Goal: Task Accomplishment & Management: Use online tool/utility

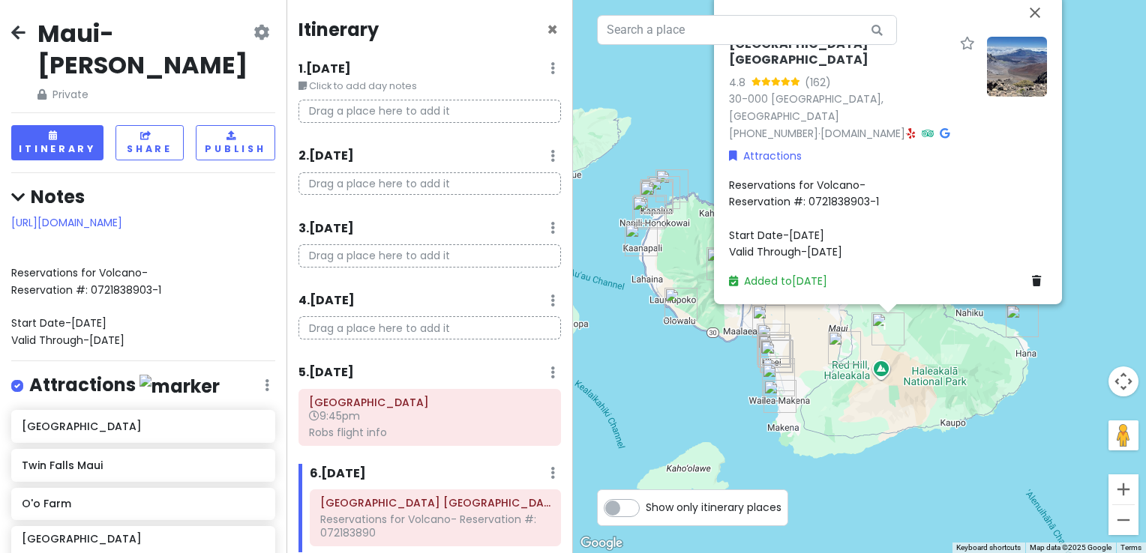
scroll to position [273, 0]
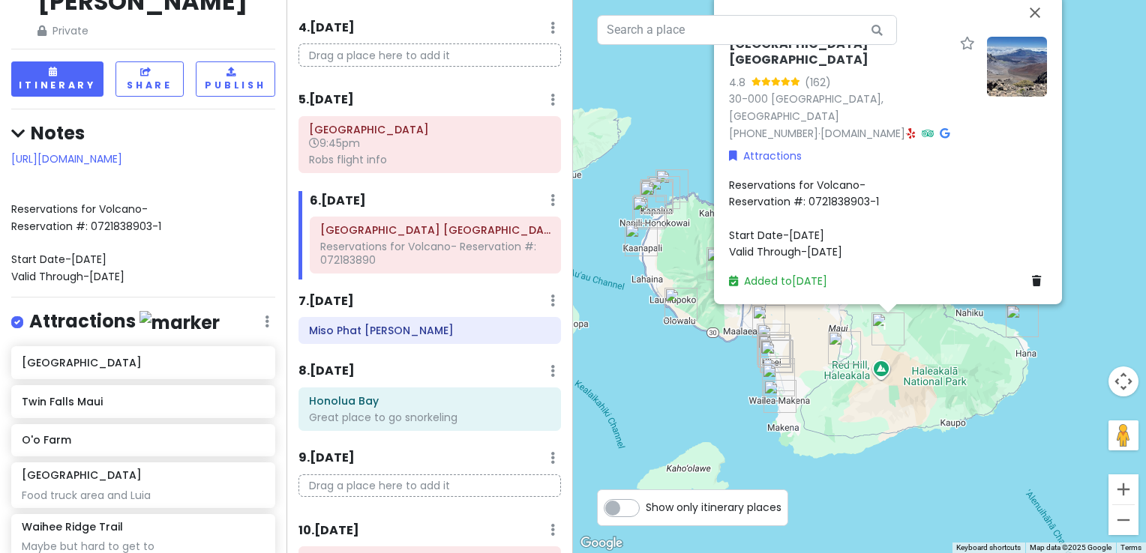
click at [1094, 159] on div "[GEOGRAPHIC_DATA] 4.8 (162) 30-000 [GEOGRAPHIC_DATA], [GEOGRAPHIC_DATA] [PHONE_…" at bounding box center [859, 276] width 573 height 553
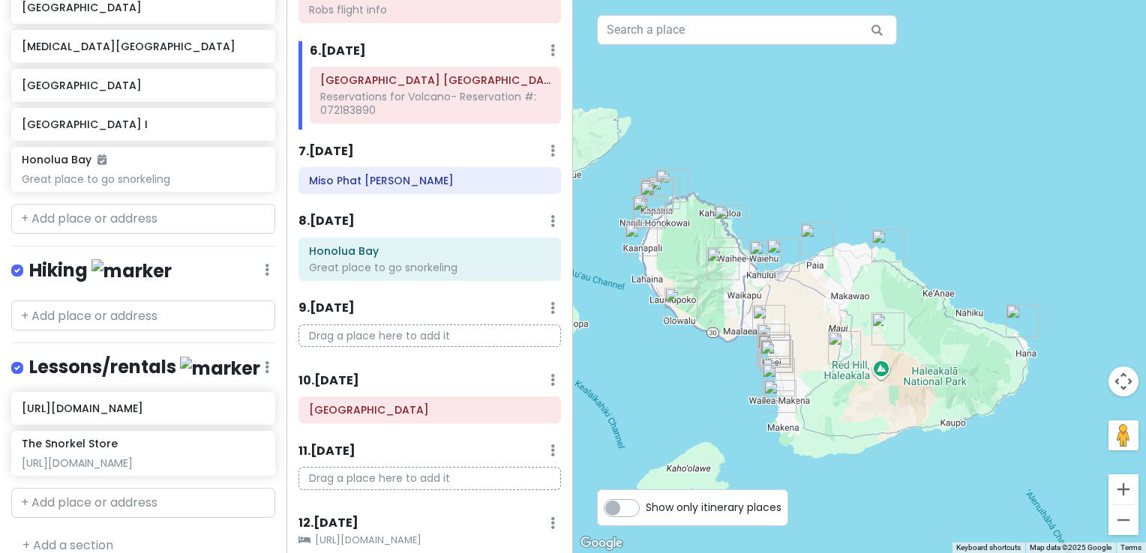
scroll to position [1796, 0]
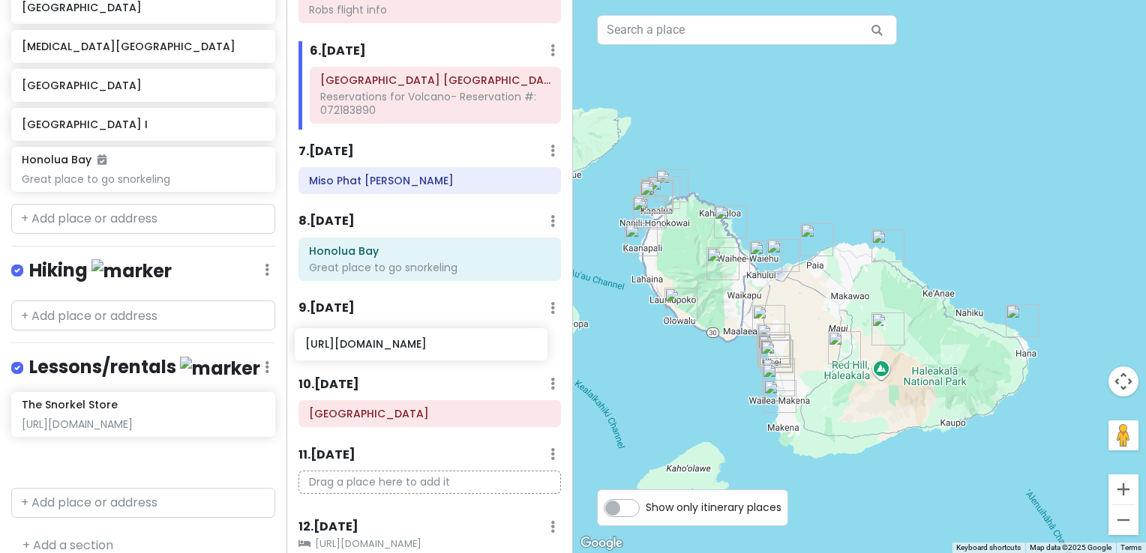
drag, startPoint x: 99, startPoint y: 382, endPoint x: 382, endPoint y: 352, distance: 285.1
click at [382, 352] on div "Maui-Kihei Trip Private Change Dates Make a Copy Delete Trip Give Feedback 💡 Su…" at bounding box center [573, 276] width 1146 height 553
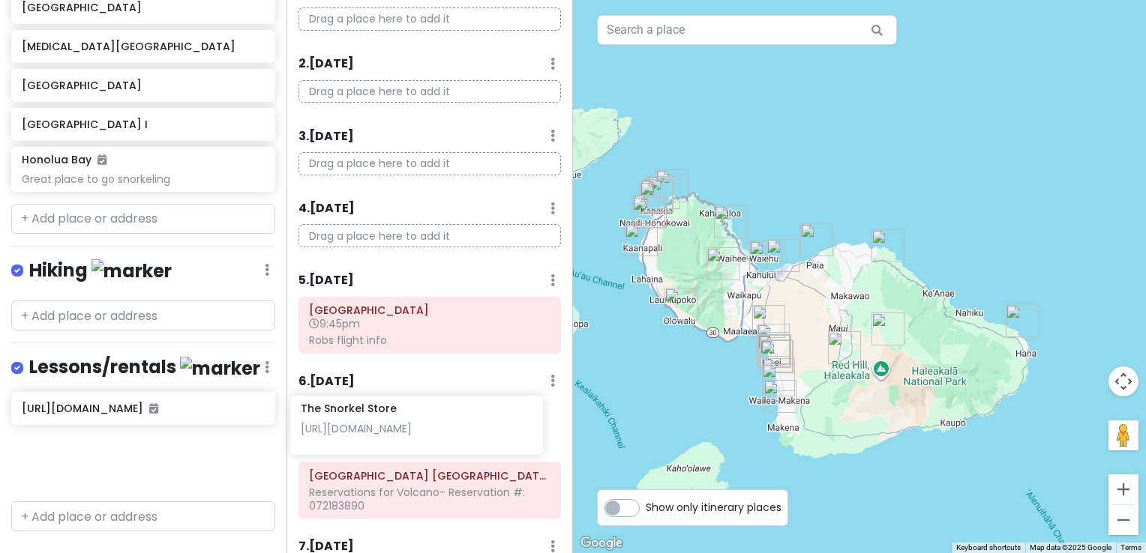
scroll to position [96, 0]
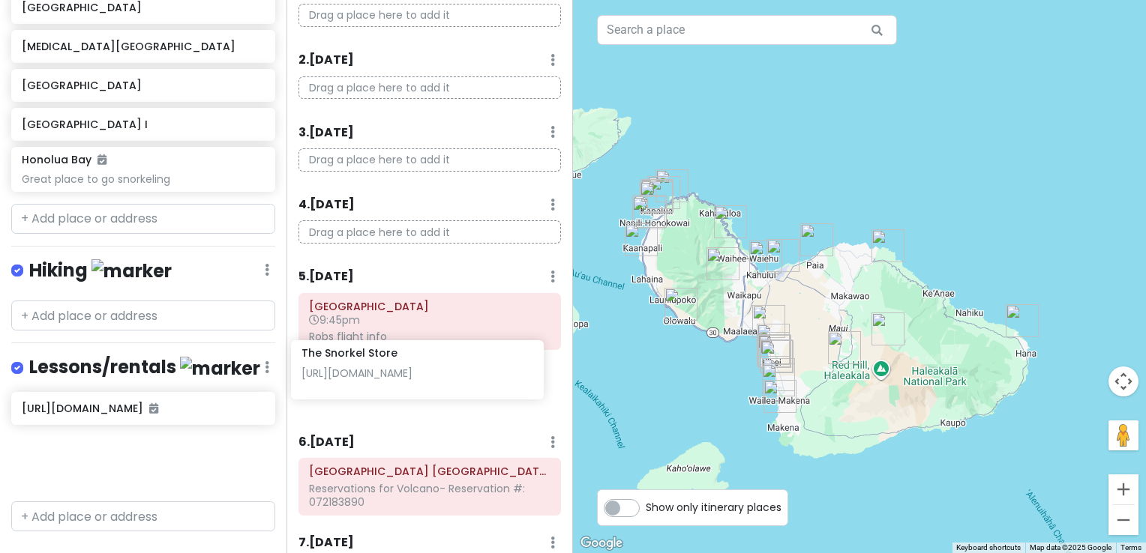
drag, startPoint x: 121, startPoint y: 436, endPoint x: 401, endPoint y: 379, distance: 285.4
click at [401, 379] on div "Maui-Kihei Trip Private Change Dates Make a Copy Delete Trip Give Feedback 💡 Su…" at bounding box center [573, 276] width 1146 height 553
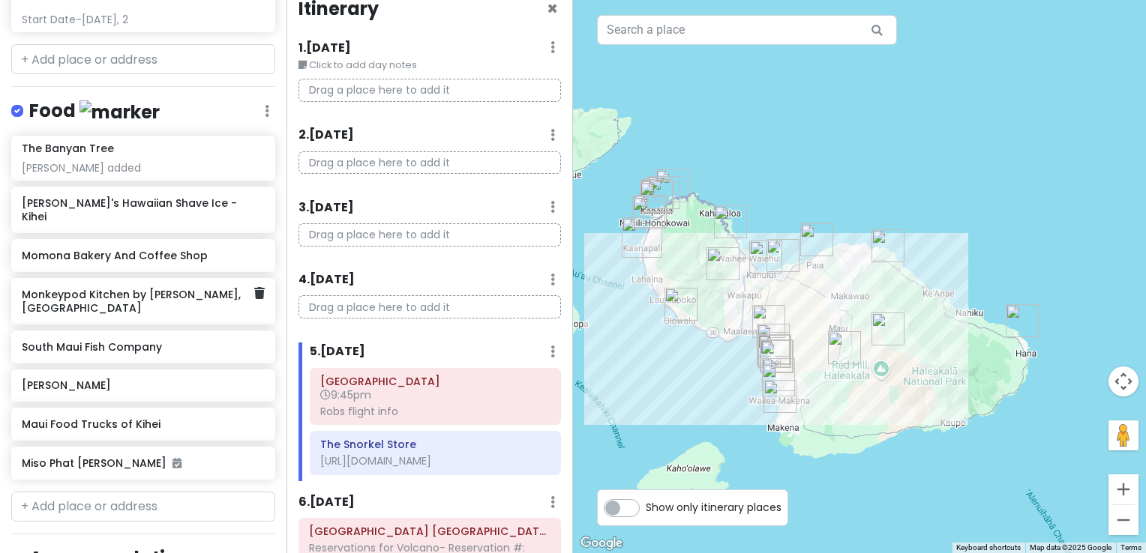
scroll to position [1125, 0]
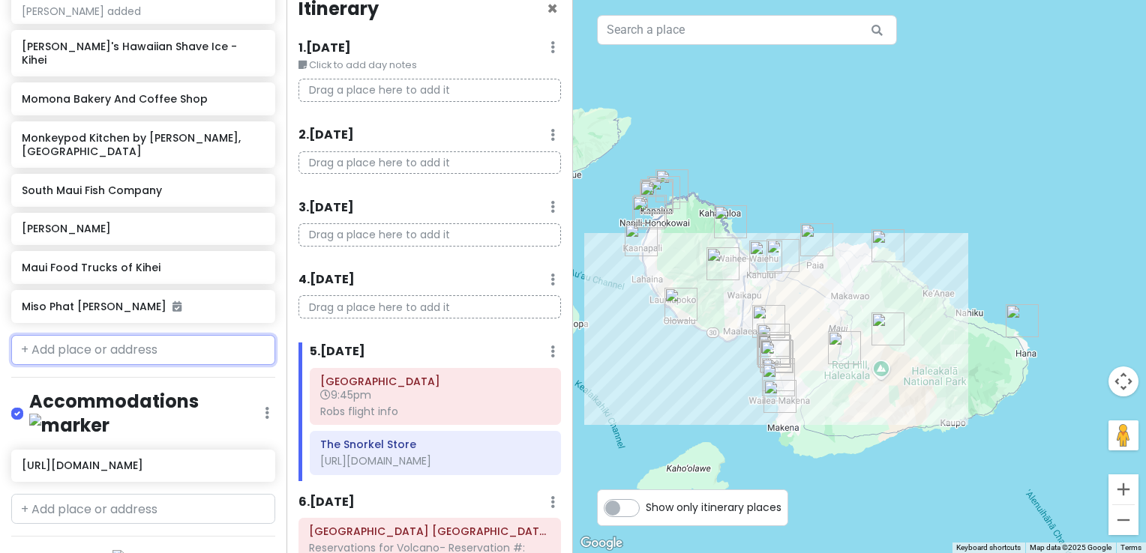
click at [90, 335] on input "text" at bounding box center [143, 350] width 264 height 30
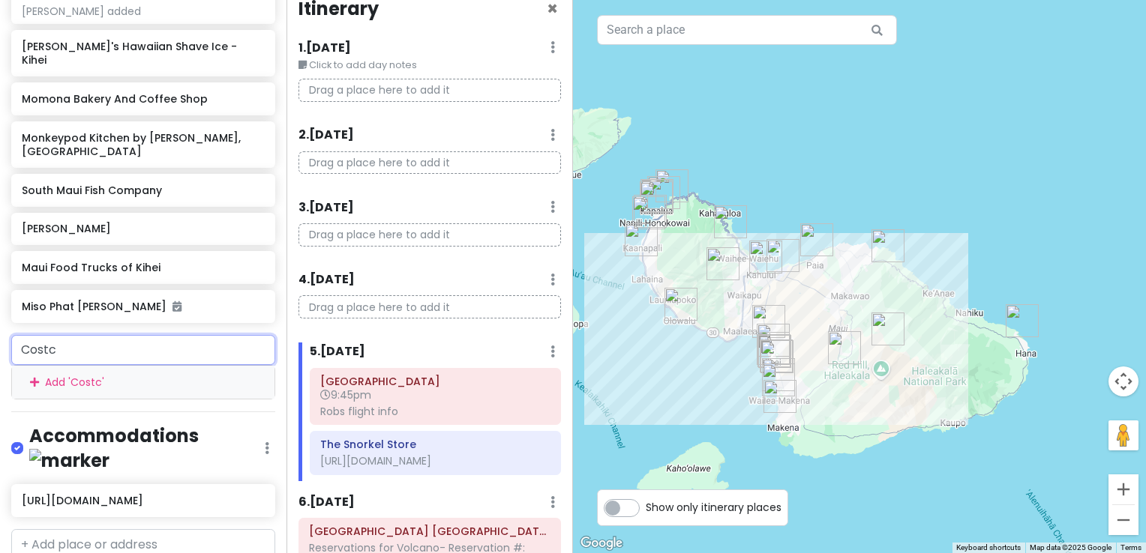
type input "Costco"
click at [93, 366] on div "Add ' Costco '" at bounding box center [143, 383] width 262 height 34
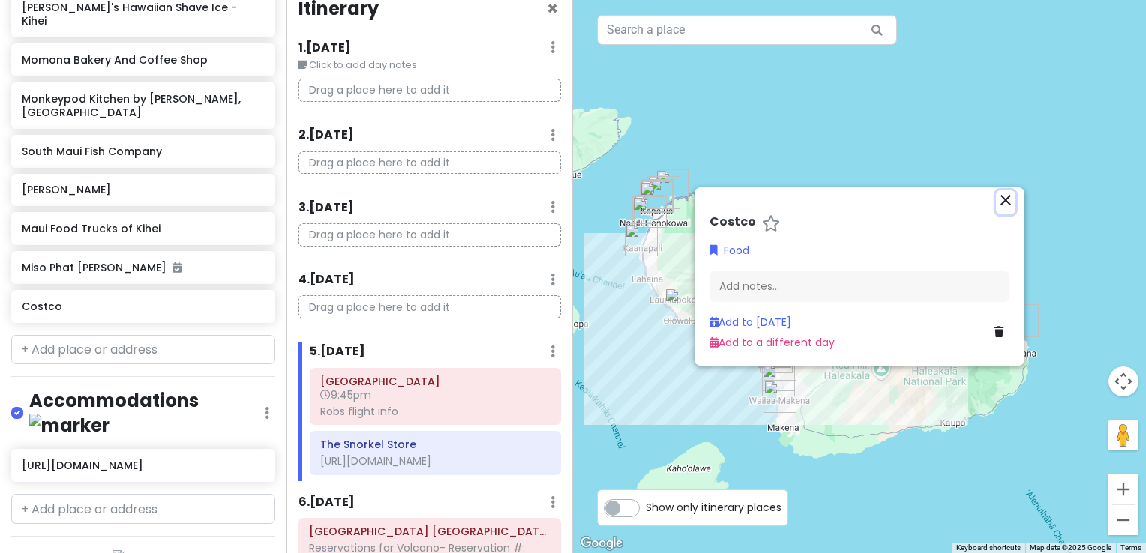
click at [1007, 204] on icon "close" at bounding box center [1005, 200] width 18 height 18
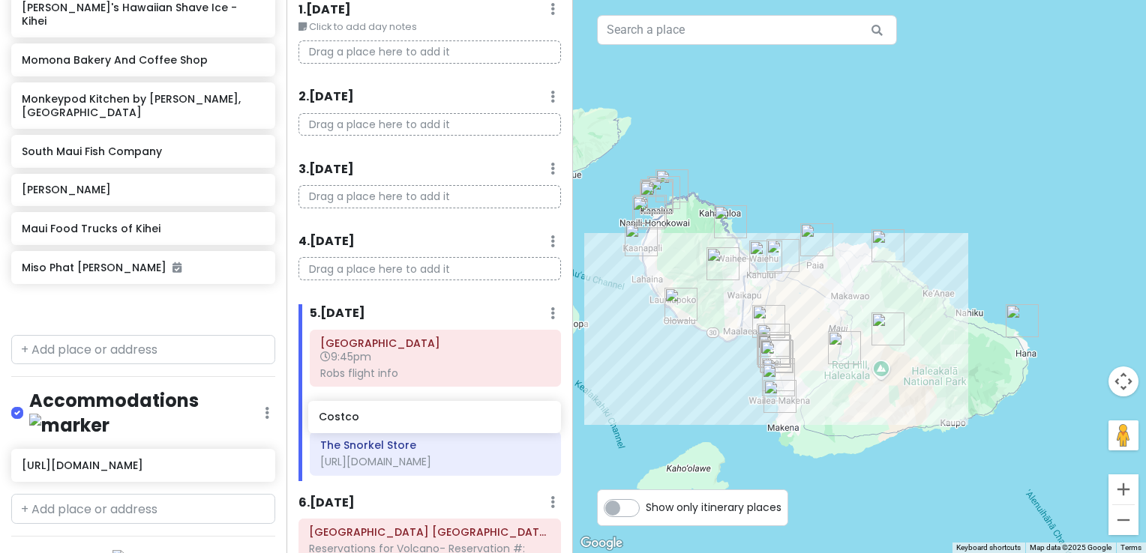
drag, startPoint x: 49, startPoint y: 286, endPoint x: 346, endPoint y: 427, distance: 329.0
click at [346, 427] on div "Maui-Kihei Trip Private Change Dates Make a Copy Delete Trip Give Feedback 💡 Su…" at bounding box center [573, 276] width 1146 height 553
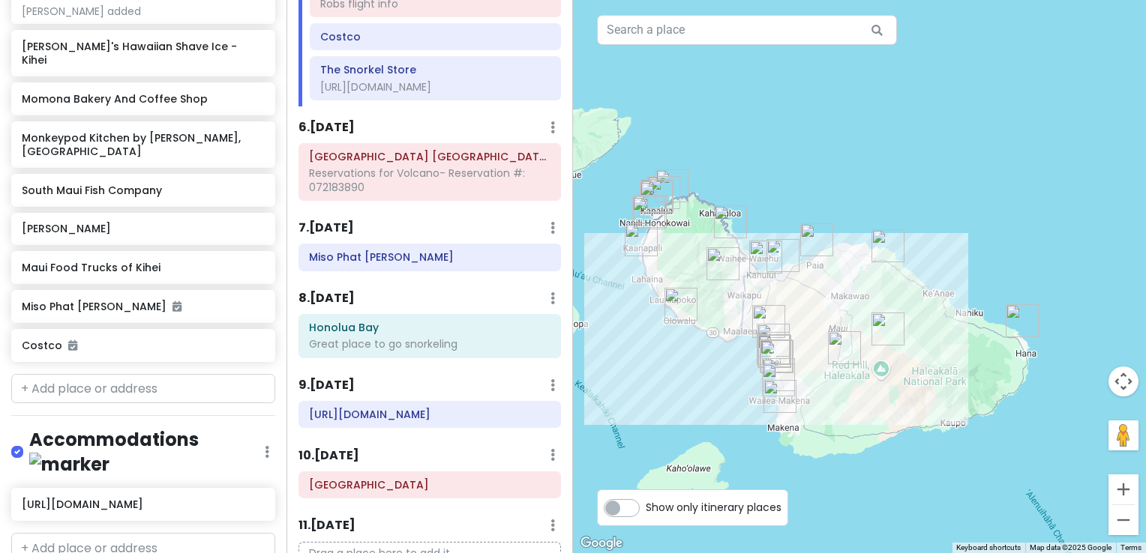
scroll to position [438, 0]
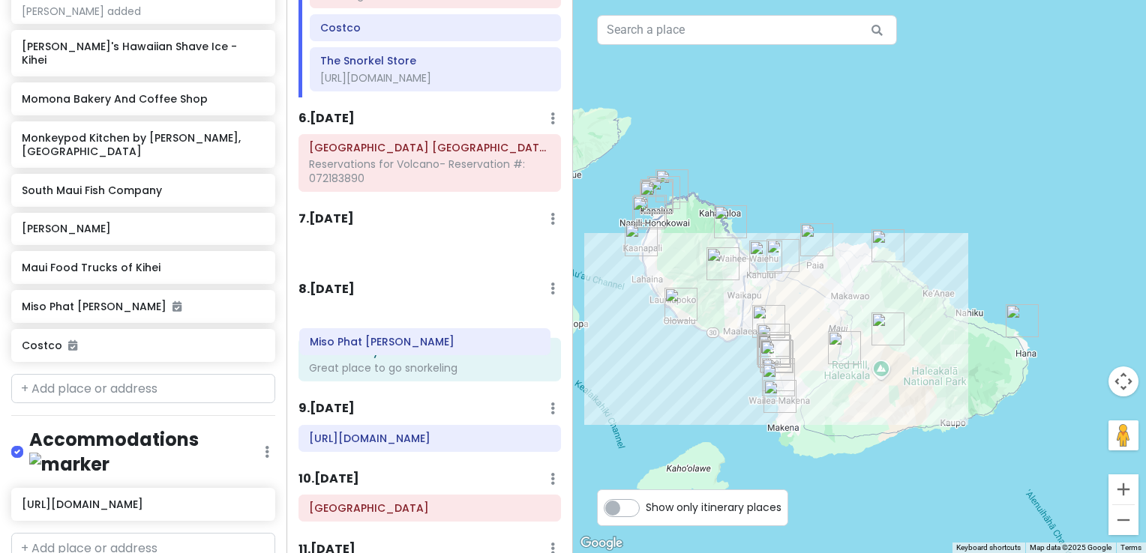
drag, startPoint x: 379, startPoint y: 259, endPoint x: 380, endPoint y: 341, distance: 81.7
click at [380, 341] on div "Itinerary × 1 . [DATE] Edit Day Notes Delete Day Click to add day notes Drag a …" at bounding box center [429, 276] width 286 height 553
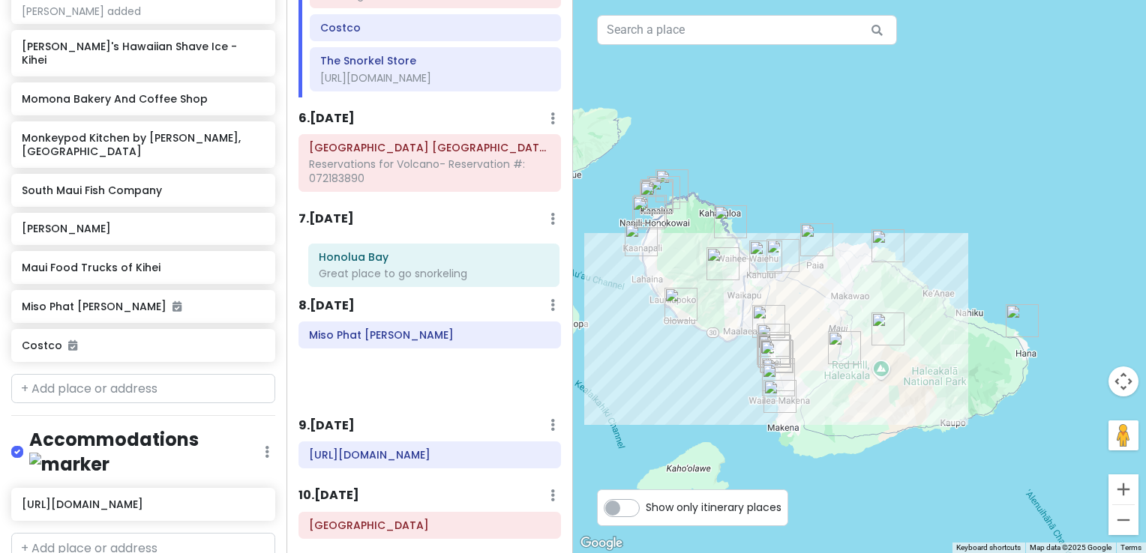
drag, startPoint x: 400, startPoint y: 388, endPoint x: 410, endPoint y: 280, distance: 108.4
click at [410, 280] on div "Itinerary × 1 . [DATE] Edit Day Notes Delete Day Click to add day notes Drag a …" at bounding box center [429, 276] width 286 height 553
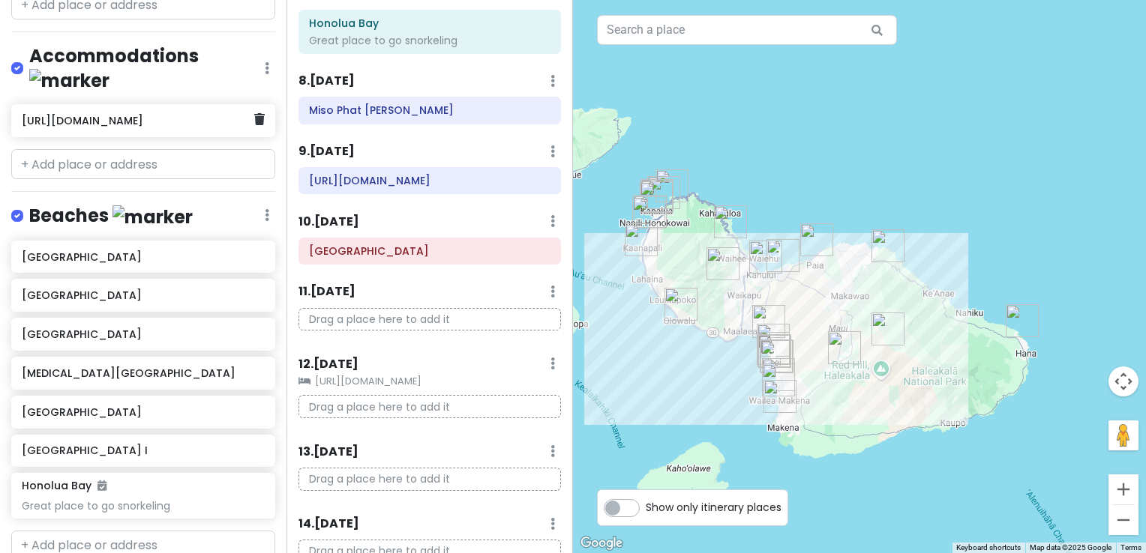
scroll to position [1574, 0]
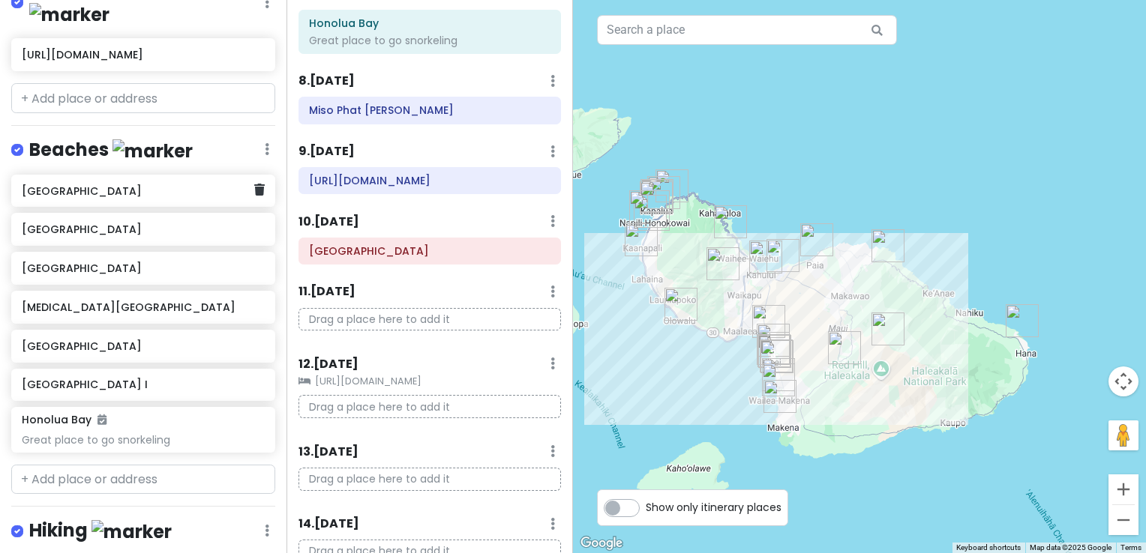
click at [90, 184] on h6 "[GEOGRAPHIC_DATA]" at bounding box center [138, 190] width 232 height 13
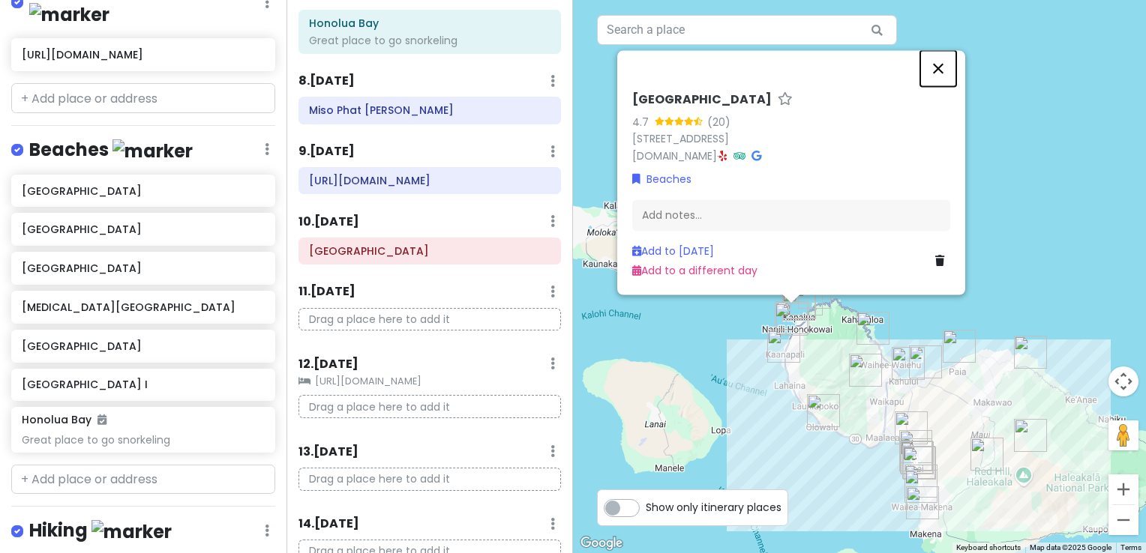
click at [939, 72] on button "Close" at bounding box center [938, 68] width 36 height 36
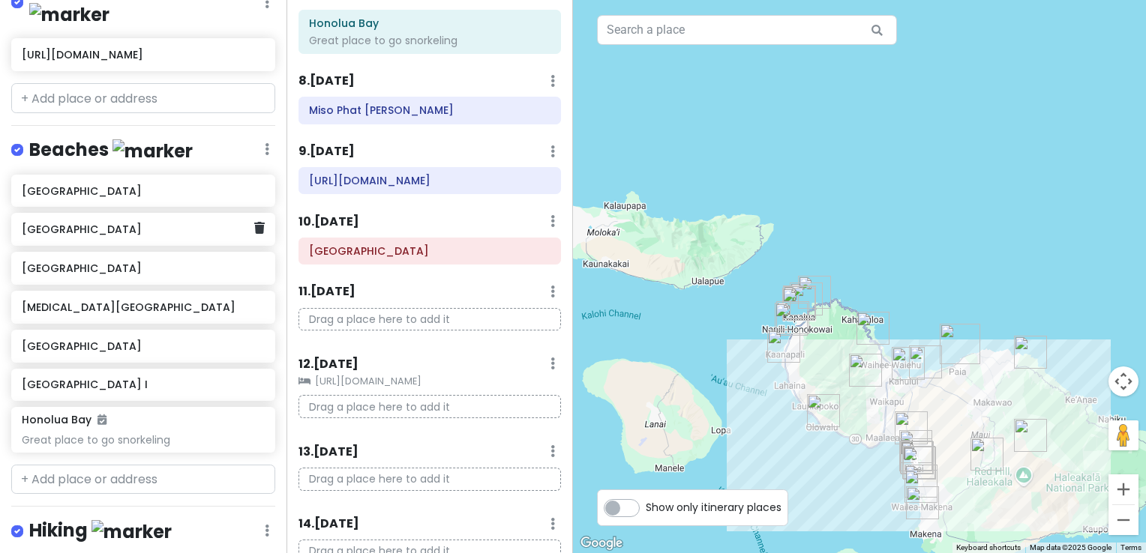
click at [59, 223] on h6 "[GEOGRAPHIC_DATA]" at bounding box center [138, 229] width 232 height 13
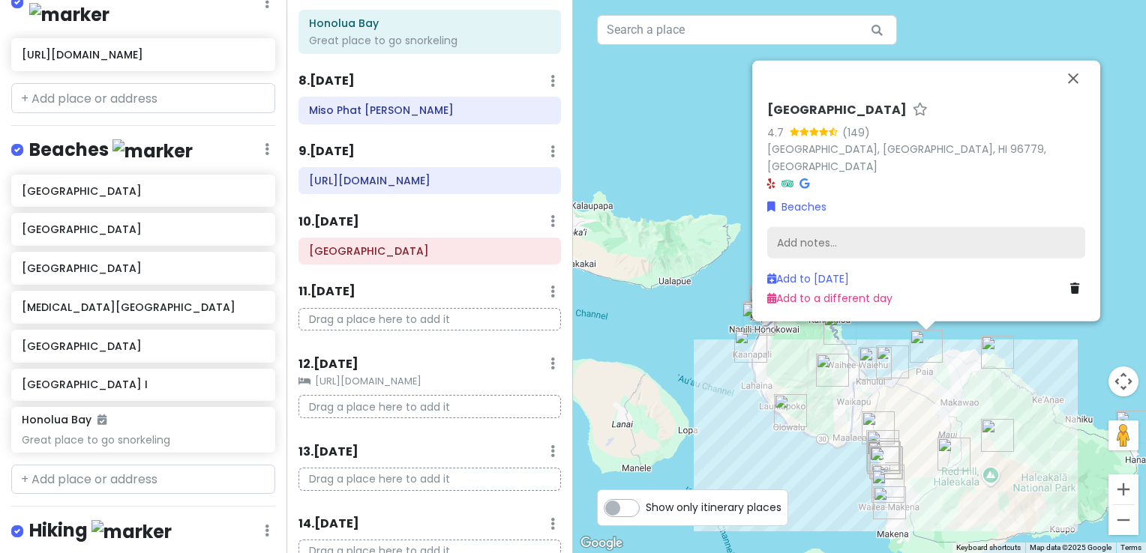
click at [864, 244] on div "Add notes..." at bounding box center [926, 242] width 318 height 31
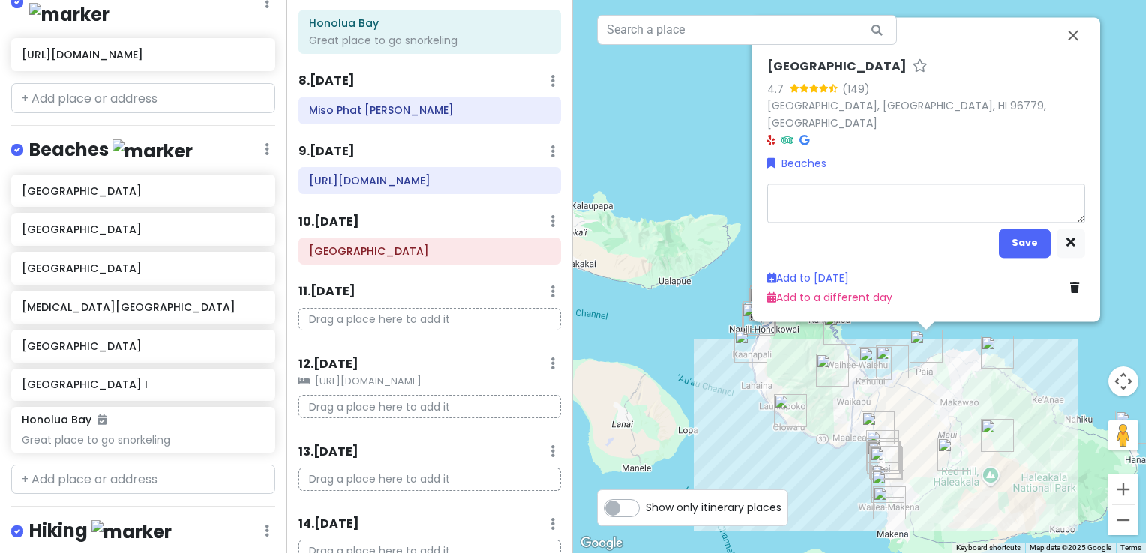
type textarea "x"
type textarea "P"
type textarea "x"
type textarea "Pa"
type textarea "x"
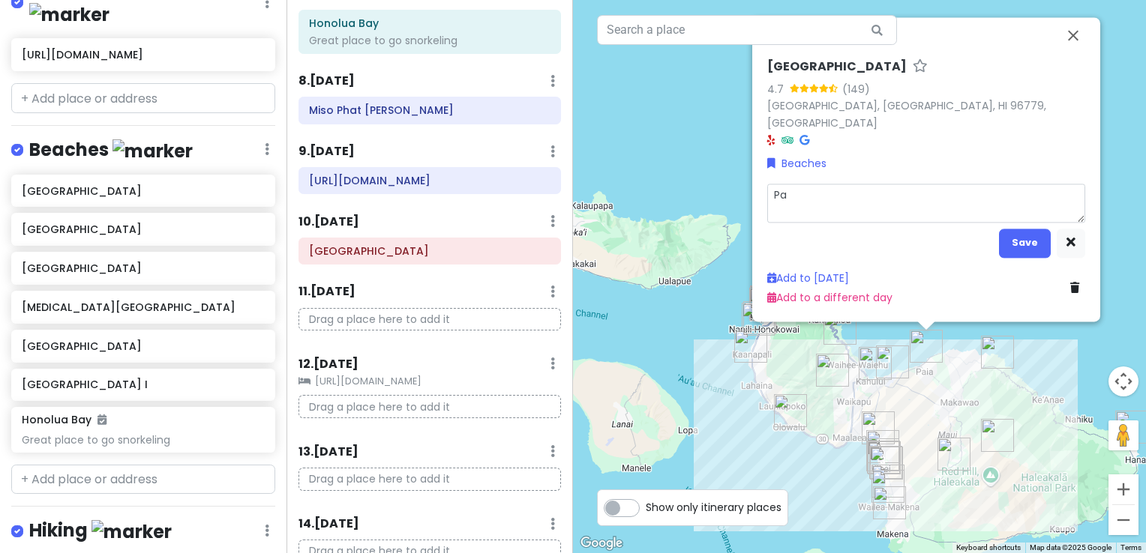
type textarea "Pai"
type textarea "x"
type textarea "Paia"
type textarea "x"
type textarea "Paia"
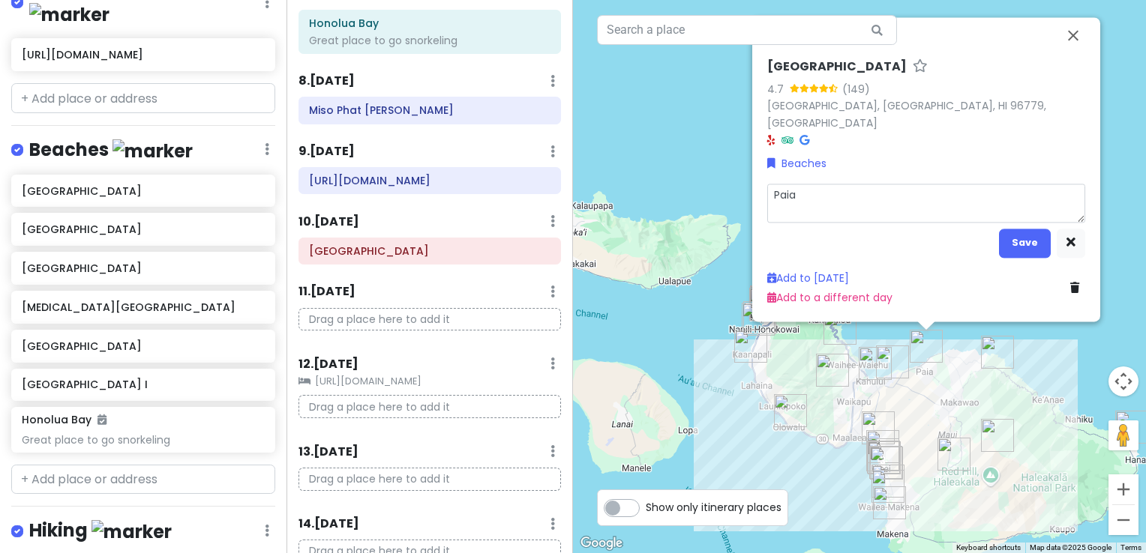
type textarea "x"
type textarea "Paia a"
type textarea "x"
type textarea "Paia ar"
type textarea "x"
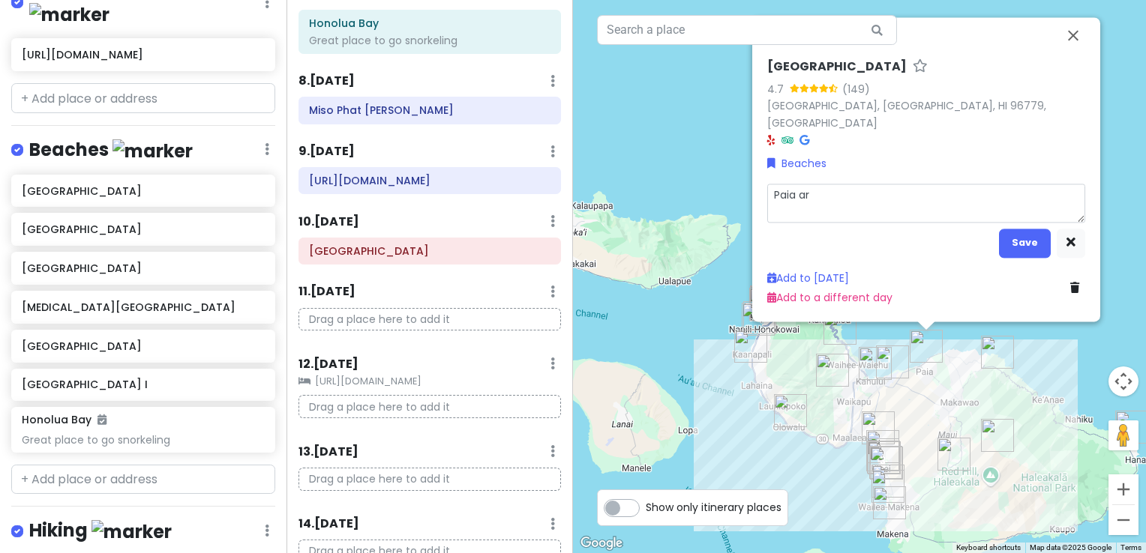
type textarea "Paia are"
type textarea "x"
type textarea "Paia area"
click at [1041, 238] on button "Save" at bounding box center [1025, 243] width 52 height 29
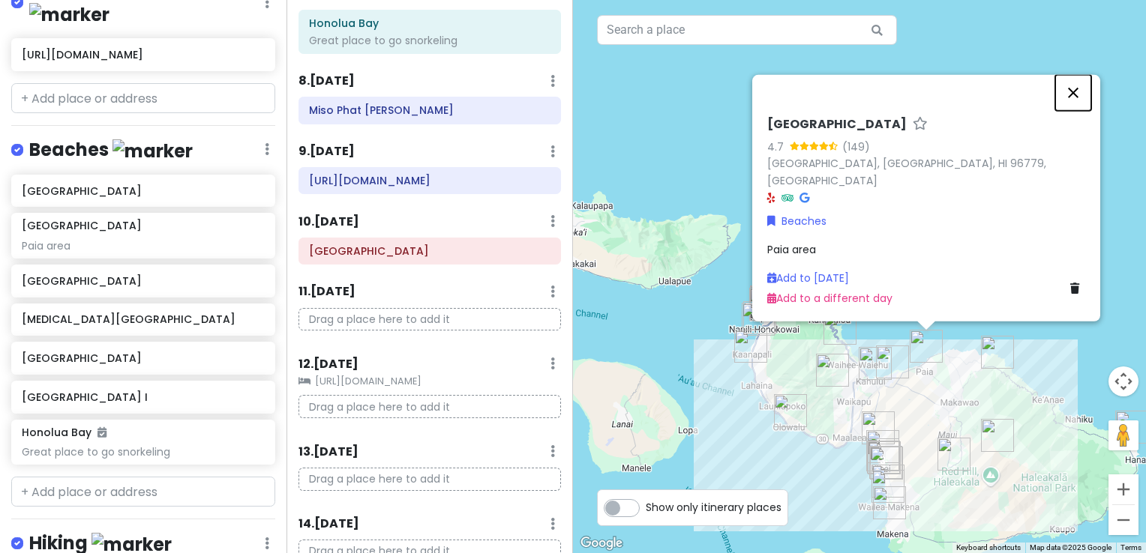
click at [1074, 111] on button "Close" at bounding box center [1073, 93] width 36 height 36
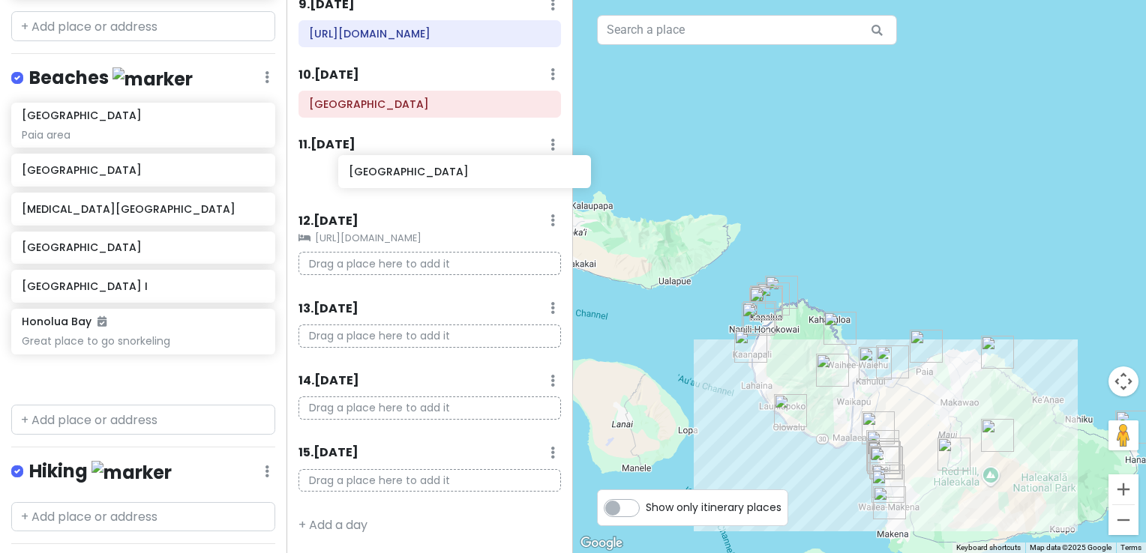
scroll to position [830, 0]
drag, startPoint x: 130, startPoint y: 97, endPoint x: 408, endPoint y: 164, distance: 285.3
click at [408, 164] on div "Maui-Kihei Trip Private Change Dates Make a Copy Delete Trip Give Feedback 💡 Su…" at bounding box center [573, 276] width 1146 height 553
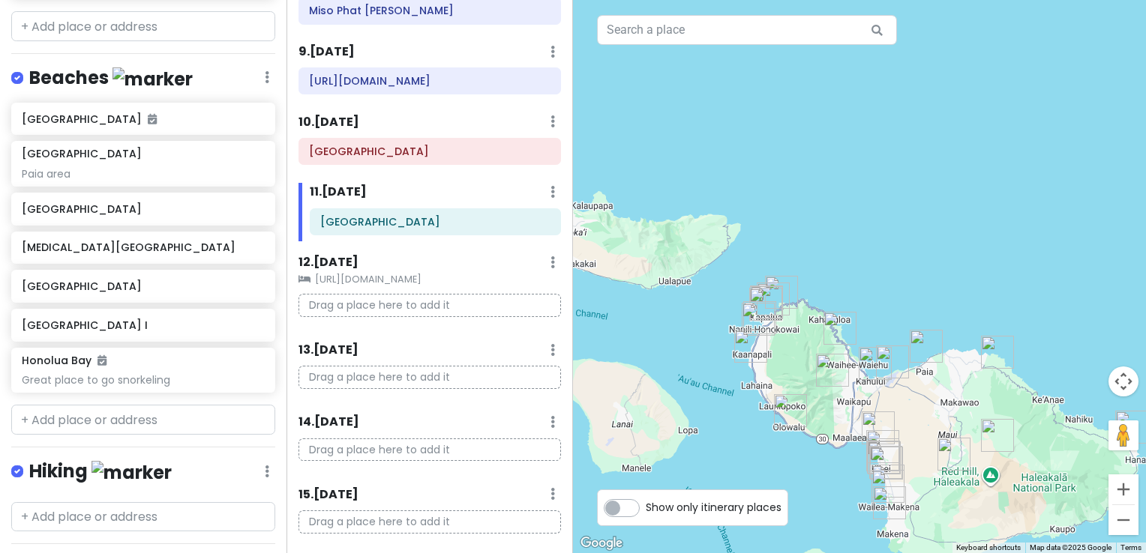
scroll to position [678, 0]
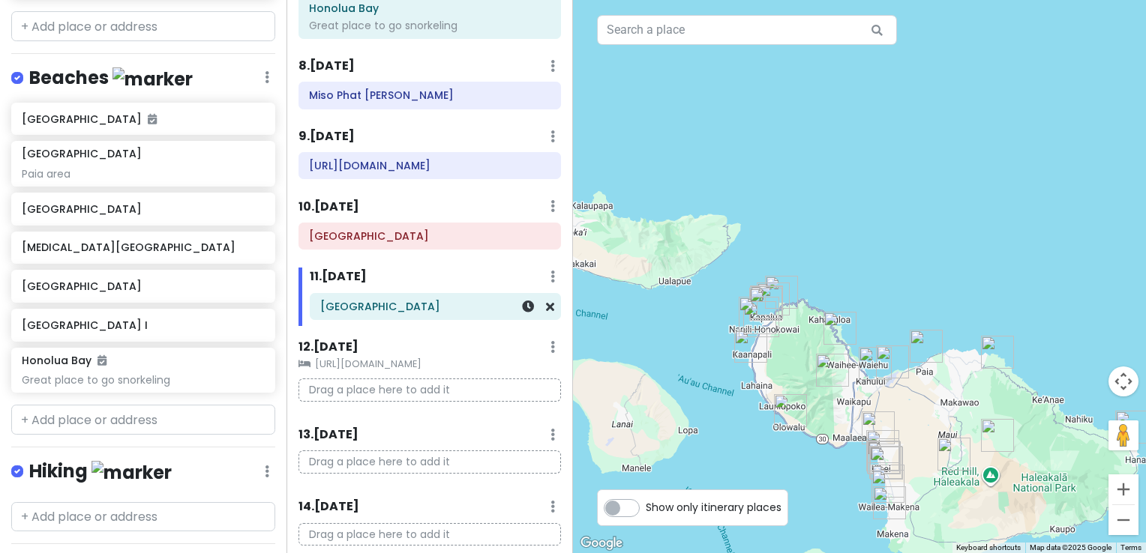
click at [358, 317] on div "[GEOGRAPHIC_DATA]" at bounding box center [435, 306] width 230 height 21
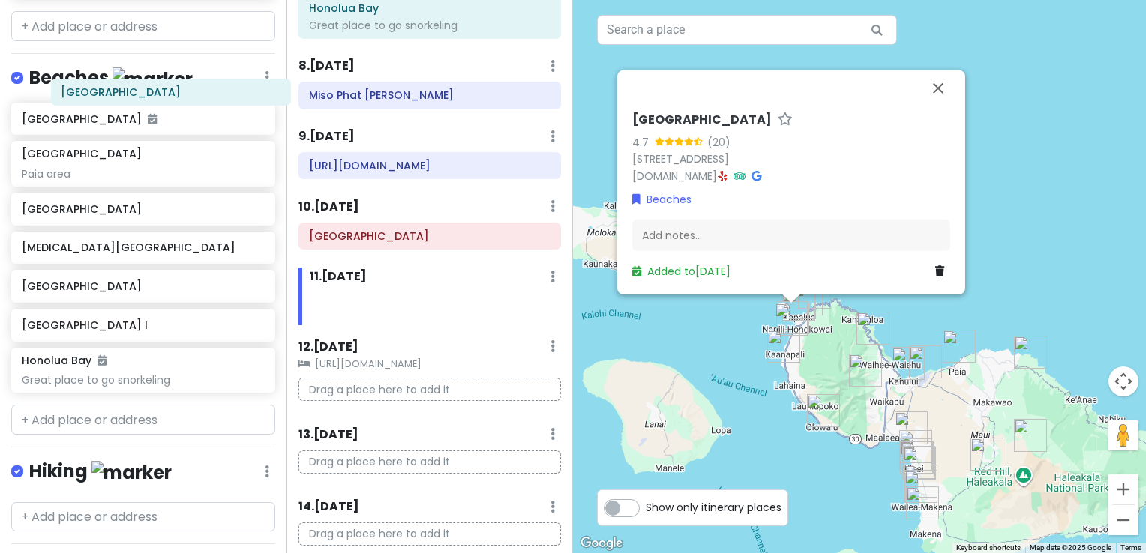
drag, startPoint x: 361, startPoint y: 322, endPoint x: 99, endPoint y: 97, distance: 345.1
click at [100, 97] on div "Maui-Kihei Trip Private Change Dates Make a Copy Delete Trip Give Feedback 💡 Su…" at bounding box center [573, 276] width 1146 height 553
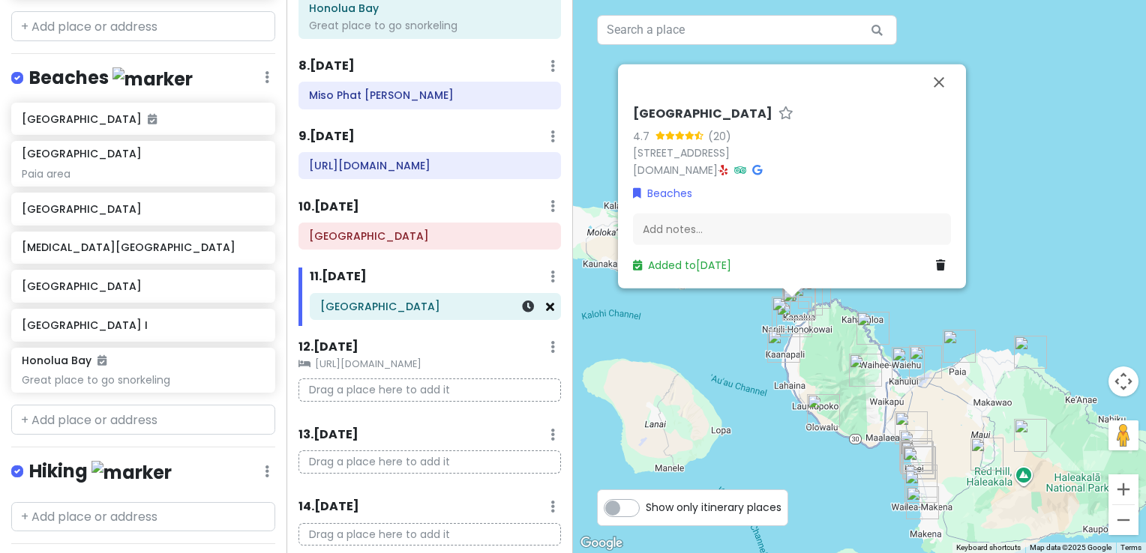
click at [546, 313] on icon at bounding box center [550, 307] width 8 height 12
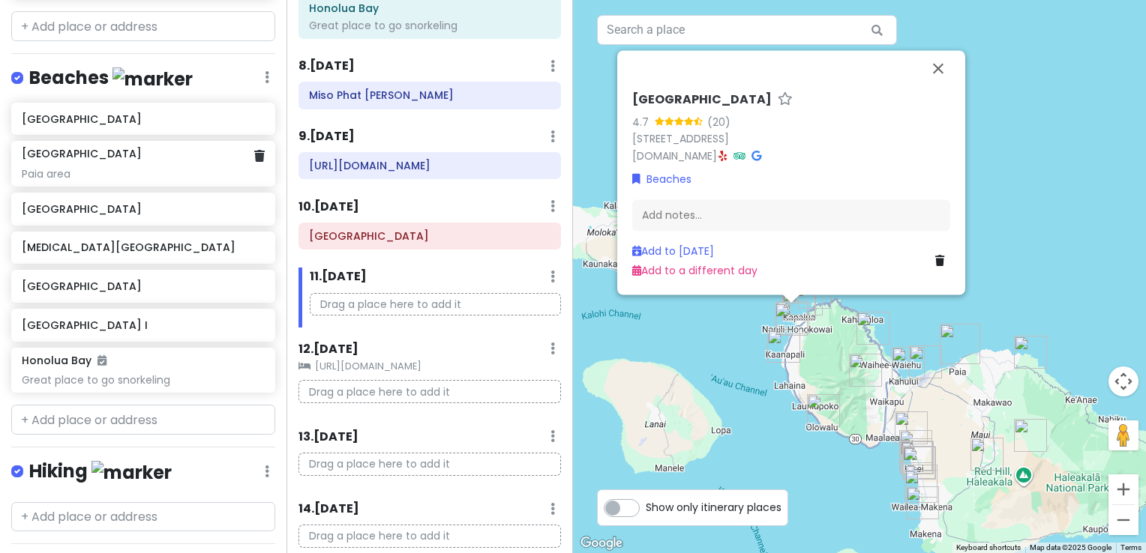
click at [56, 147] on div "[GEOGRAPHIC_DATA] area" at bounding box center [143, 163] width 242 height 33
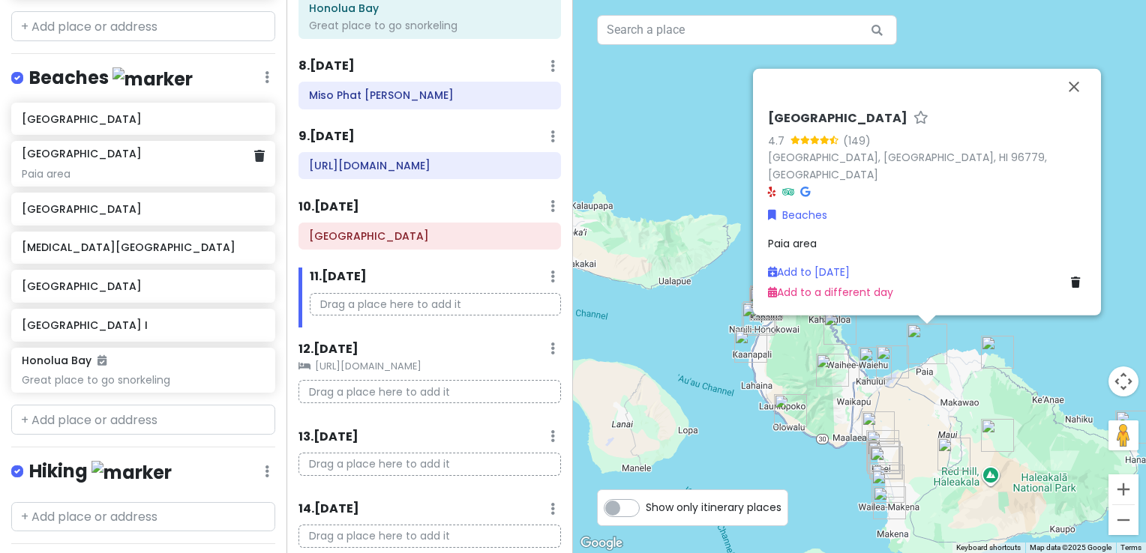
scroll to position [1646, 0]
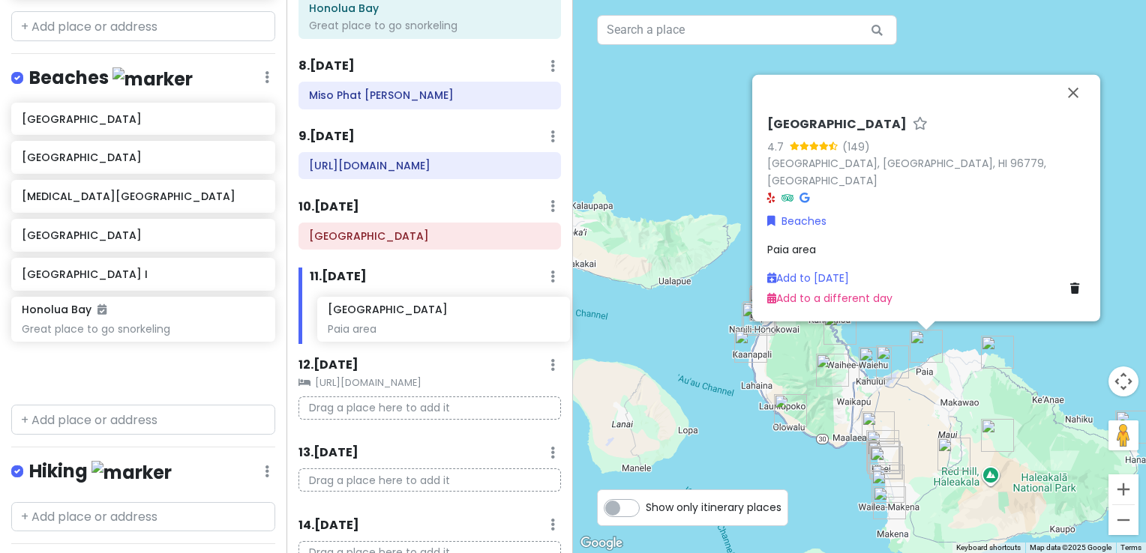
drag, startPoint x: 56, startPoint y: 133, endPoint x: 358, endPoint y: 319, distance: 354.8
click at [358, 319] on div "Maui-Kihei Trip Private Change Dates Make a Copy Delete Trip Give Feedback 💡 Su…" at bounding box center [573, 276] width 1146 height 553
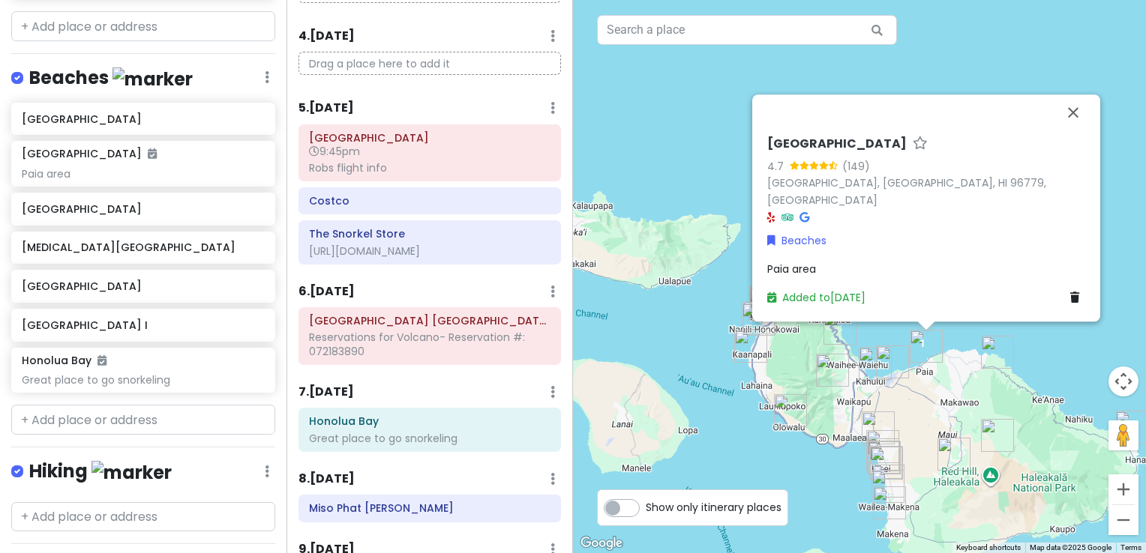
scroll to position [300, 0]
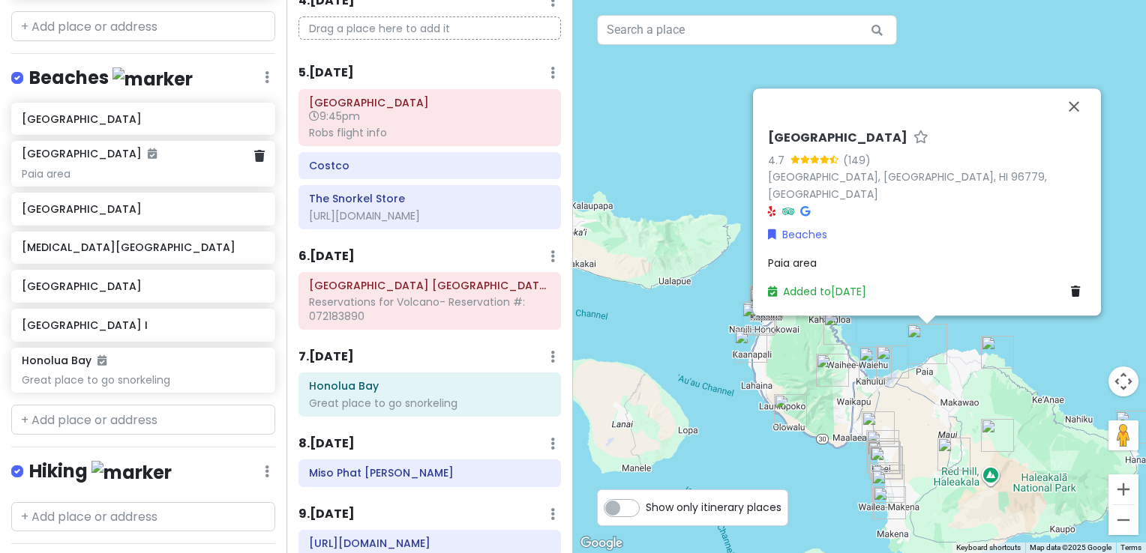
click at [81, 147] on div "[GEOGRAPHIC_DATA] area" at bounding box center [143, 163] width 242 height 33
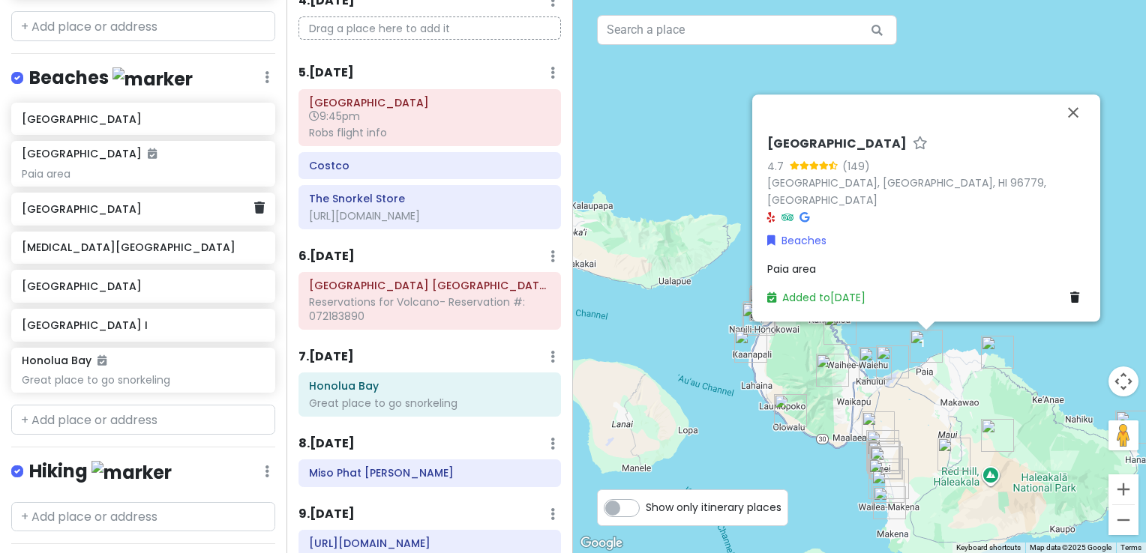
click at [62, 202] on h6 "[GEOGRAPHIC_DATA]" at bounding box center [138, 208] width 232 height 13
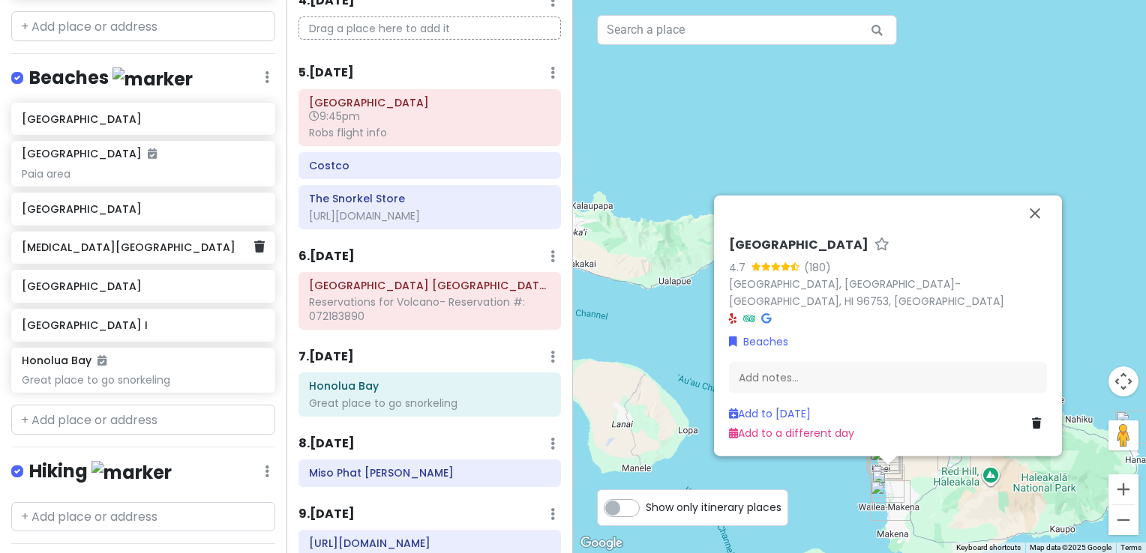
click at [60, 241] on h6 "[MEDICAL_DATA][GEOGRAPHIC_DATA]" at bounding box center [138, 247] width 232 height 13
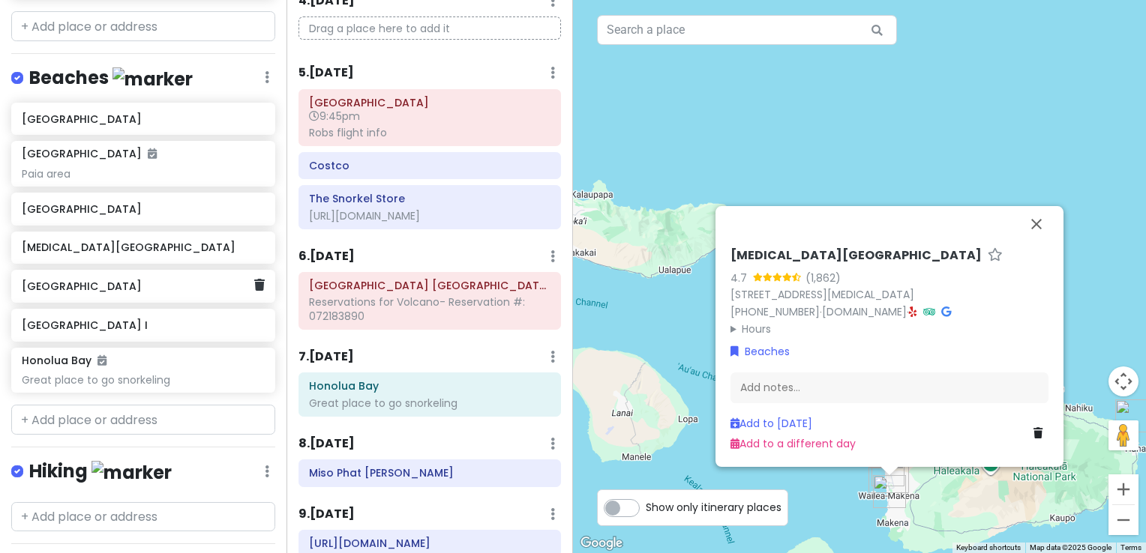
click at [55, 276] on div "[GEOGRAPHIC_DATA]" at bounding box center [138, 286] width 232 height 21
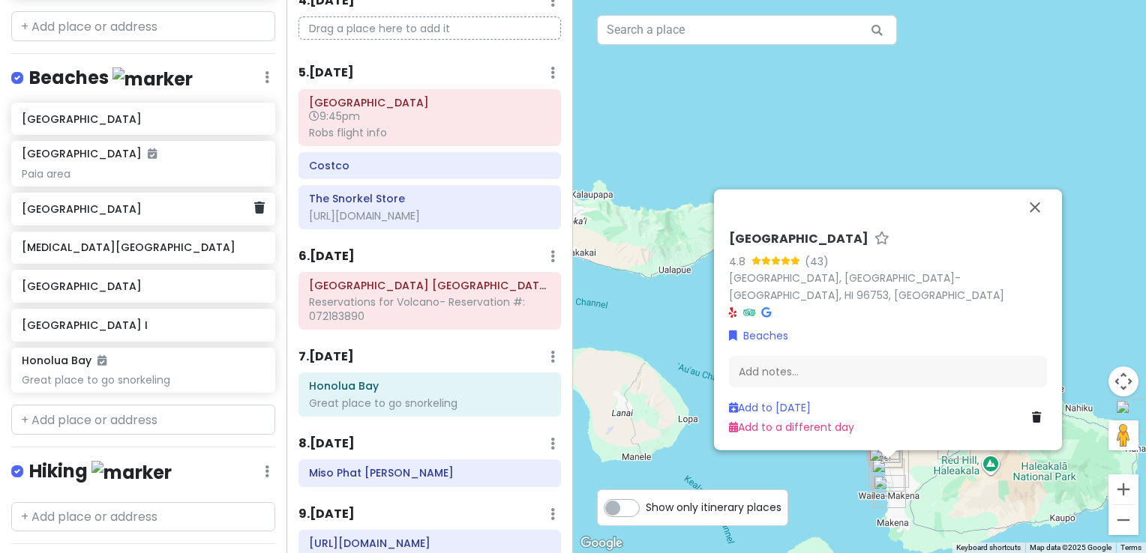
click at [49, 199] on div "[GEOGRAPHIC_DATA]" at bounding box center [138, 209] width 232 height 21
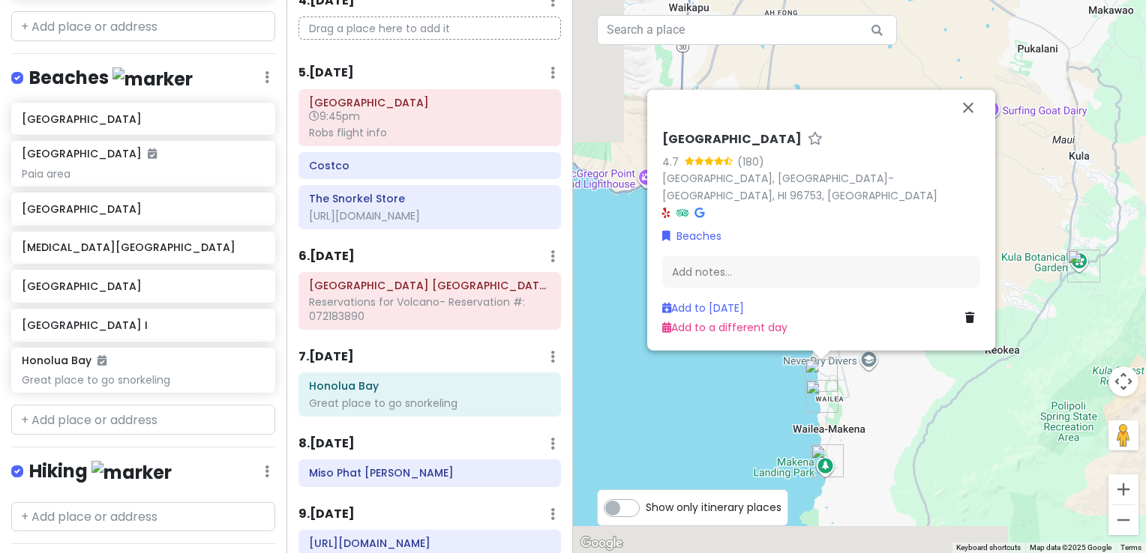
drag, startPoint x: 855, startPoint y: 451, endPoint x: 1089, endPoint y: 381, distance: 243.6
click at [1089, 381] on div "[GEOGRAPHIC_DATA] 4.7 (180) [GEOGRAPHIC_DATA], [GEOGRAPHIC_DATA]-[GEOGRAPHIC_DA…" at bounding box center [859, 276] width 573 height 553
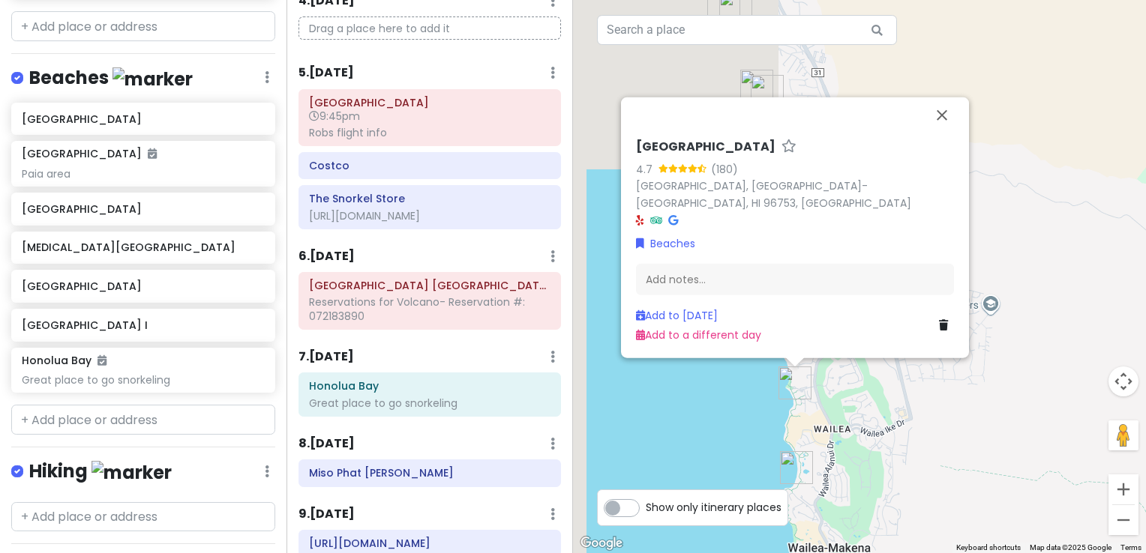
drag, startPoint x: 833, startPoint y: 371, endPoint x: 1145, endPoint y: 370, distance: 311.9
click at [1145, 370] on html "Maui-Kihei Trip Private Change Dates Make a Copy Delete Trip Give Feedback 💡 Su…" at bounding box center [573, 276] width 1146 height 553
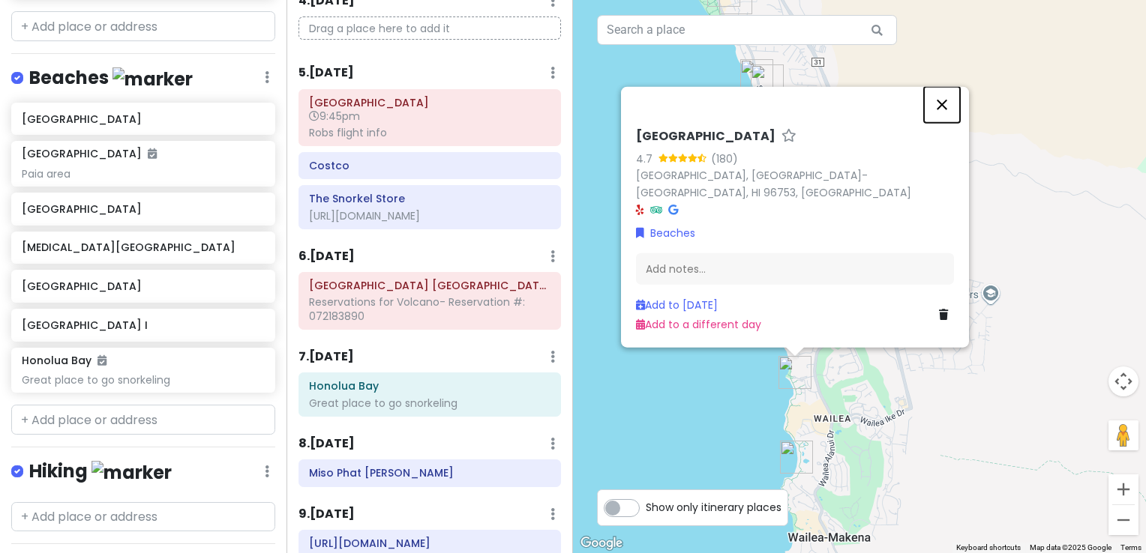
click at [936, 118] on button "Close" at bounding box center [942, 105] width 36 height 36
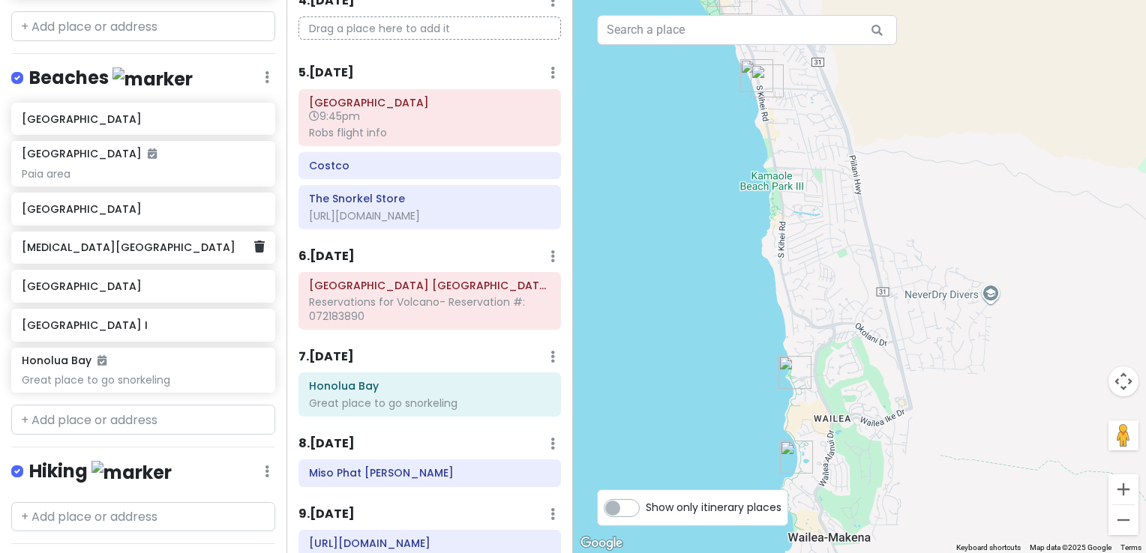
click at [47, 241] on h6 "[MEDICAL_DATA][GEOGRAPHIC_DATA]" at bounding box center [138, 247] width 232 height 13
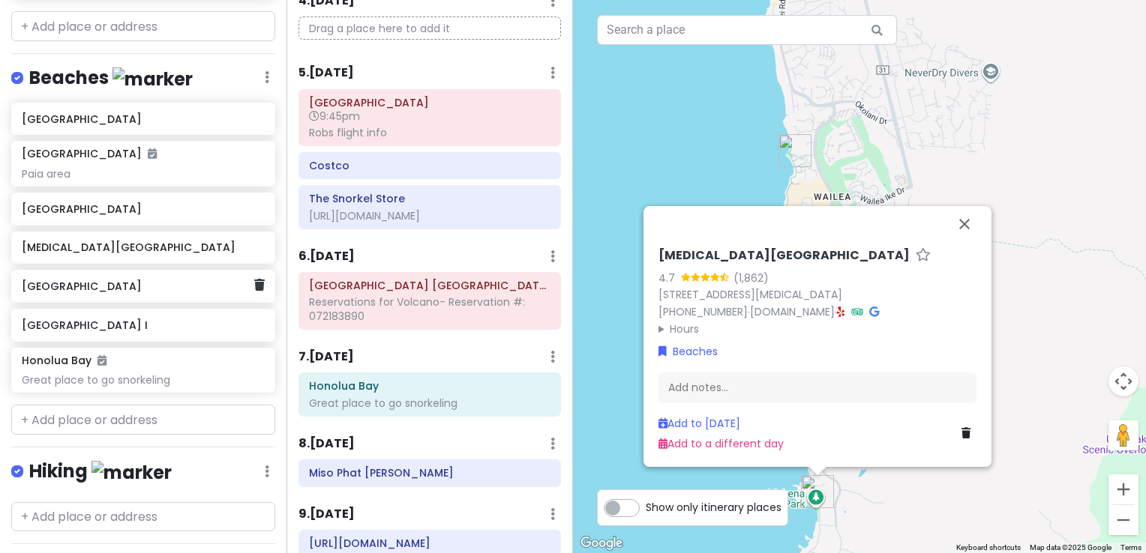
click at [52, 280] on h6 "[GEOGRAPHIC_DATA]" at bounding box center [138, 286] width 232 height 13
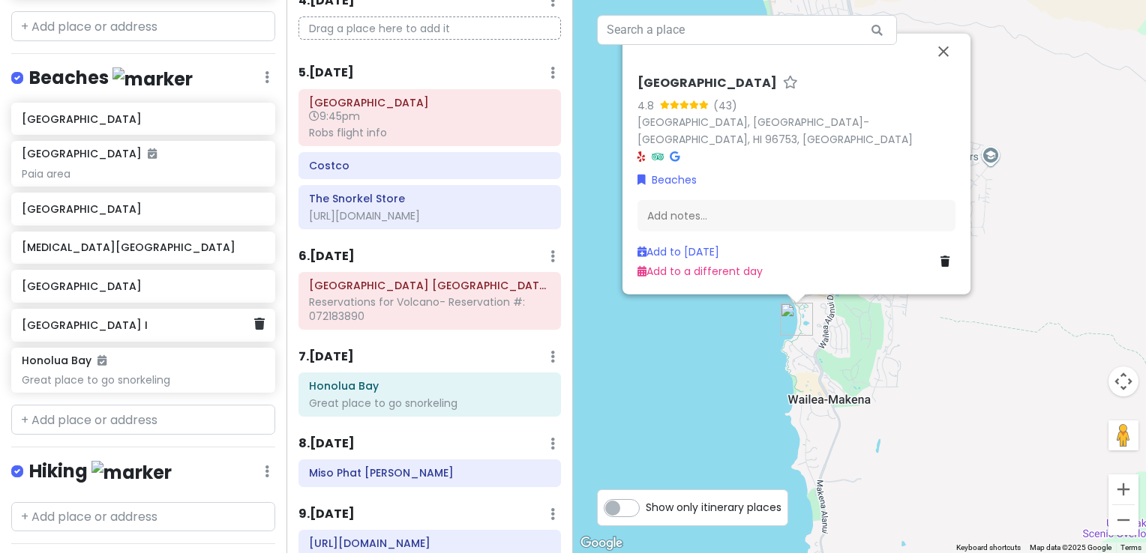
click at [48, 319] on h6 "[GEOGRAPHIC_DATA] I" at bounding box center [138, 325] width 232 height 13
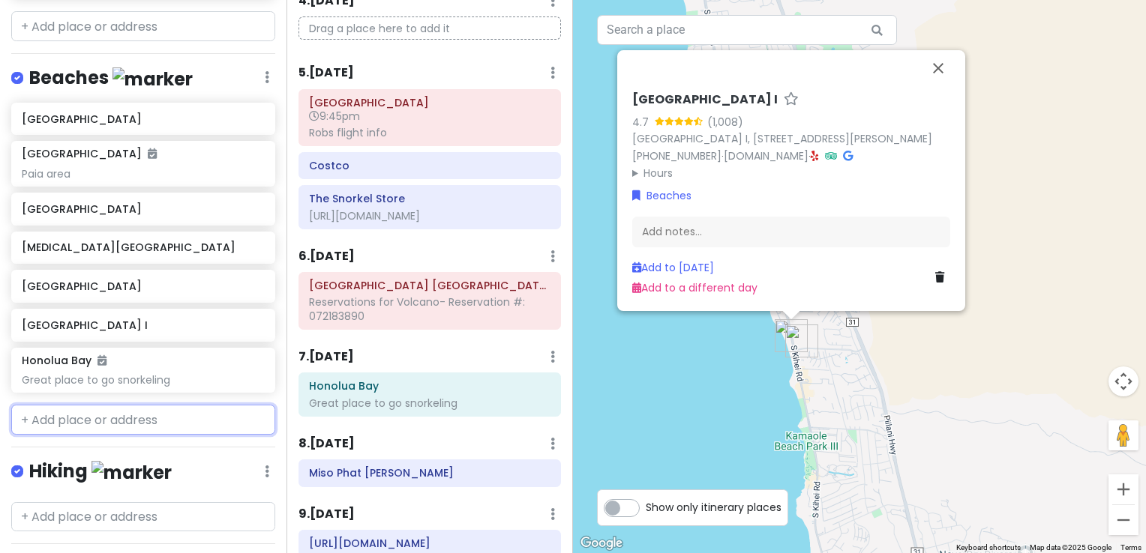
click at [92, 405] on input "text" at bounding box center [143, 420] width 264 height 30
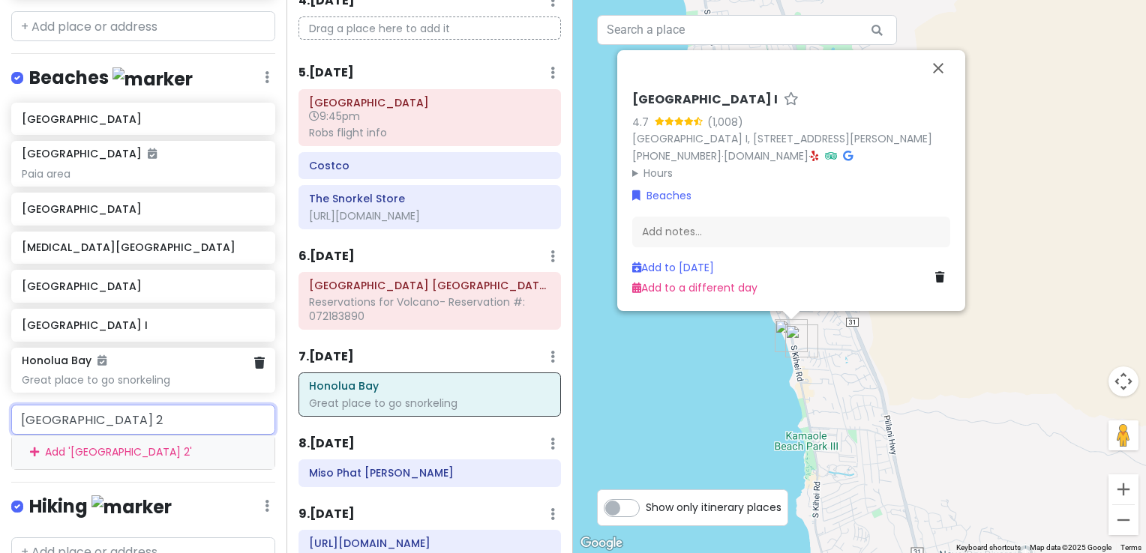
click at [232, 373] on div "Great place to go snorkeling" at bounding box center [143, 379] width 242 height 13
type input "[GEOGRAPHIC_DATA] 2"
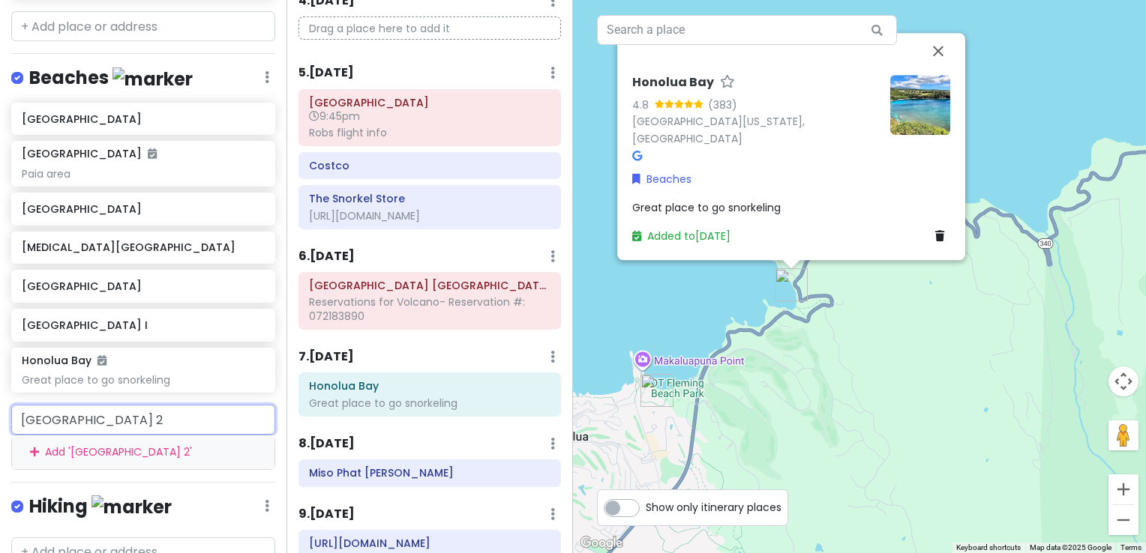
click at [210, 405] on input "[GEOGRAPHIC_DATA] 2" at bounding box center [143, 420] width 264 height 30
click at [75, 436] on div "Add ' [GEOGRAPHIC_DATA] 2 '" at bounding box center [143, 453] width 262 height 34
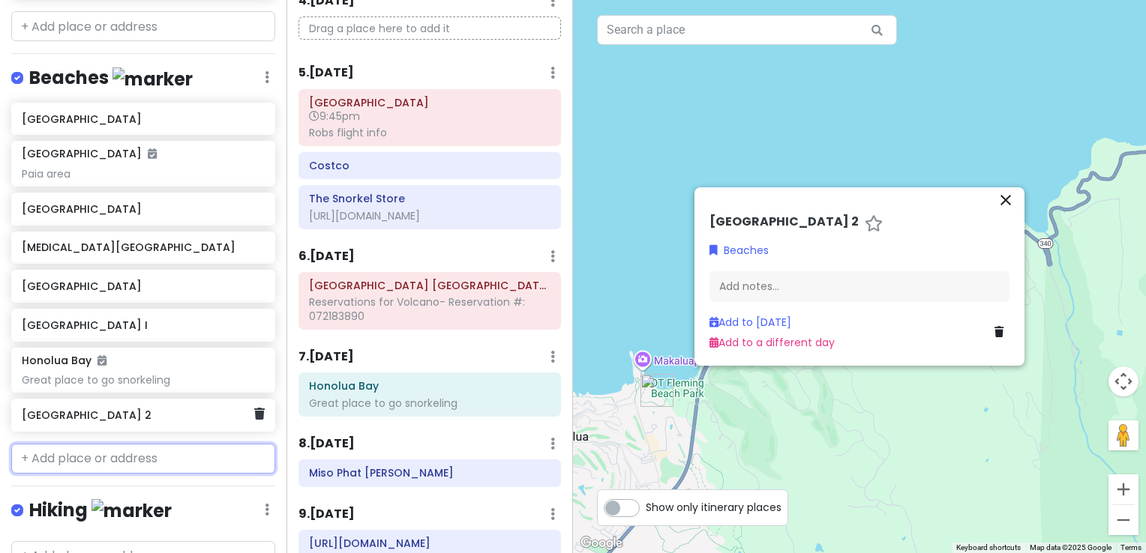
click at [92, 409] on h6 "[GEOGRAPHIC_DATA] 2" at bounding box center [138, 415] width 232 height 13
click at [82, 319] on h6 "[GEOGRAPHIC_DATA] I" at bounding box center [138, 325] width 232 height 13
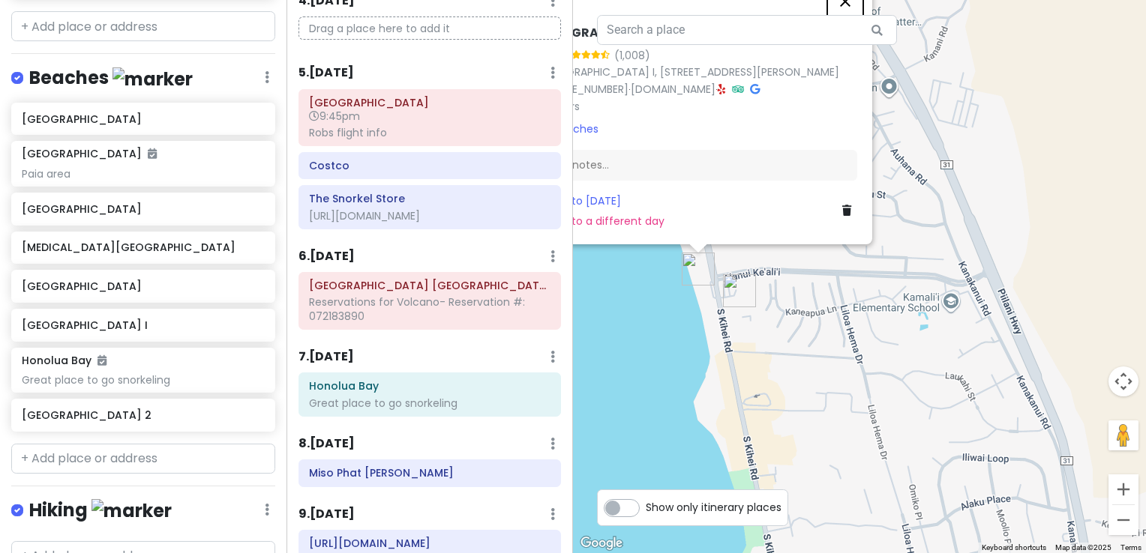
click at [846, 10] on button "Close" at bounding box center [845, 2] width 36 height 36
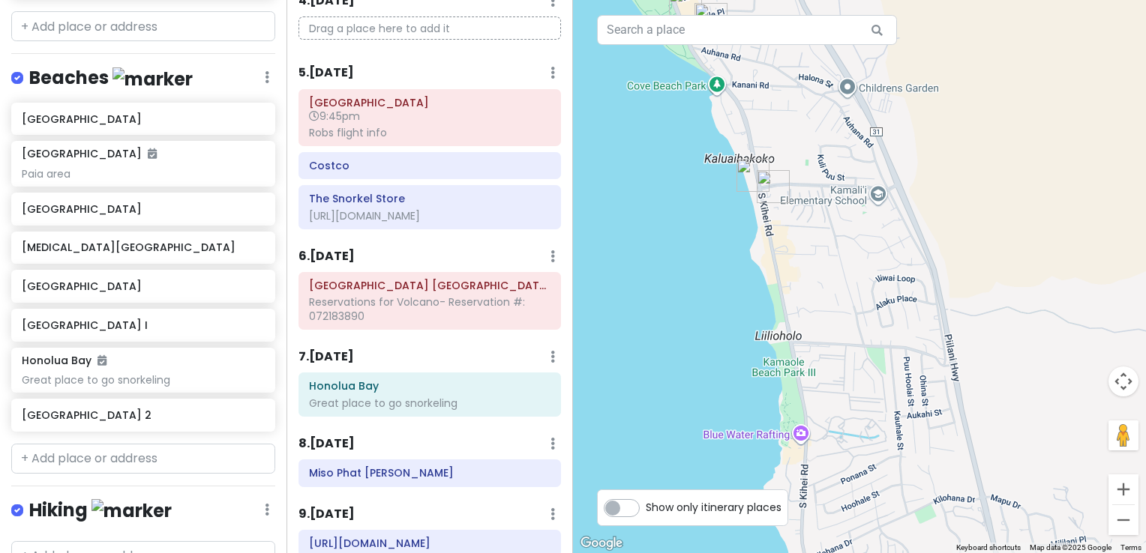
drag, startPoint x: 774, startPoint y: 280, endPoint x: 813, endPoint y: 240, distance: 56.2
click at [813, 240] on div at bounding box center [859, 276] width 573 height 553
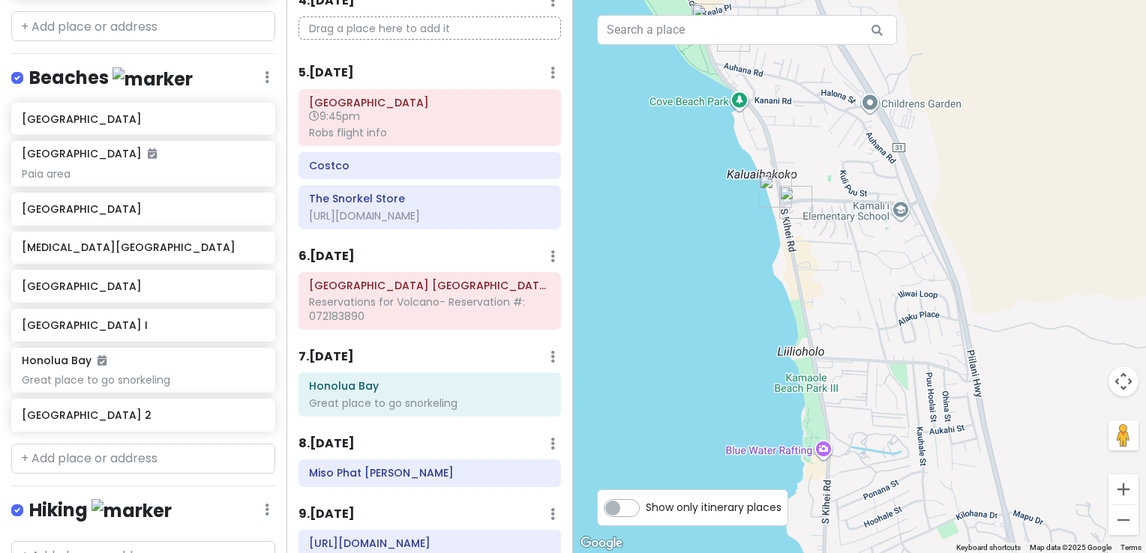
drag, startPoint x: 793, startPoint y: 370, endPoint x: 807, endPoint y: 382, distance: 17.6
click at [807, 382] on div at bounding box center [859, 276] width 573 height 553
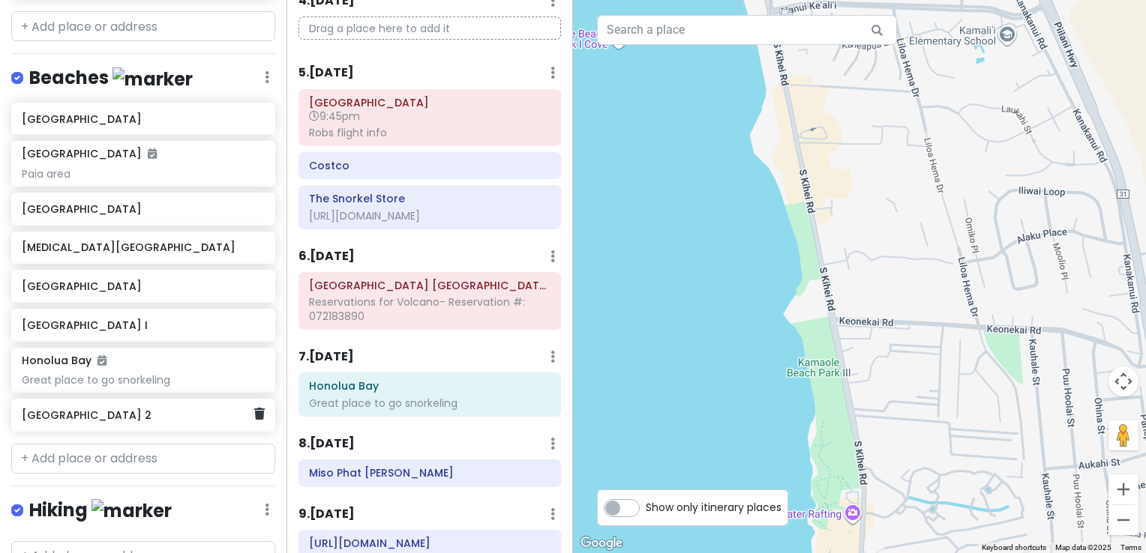
click at [94, 405] on div "[GEOGRAPHIC_DATA] 2" at bounding box center [138, 415] width 232 height 21
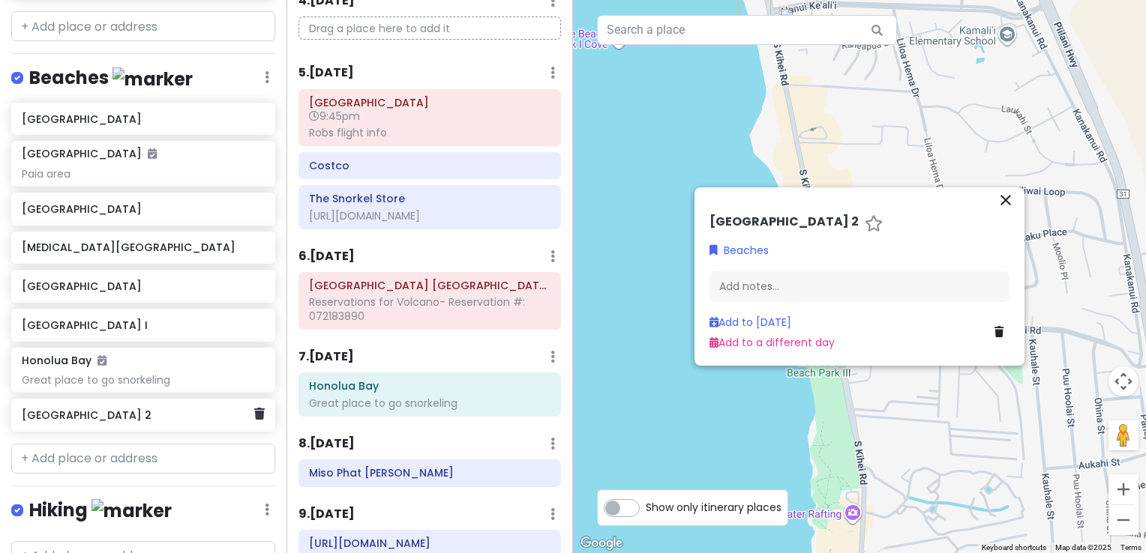
click at [94, 405] on div "[GEOGRAPHIC_DATA] 2" at bounding box center [138, 415] width 232 height 21
click at [159, 409] on h6 "[GEOGRAPHIC_DATA] 2" at bounding box center [138, 415] width 232 height 13
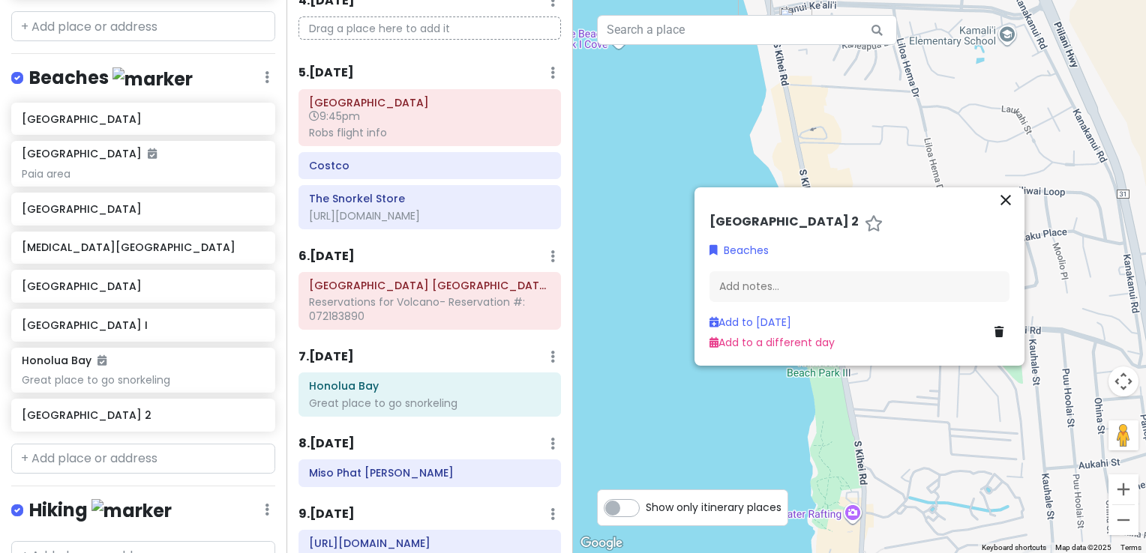
click at [835, 220] on h6 "[GEOGRAPHIC_DATA] 2" at bounding box center [783, 222] width 149 height 16
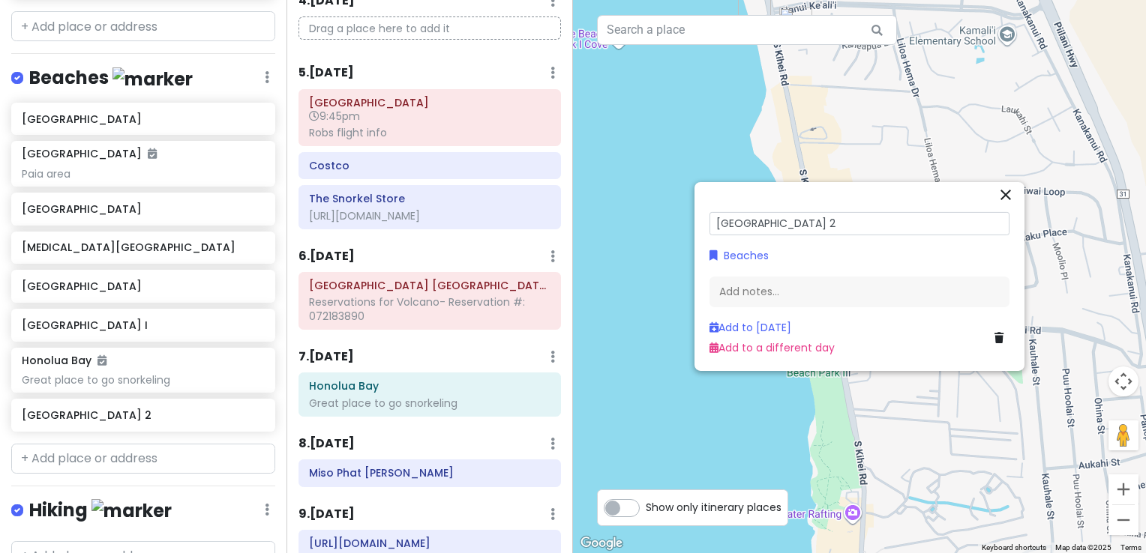
click at [837, 221] on input "[GEOGRAPHIC_DATA] 2" at bounding box center [859, 223] width 300 height 23
type input "[GEOGRAPHIC_DATA] 3"
click at [955, 268] on div "[GEOGRAPHIC_DATA] 3 Beaches Add notes... Add to [DATE] Add to a different day" at bounding box center [859, 285] width 312 height 153
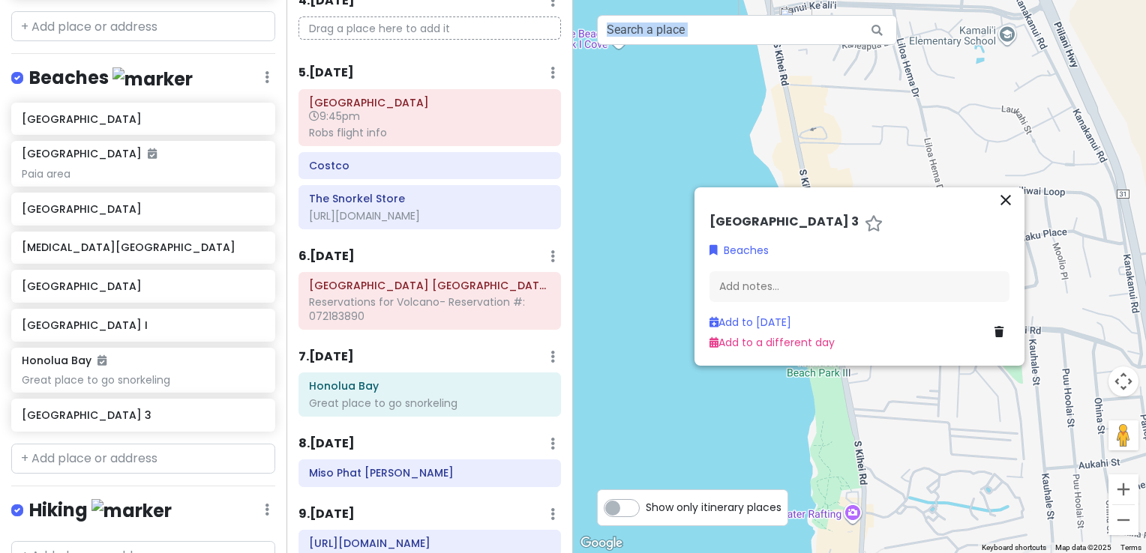
drag, startPoint x: 896, startPoint y: 202, endPoint x: 706, endPoint y: 109, distance: 211.9
click at [706, 109] on div "To navigate the map with touch gestures double-tap and hold your finger on the …" at bounding box center [859, 276] width 573 height 553
click at [1089, 307] on div at bounding box center [859, 276] width 573 height 553
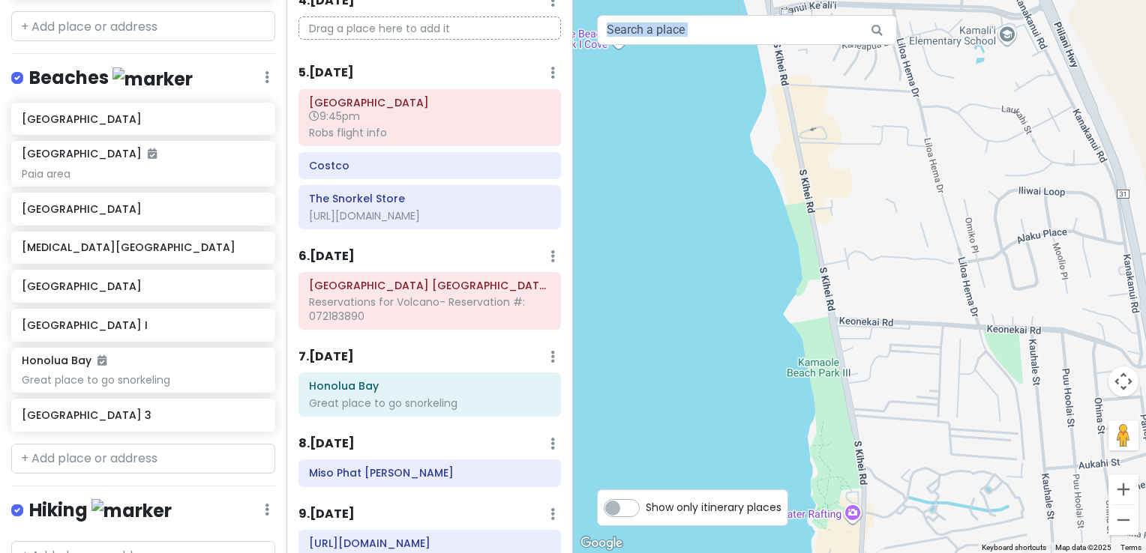
click at [816, 377] on div at bounding box center [859, 276] width 573 height 553
click at [814, 364] on div at bounding box center [859, 276] width 573 height 553
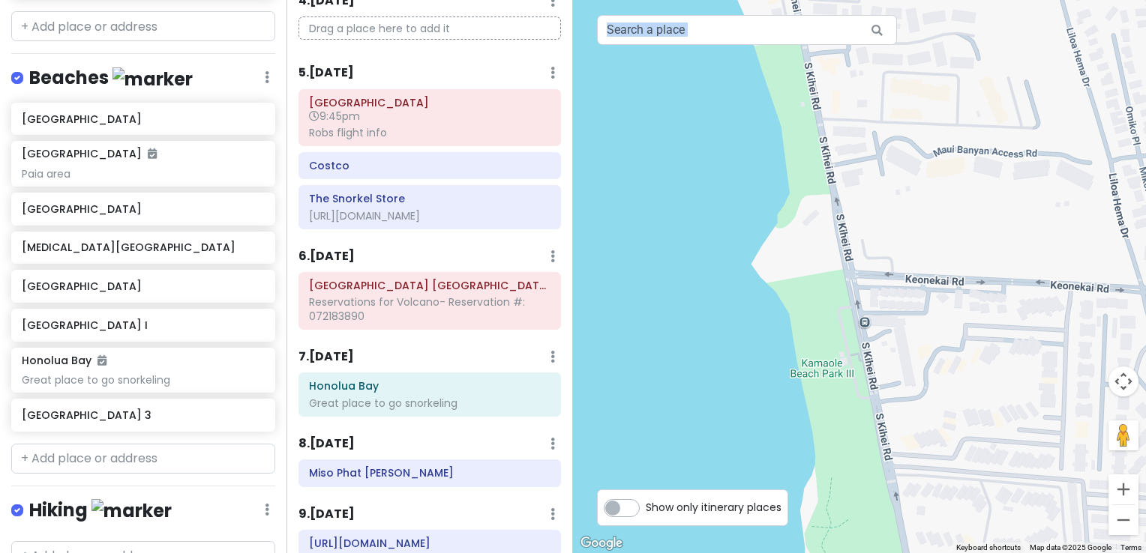
drag, startPoint x: 814, startPoint y: 364, endPoint x: 819, endPoint y: 372, distance: 8.7
click at [819, 372] on div at bounding box center [859, 276] width 573 height 553
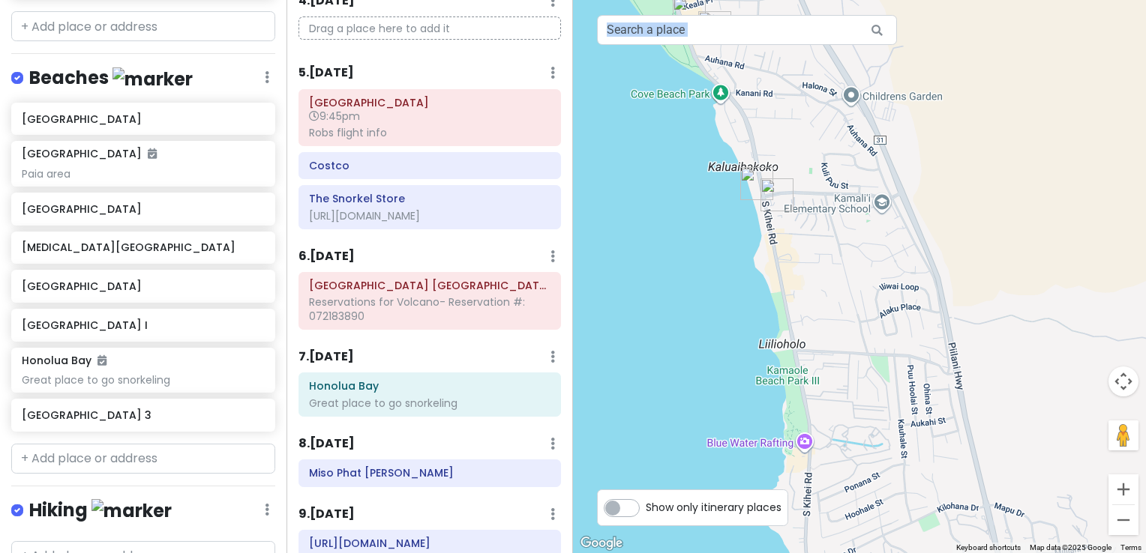
drag, startPoint x: 933, startPoint y: 426, endPoint x: 838, endPoint y: 403, distance: 97.1
click at [838, 403] on div at bounding box center [859, 276] width 573 height 553
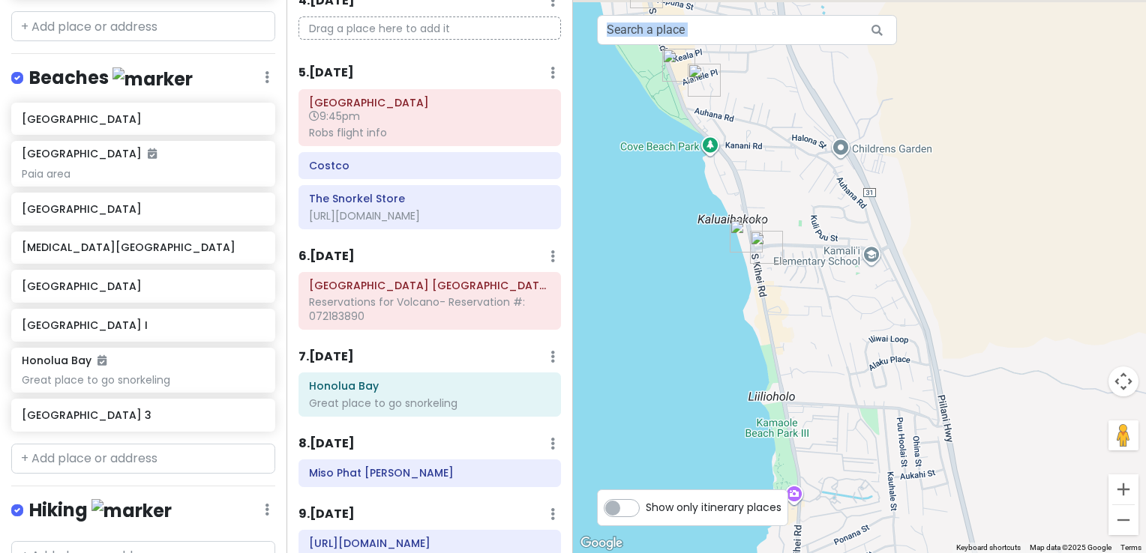
drag, startPoint x: 845, startPoint y: 346, endPoint x: 837, endPoint y: 406, distance: 60.5
click at [837, 406] on div at bounding box center [859, 276] width 573 height 553
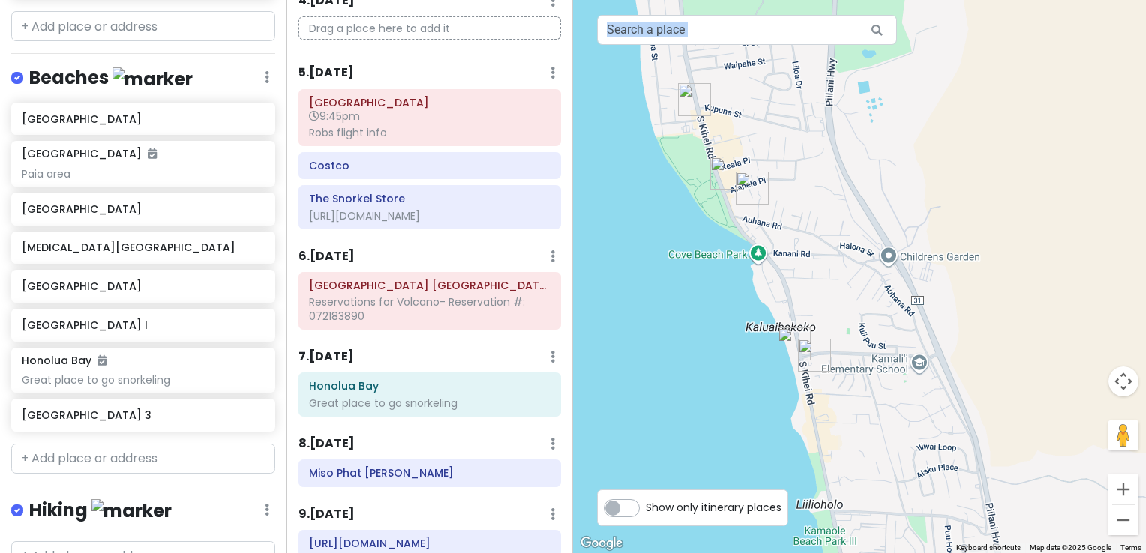
drag, startPoint x: 795, startPoint y: 310, endPoint x: 843, endPoint y: 419, distance: 119.8
click at [843, 419] on div at bounding box center [859, 276] width 573 height 553
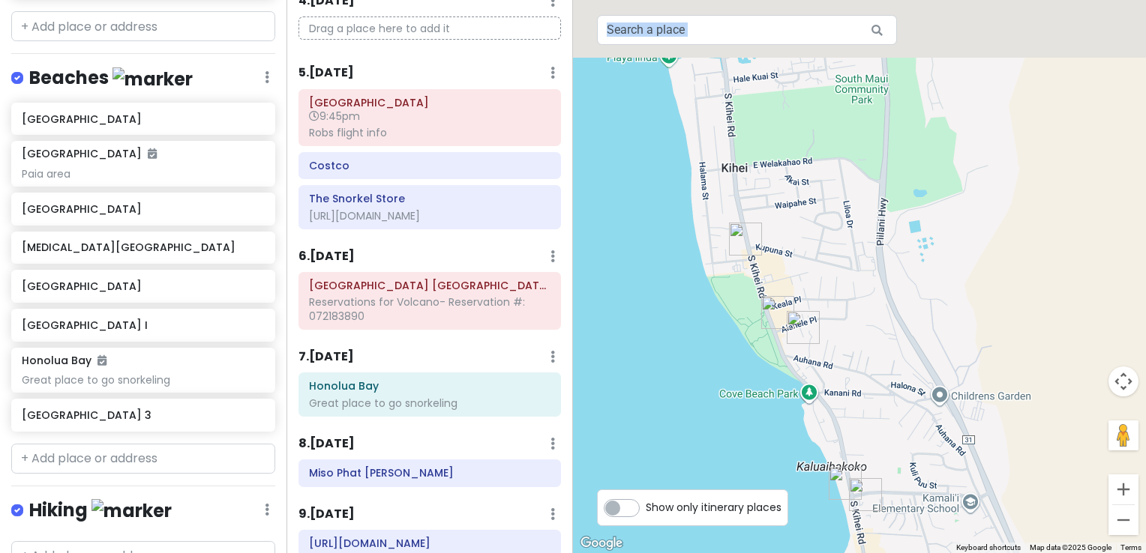
drag, startPoint x: 715, startPoint y: 303, endPoint x: 767, endPoint y: 442, distance: 149.0
click at [767, 442] on div at bounding box center [859, 276] width 573 height 553
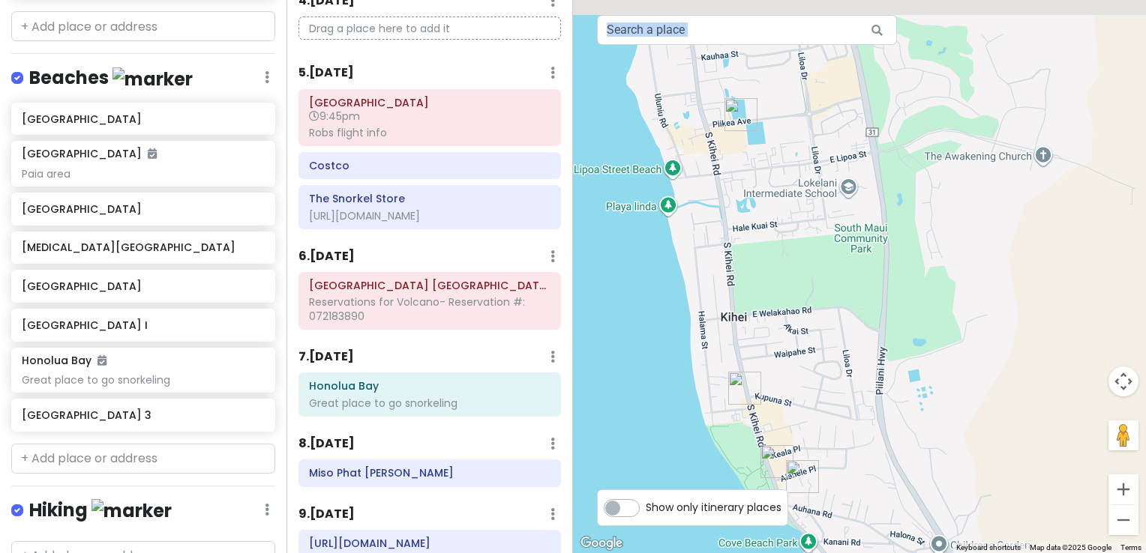
drag, startPoint x: 768, startPoint y: 286, endPoint x: 768, endPoint y: 435, distance: 149.2
click at [768, 435] on div at bounding box center [859, 276] width 573 height 553
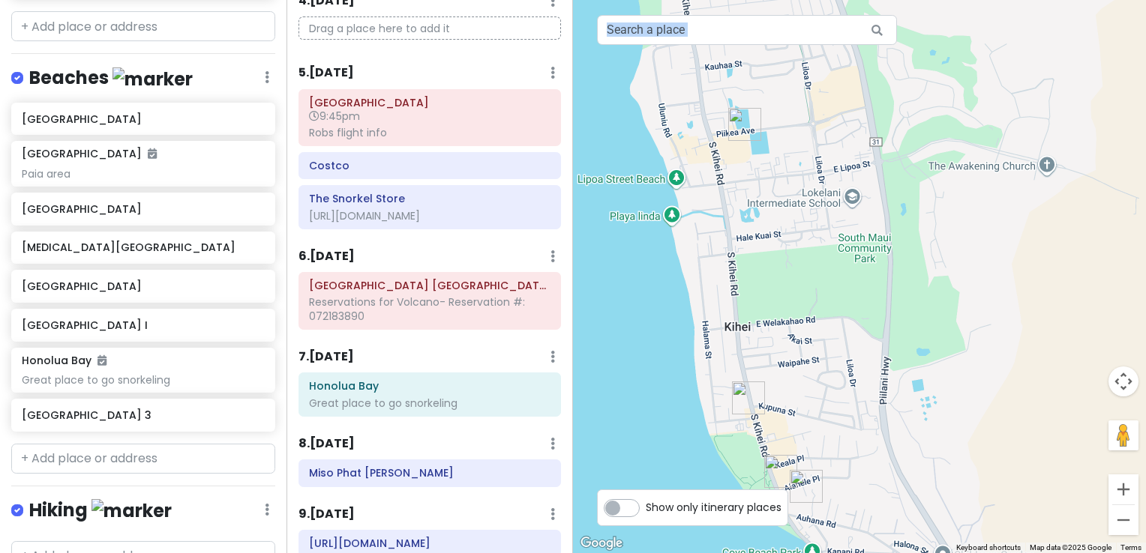
click at [782, 296] on div at bounding box center [859, 276] width 573 height 553
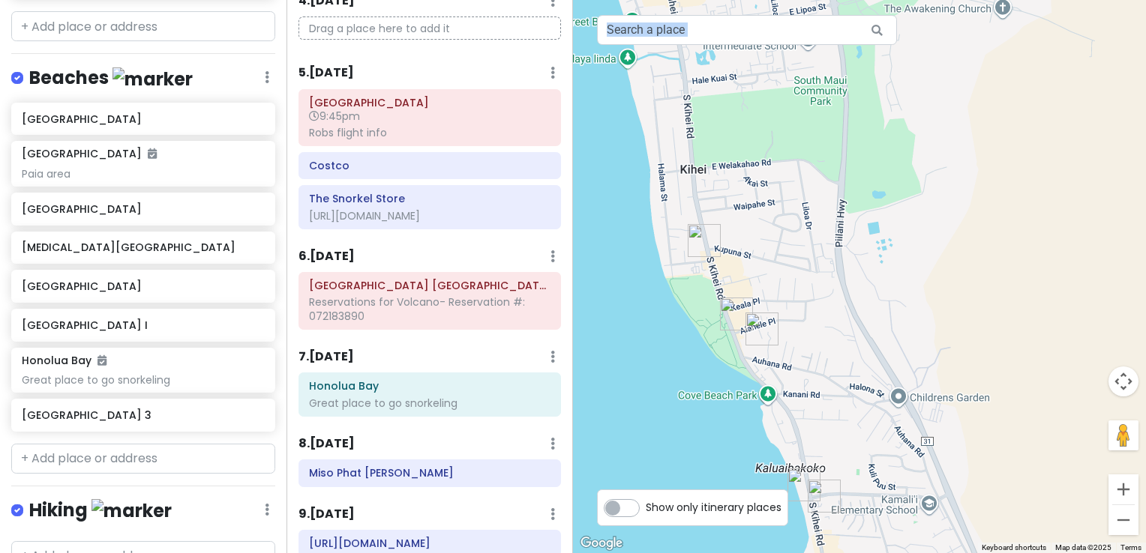
drag, startPoint x: 791, startPoint y: 303, endPoint x: 795, endPoint y: 285, distance: 18.4
click at [795, 285] on div at bounding box center [859, 276] width 573 height 553
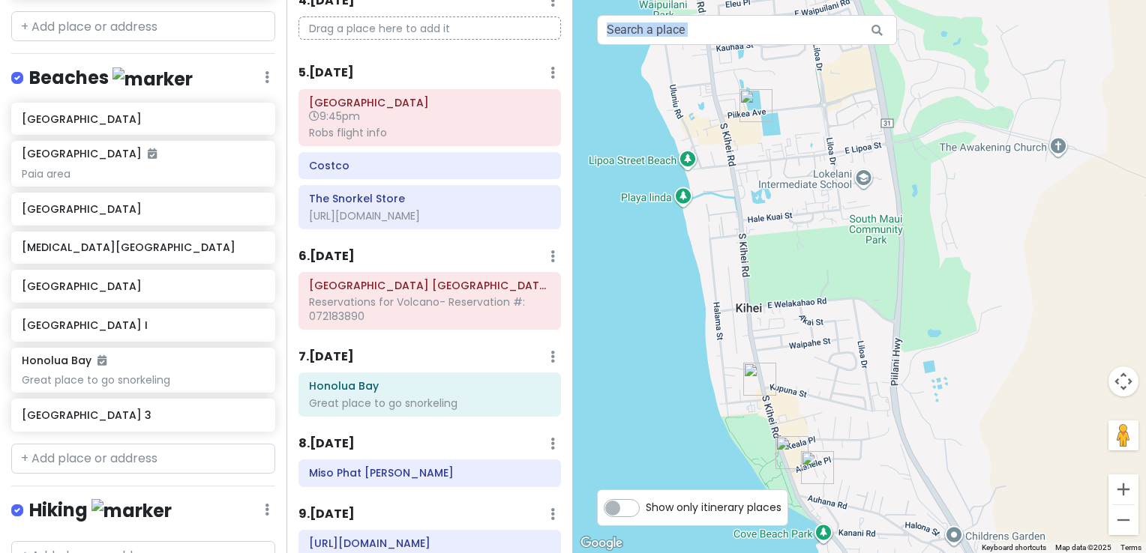
drag, startPoint x: 811, startPoint y: 304, endPoint x: 840, endPoint y: 403, distance: 103.0
click at [840, 403] on div at bounding box center [859, 276] width 573 height 553
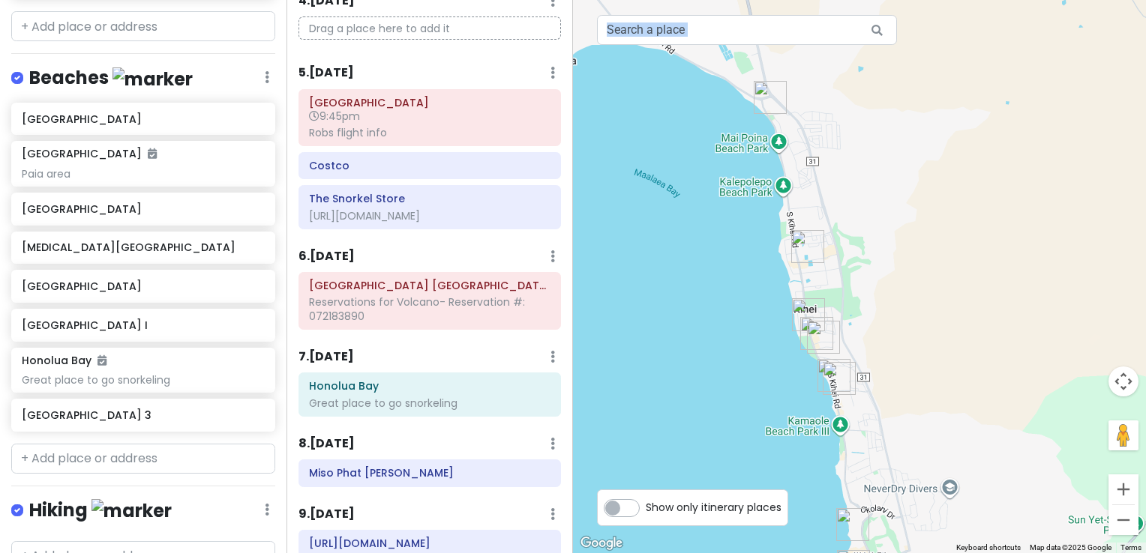
drag, startPoint x: 819, startPoint y: 250, endPoint x: 831, endPoint y: 305, distance: 56.8
click at [831, 305] on div at bounding box center [859, 276] width 573 height 553
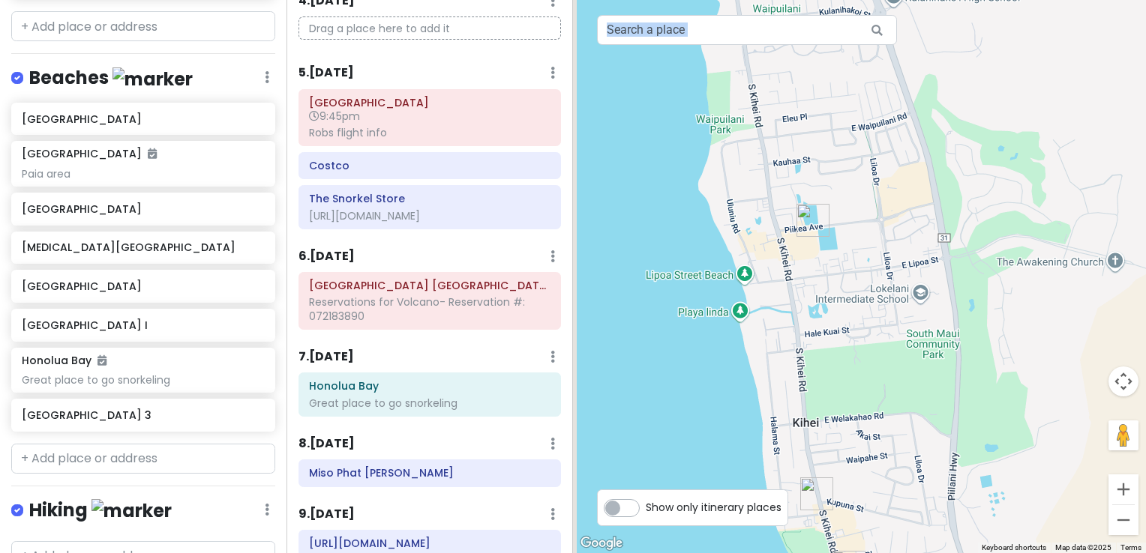
drag, startPoint x: 845, startPoint y: 392, endPoint x: 858, endPoint y: 305, distance: 87.9
click at [858, 305] on div at bounding box center [859, 276] width 573 height 553
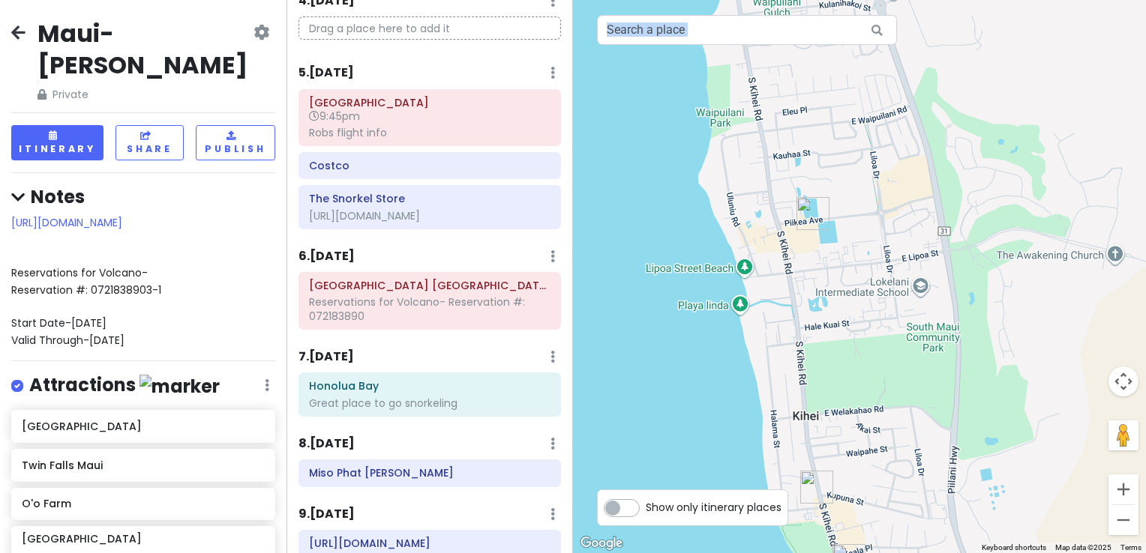
scroll to position [75, 0]
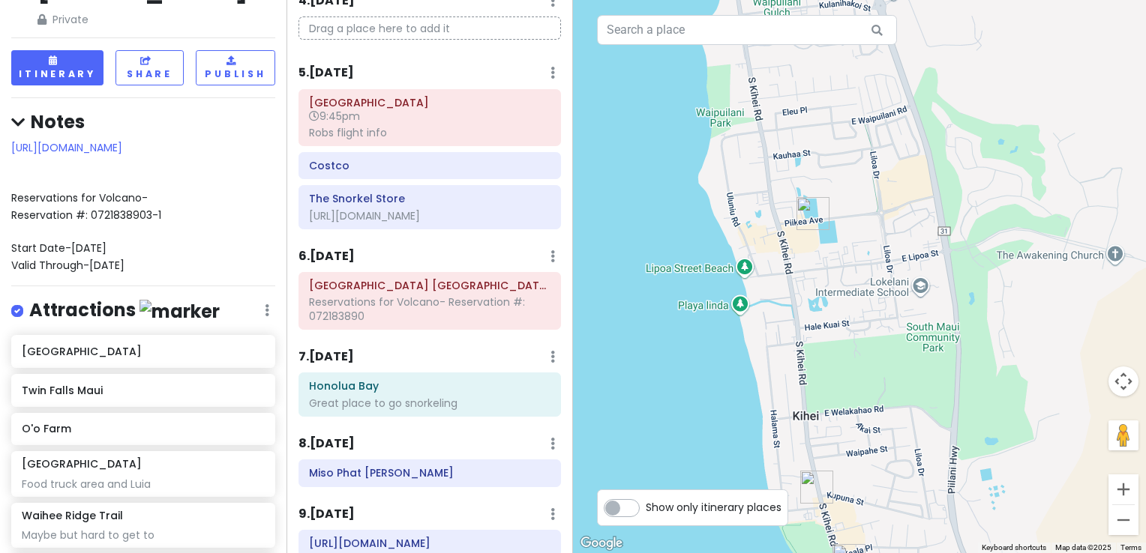
click at [161, 250] on span "[URL][DOMAIN_NAME] Reservations for Volcano- Reservation #: 0721838903-1 Start …" at bounding box center [86, 206] width 150 height 133
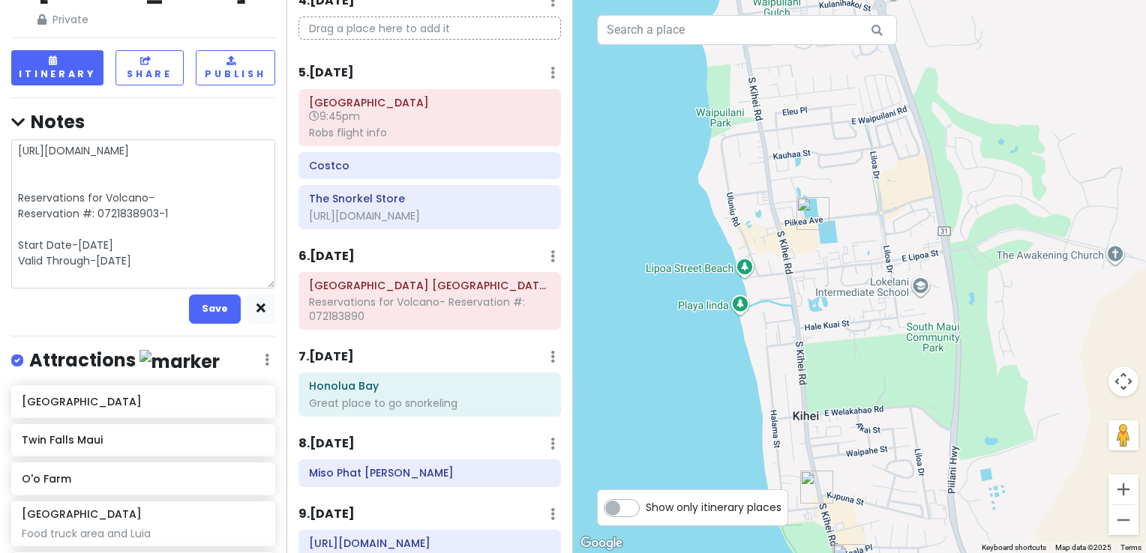
drag, startPoint x: 181, startPoint y: 244, endPoint x: -3, endPoint y: 170, distance: 197.8
click at [0, 170] on html "Maui-Kihei Trip Private Change Dates Make a Copy Delete Trip Give Feedback 💡 Su…" at bounding box center [573, 276] width 1146 height 553
type textarea "x"
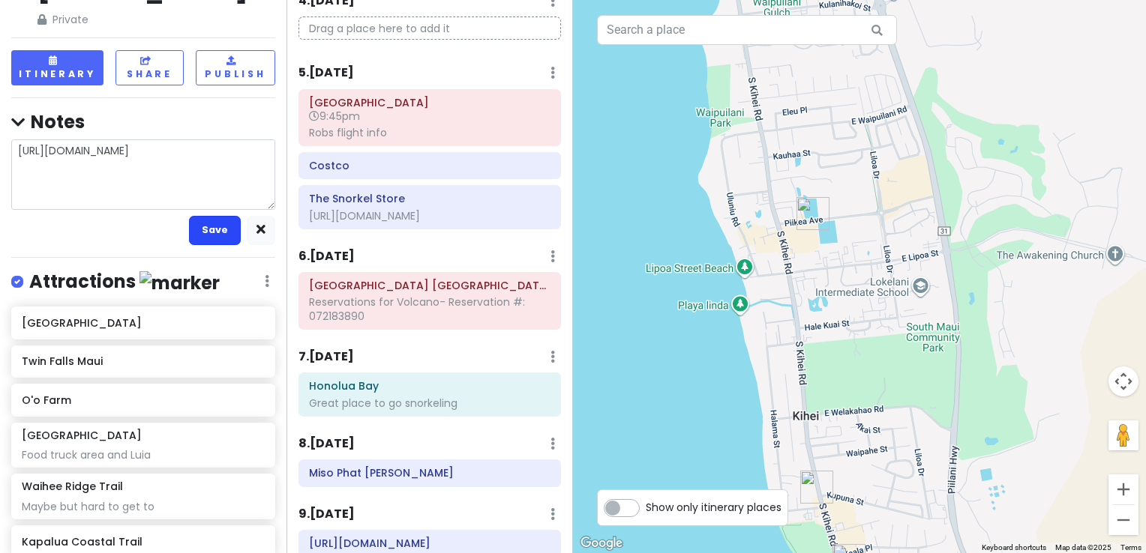
type textarea "[URL][DOMAIN_NAME]"
click at [189, 216] on button "Save" at bounding box center [215, 230] width 52 height 29
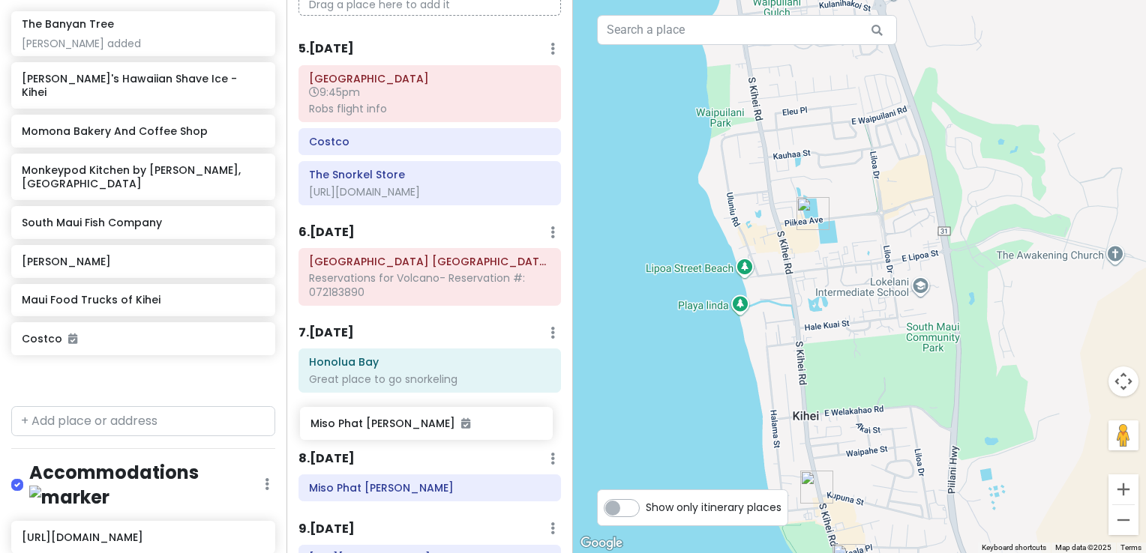
scroll to position [325, 0]
drag, startPoint x: 65, startPoint y: 313, endPoint x: 348, endPoint y: 410, distance: 298.7
click at [348, 410] on div "[GEOGRAPHIC_DATA]-Kihei Trip Private Change Dates Make a Copy Delete Trip Give …" at bounding box center [573, 276] width 1146 height 553
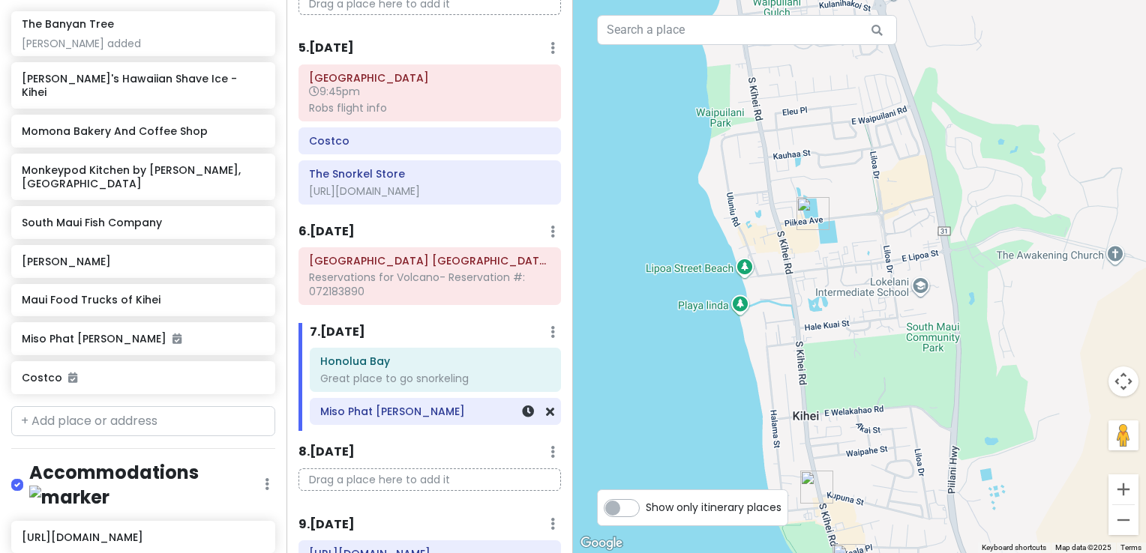
scroll to position [936, 0]
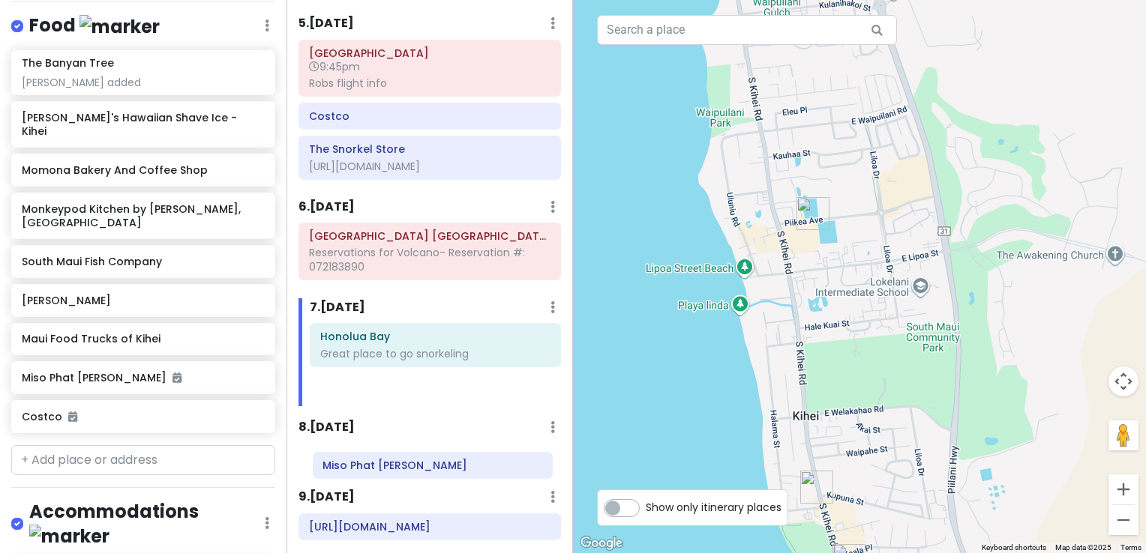
drag, startPoint x: 363, startPoint y: 424, endPoint x: 364, endPoint y: 466, distance: 41.3
click at [364, 466] on div "Itinerary × 1 . [DATE] Edit Day Notes Delete Day Click to add day notes Drag a …" at bounding box center [429, 276] width 286 height 553
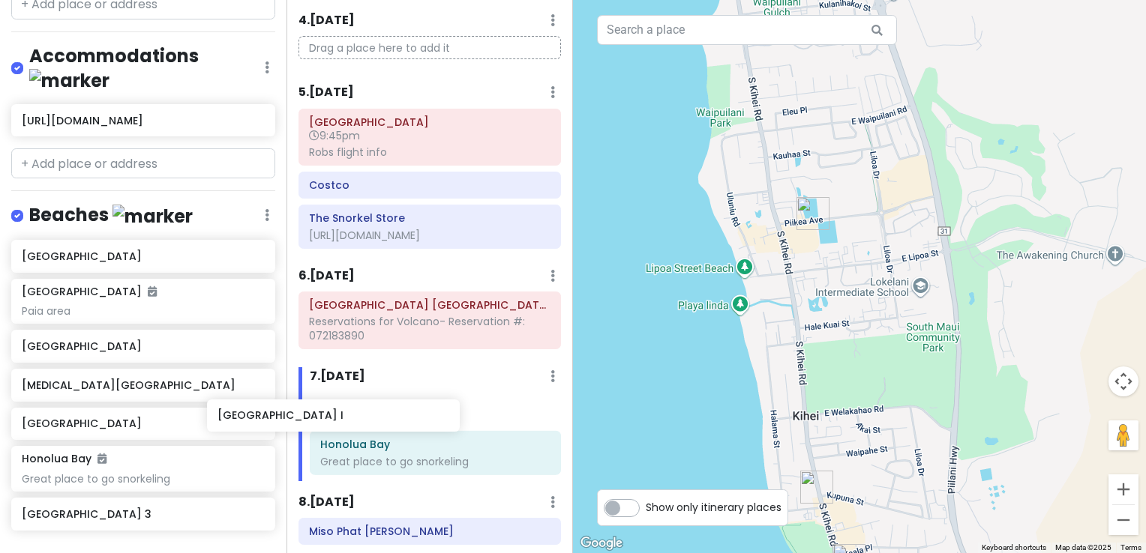
scroll to position [283, 0]
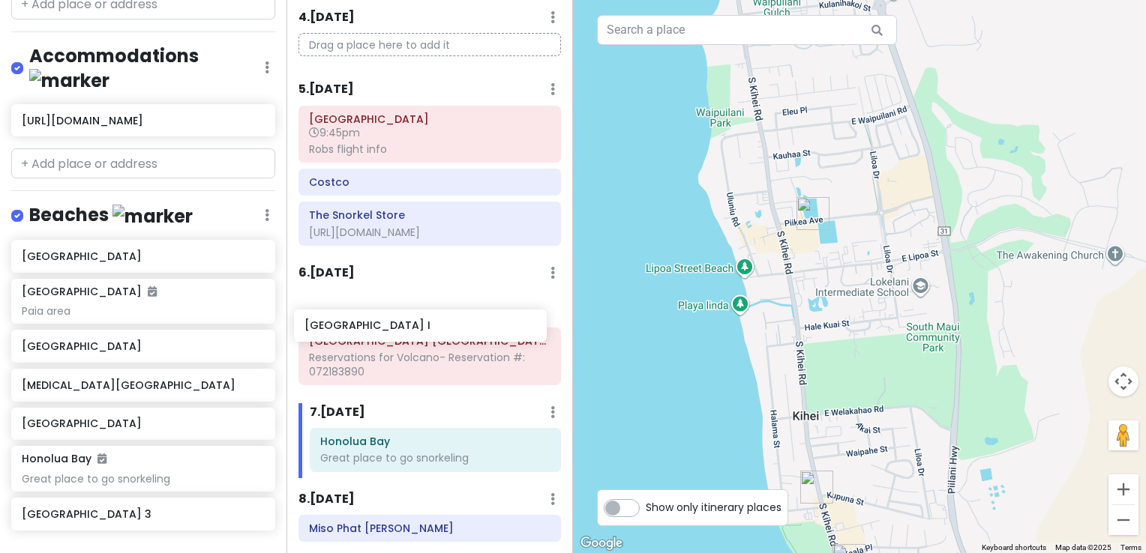
drag, startPoint x: 80, startPoint y: 445, endPoint x: 362, endPoint y: 331, distance: 303.8
click at [363, 331] on div "[GEOGRAPHIC_DATA]-Kihei Trip Private Change Dates Make a Copy Delete Trip Give …" at bounding box center [573, 276] width 1146 height 553
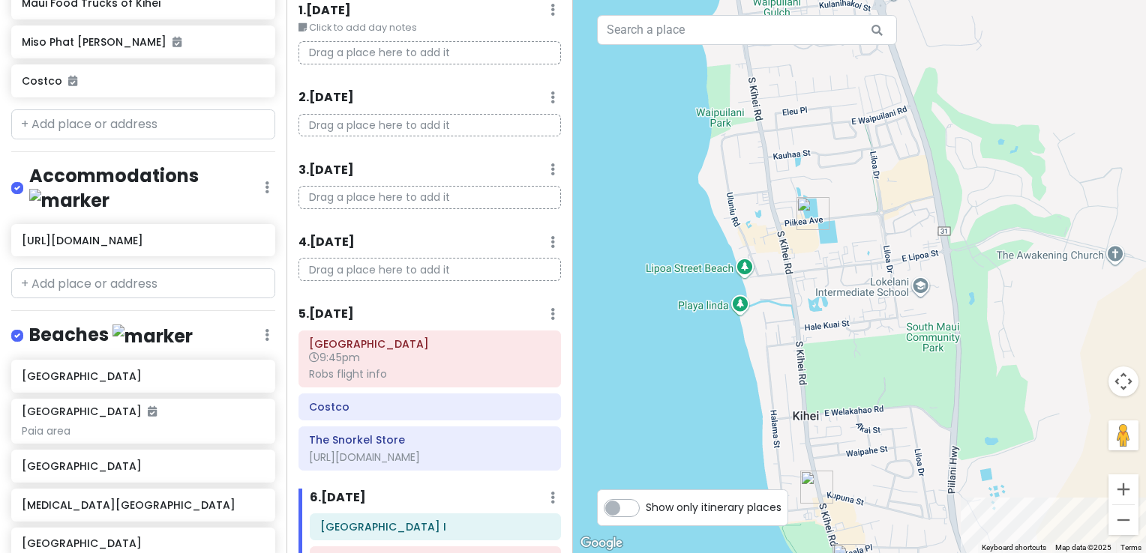
scroll to position [1275, 0]
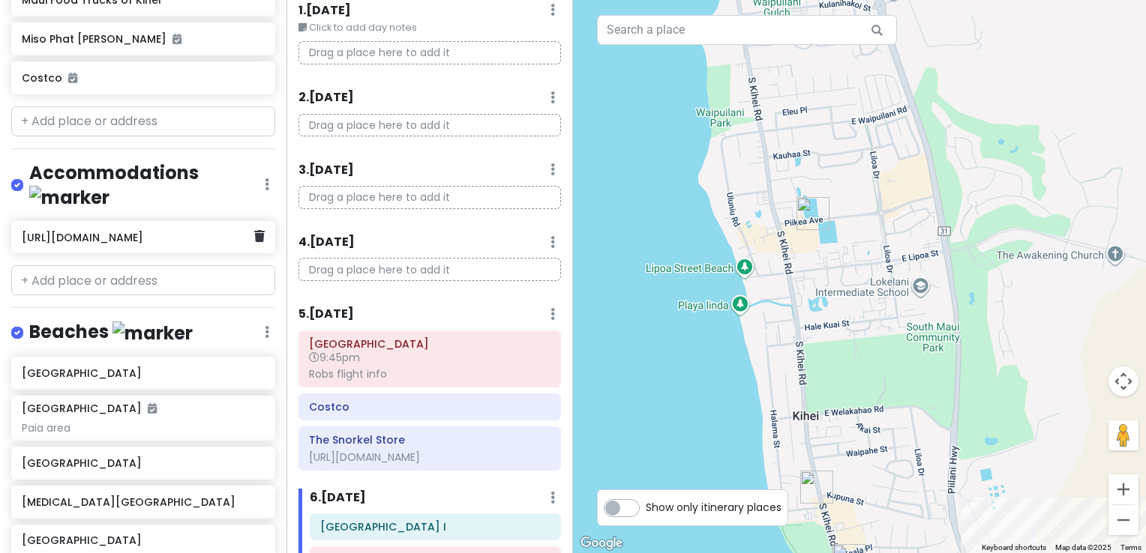
click at [165, 231] on h6 "[URL][DOMAIN_NAME]" at bounding box center [138, 237] width 232 height 13
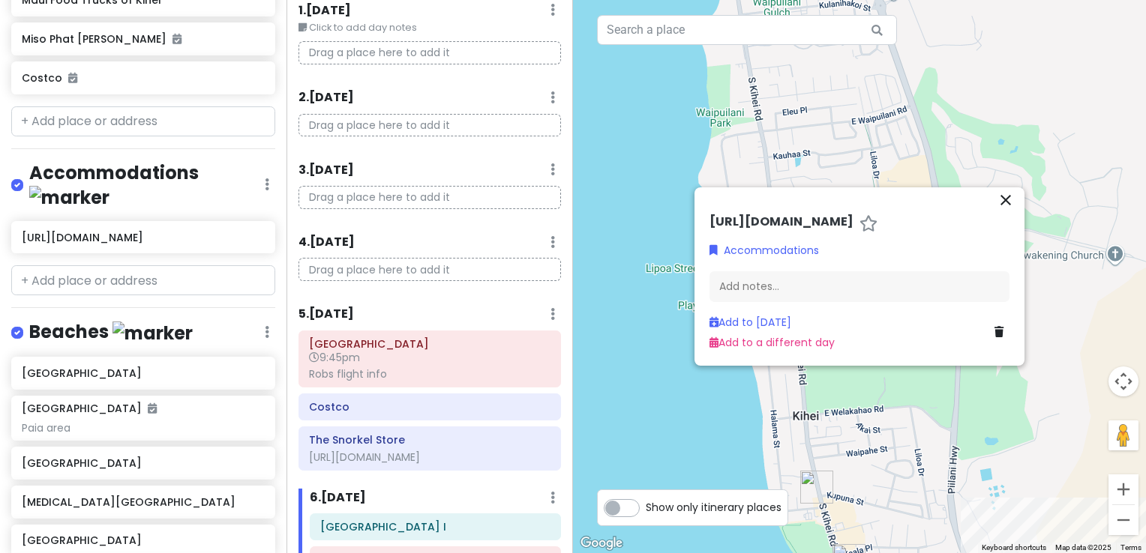
click at [831, 217] on h6 "[URL][DOMAIN_NAME]" at bounding box center [781, 222] width 144 height 16
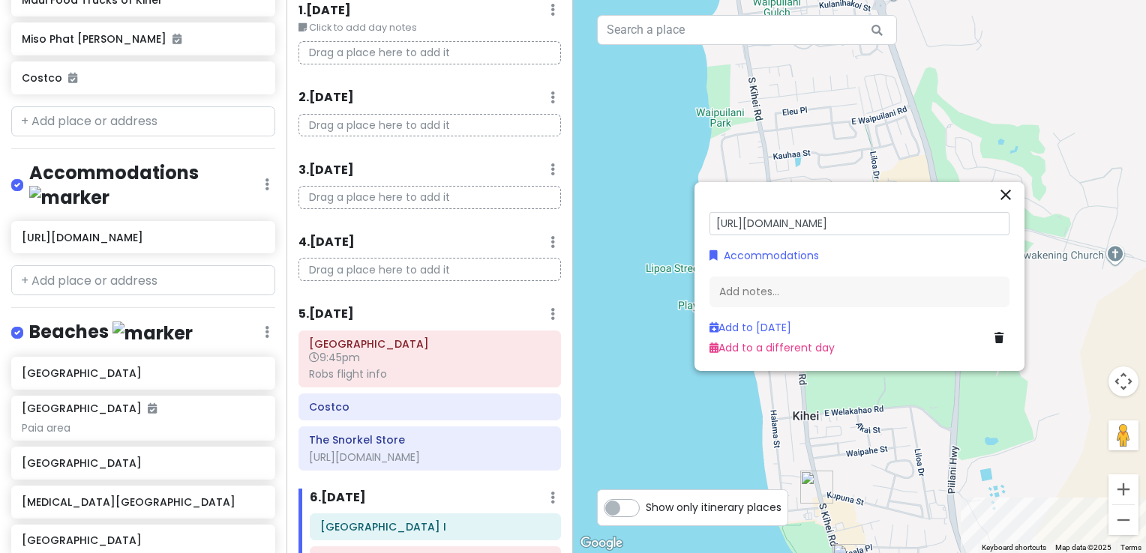
scroll to position [0, 106]
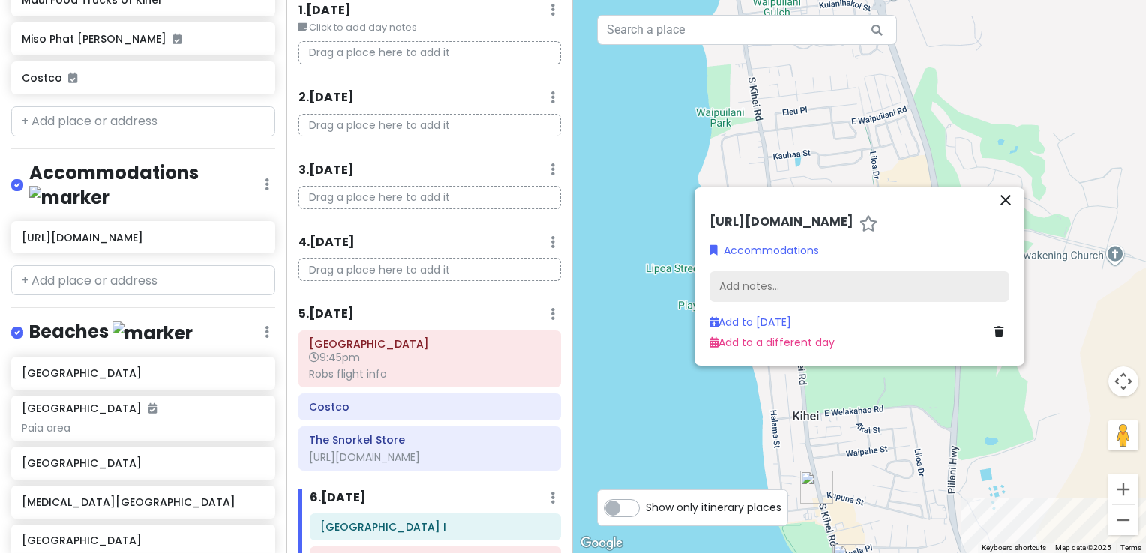
click at [847, 298] on div "Add notes..." at bounding box center [859, 286] width 300 height 31
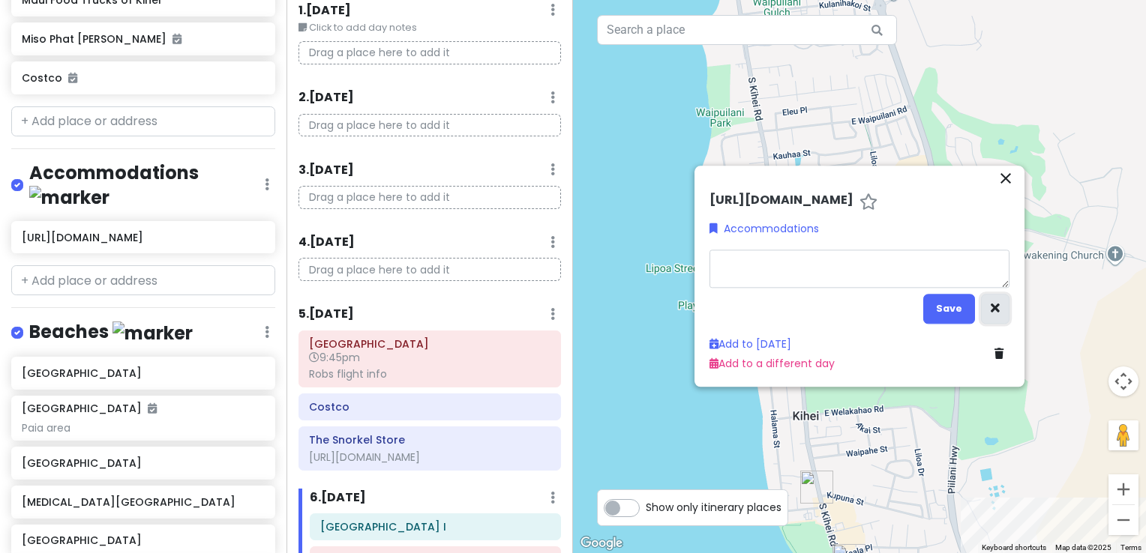
click at [999, 313] on icon "button" at bounding box center [994, 309] width 9 height 10
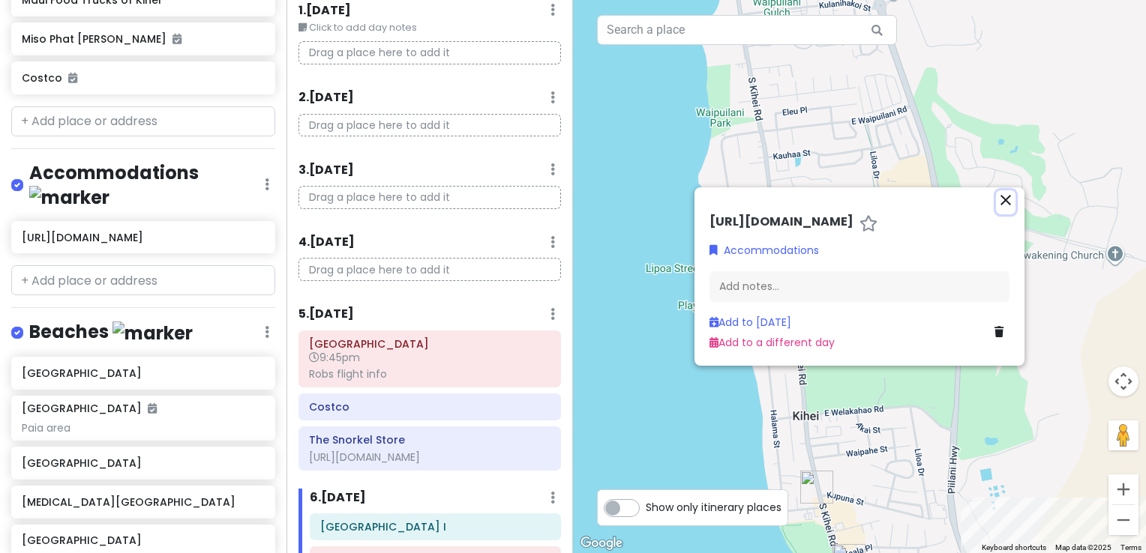
click at [1002, 196] on icon "close" at bounding box center [1005, 200] width 18 height 18
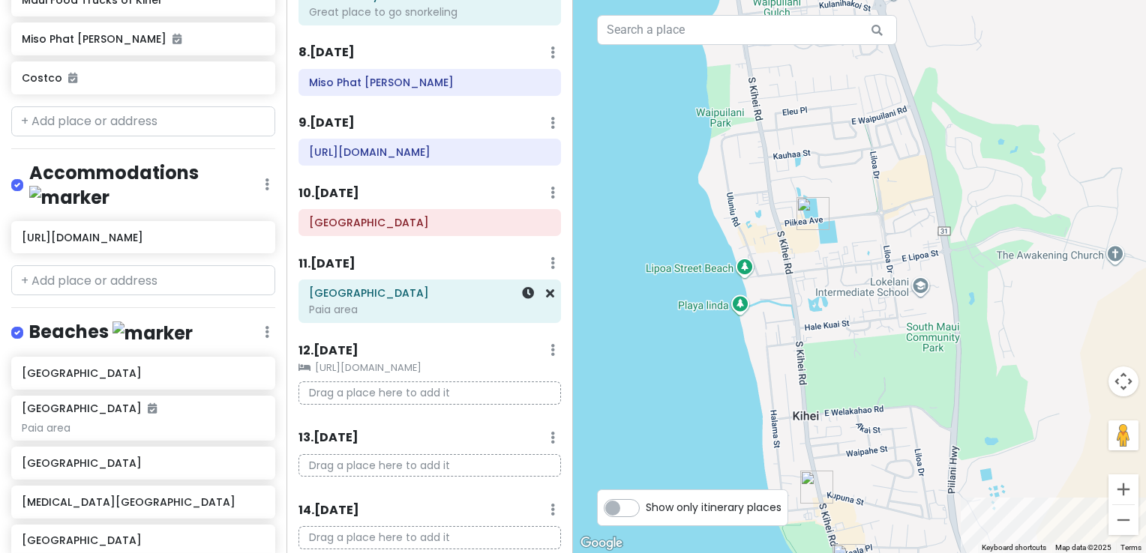
scroll to position [733, 0]
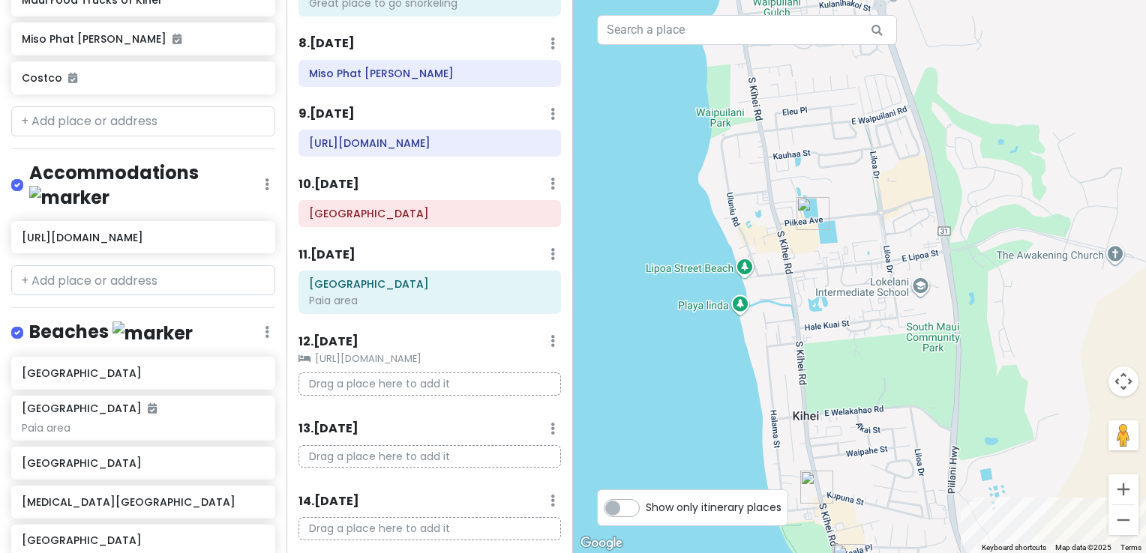
click at [406, 367] on small "[URL][DOMAIN_NAME]" at bounding box center [429, 359] width 262 height 15
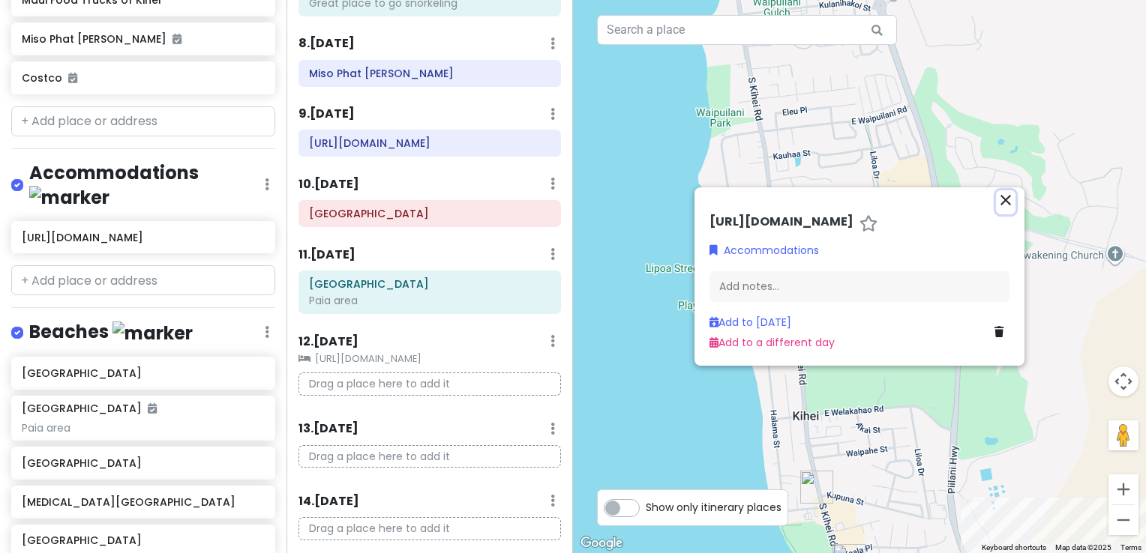
click at [1011, 191] on icon "close" at bounding box center [1005, 200] width 18 height 18
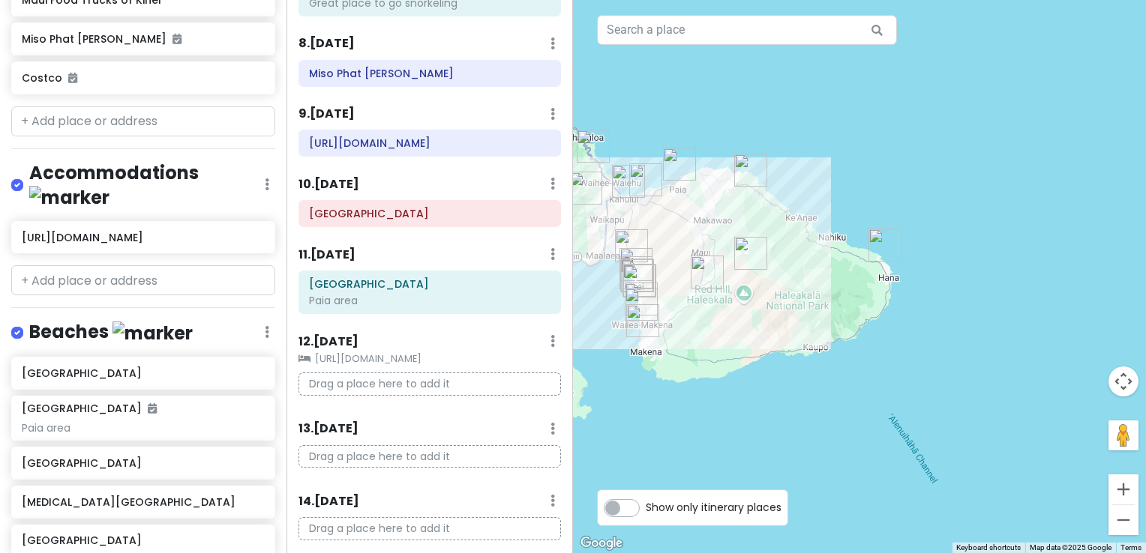
drag, startPoint x: 1082, startPoint y: 233, endPoint x: 741, endPoint y: 223, distance: 341.3
click at [741, 223] on div at bounding box center [859, 276] width 573 height 553
click at [347, 367] on small "[URL][DOMAIN_NAME]" at bounding box center [429, 359] width 262 height 15
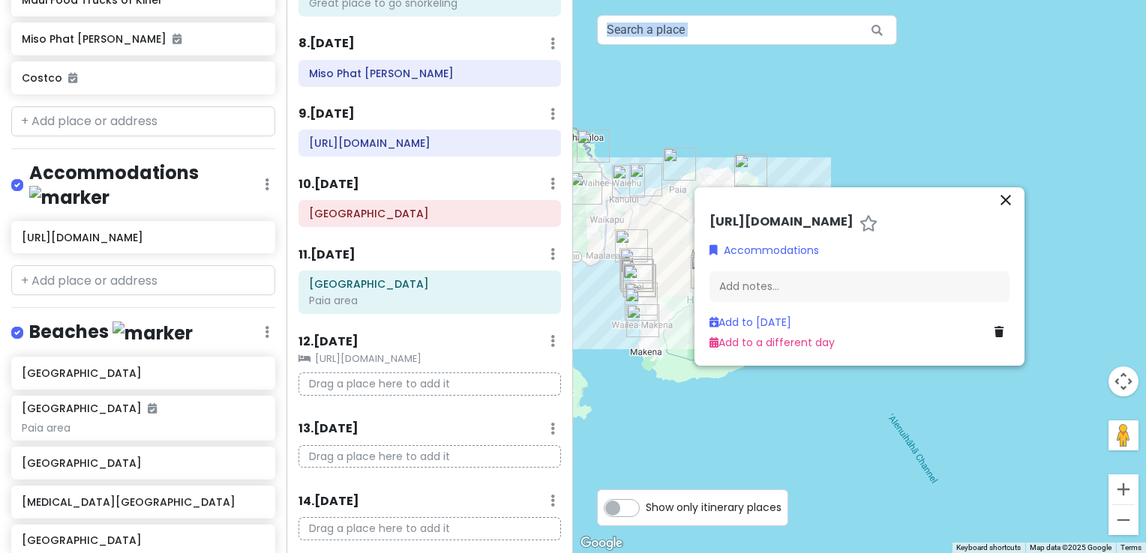
drag, startPoint x: 920, startPoint y: 190, endPoint x: 969, endPoint y: 49, distance: 149.1
click at [969, 49] on div "To navigate the map with touch gestures double-tap and hold your finger on the …" at bounding box center [859, 276] width 573 height 553
click at [1002, 192] on icon "close" at bounding box center [1005, 200] width 18 height 18
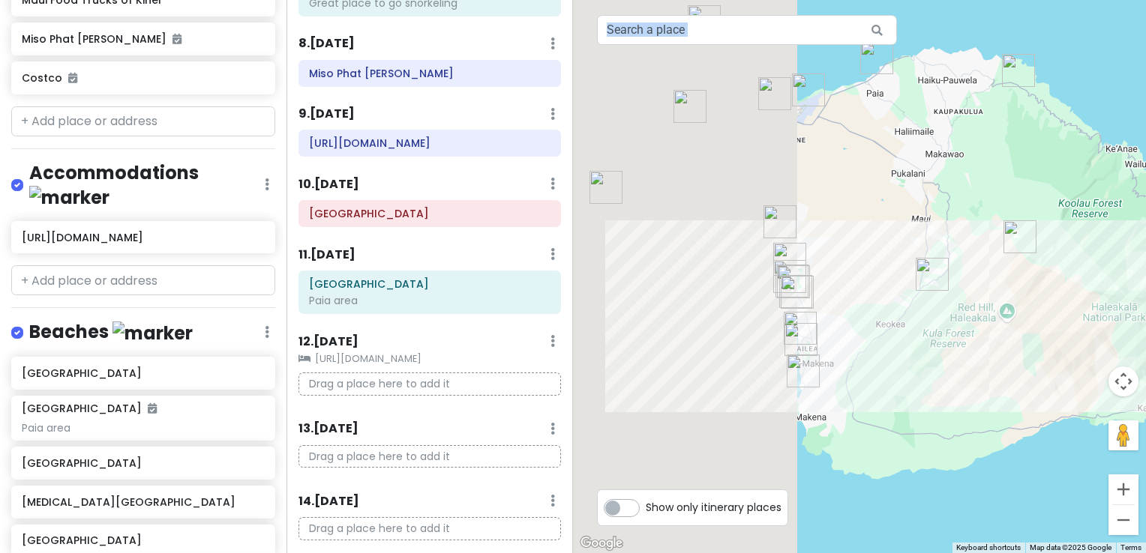
drag, startPoint x: 738, startPoint y: 304, endPoint x: 1011, endPoint y: 301, distance: 273.7
click at [1014, 301] on div at bounding box center [859, 276] width 573 height 553
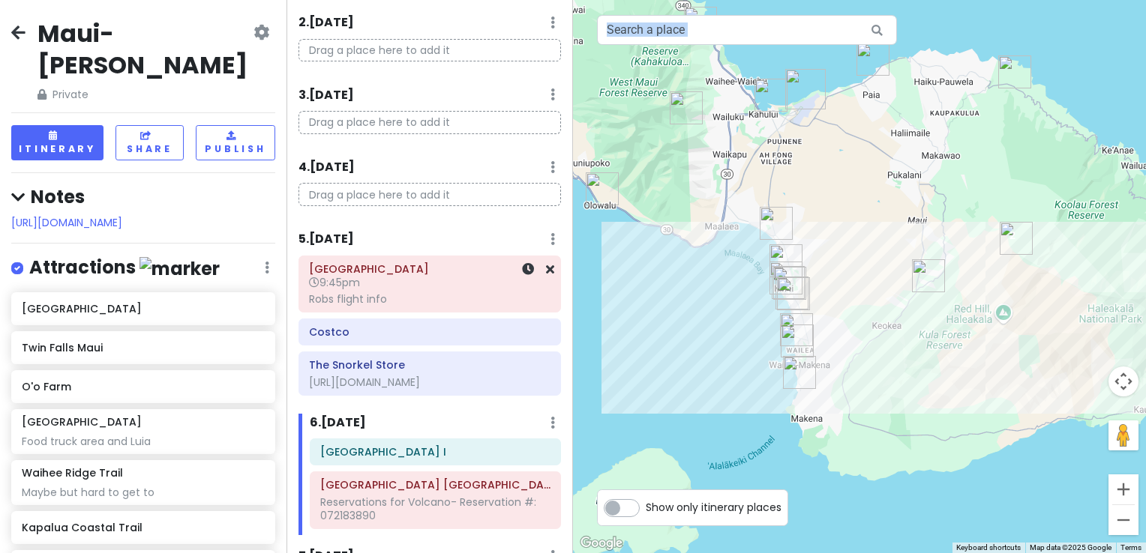
scroll to position [0, 0]
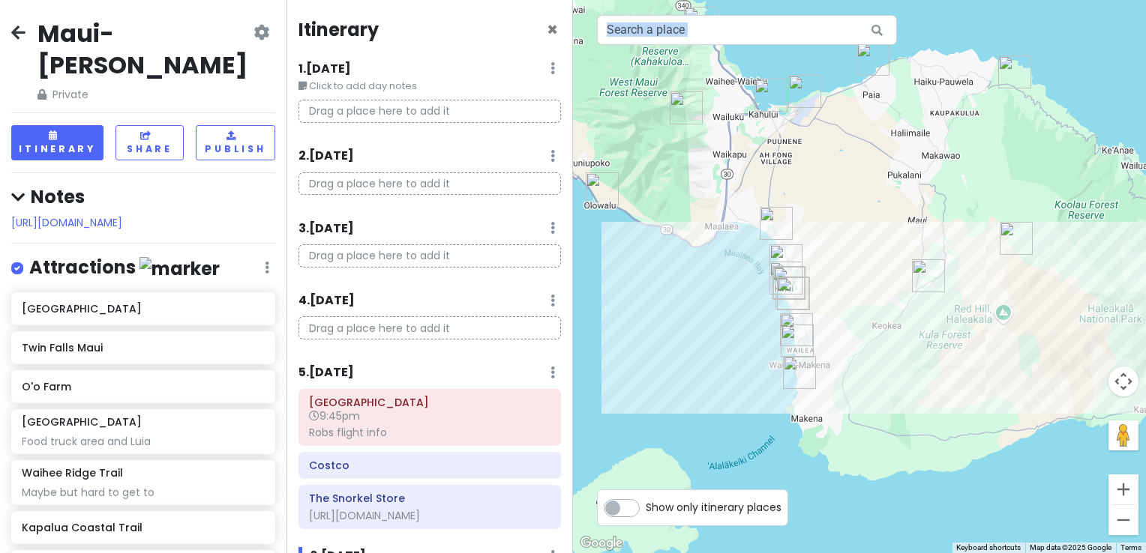
click at [1017, 234] on img "Haleakalā National Park Summit District Entrance Station" at bounding box center [1015, 238] width 45 height 45
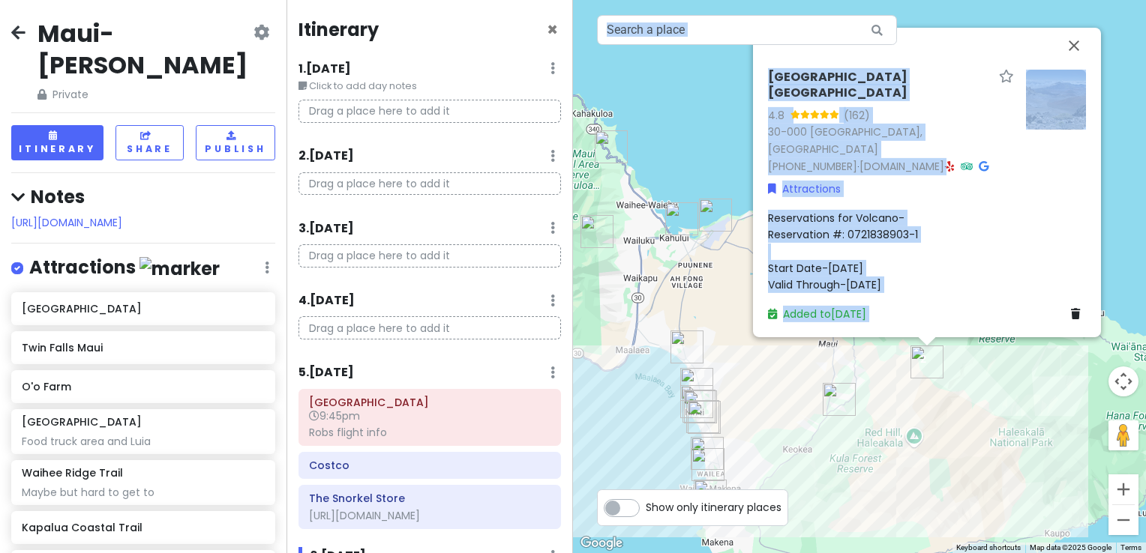
click at [1018, 362] on div "[GEOGRAPHIC_DATA] 4.8 (162) 30-000 [GEOGRAPHIC_DATA], [GEOGRAPHIC_DATA] [PHONE_…" at bounding box center [859, 276] width 573 height 553
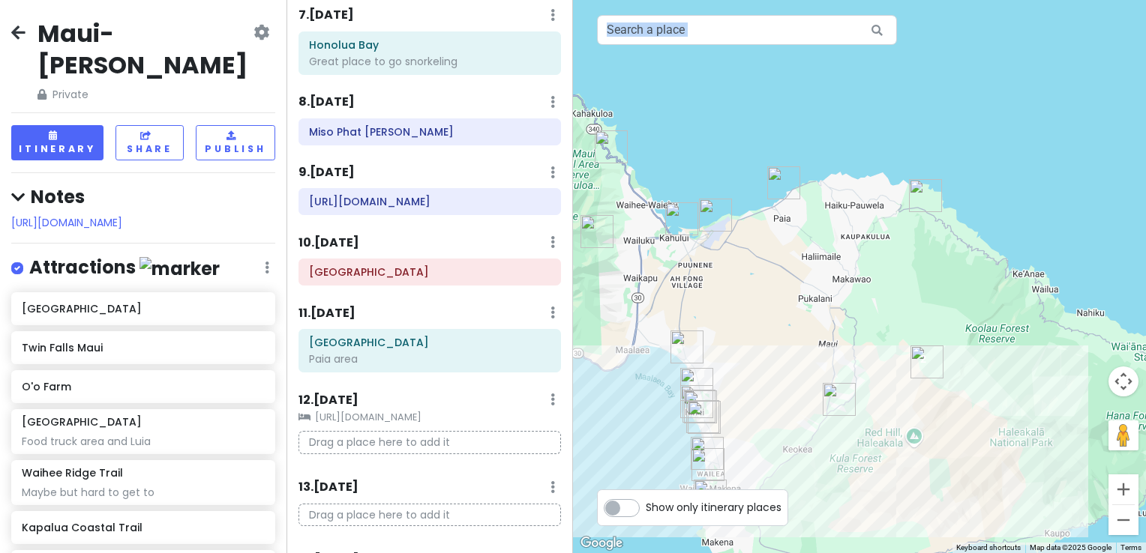
scroll to position [877, 0]
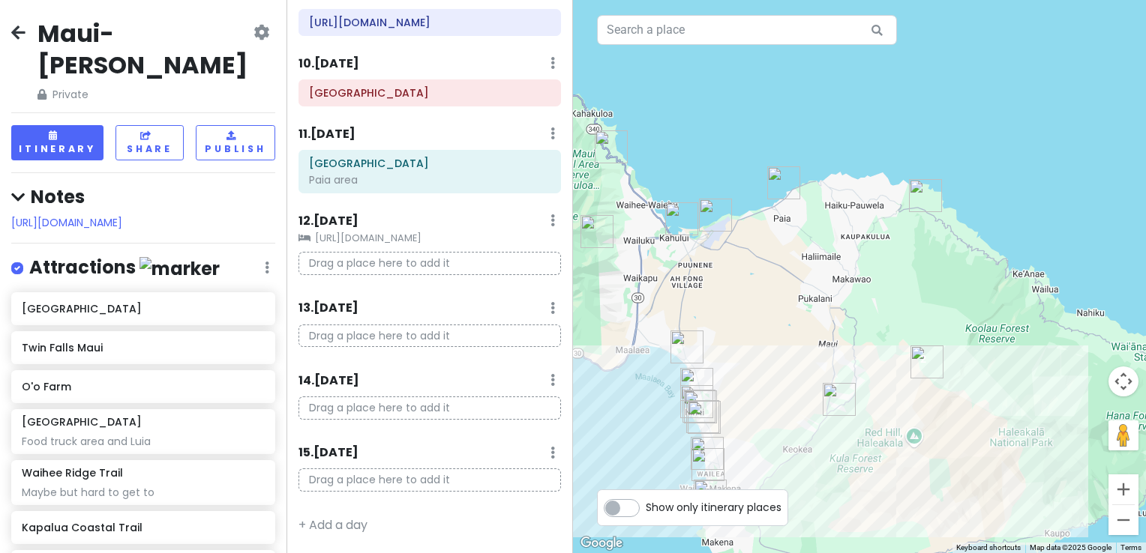
click at [351, 340] on p "Drag a place here to add it" at bounding box center [429, 336] width 262 height 23
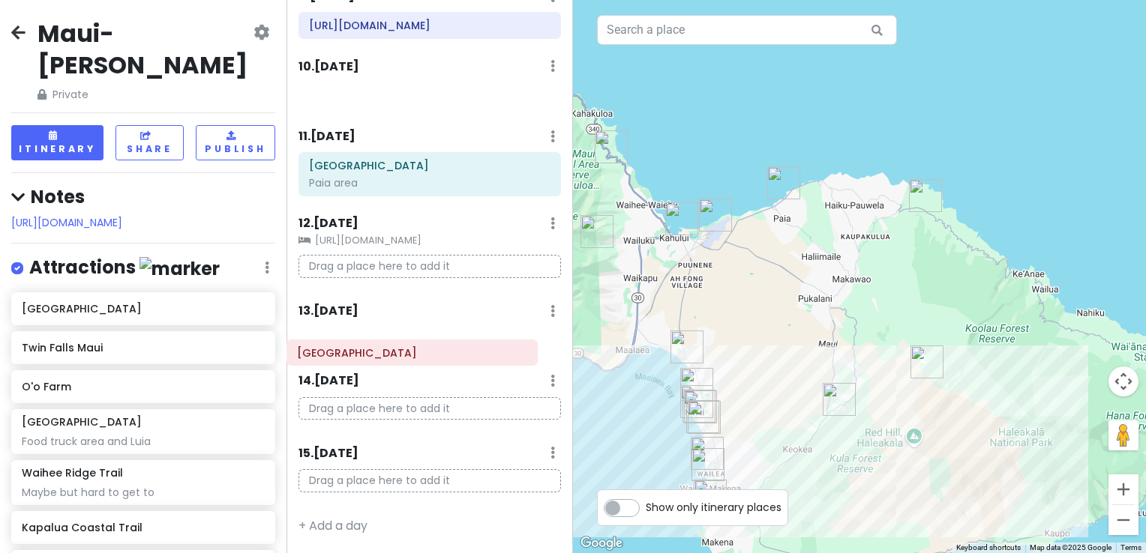
scroll to position [876, 0]
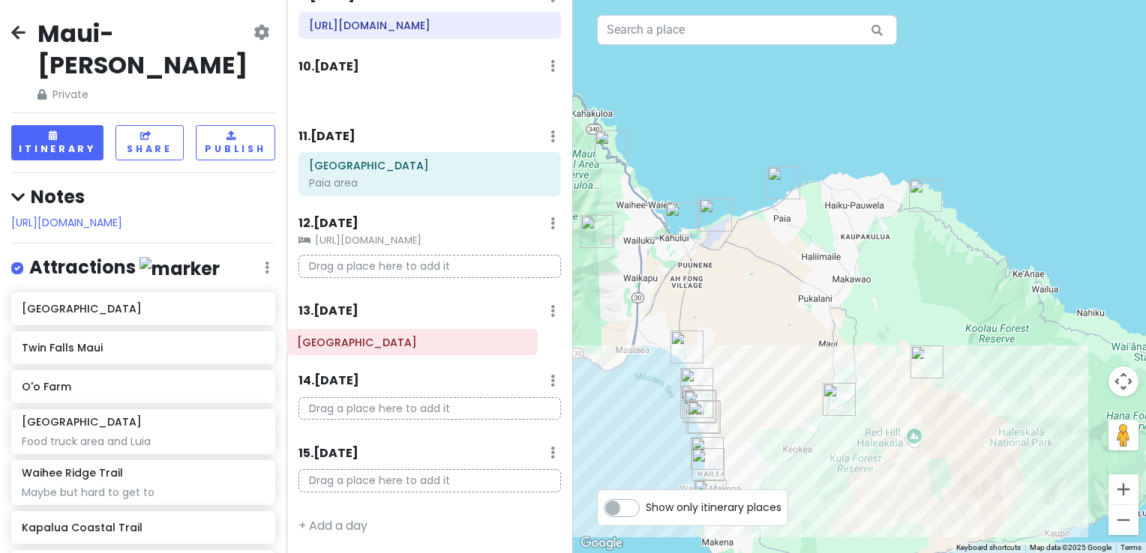
drag, startPoint x: 378, startPoint y: 313, endPoint x: 366, endPoint y: 351, distance: 39.4
click at [366, 351] on div "Itinerary × 1 . [DATE] Edit Day Notes Delete Day Click to add day notes Drag a …" at bounding box center [429, 276] width 286 height 553
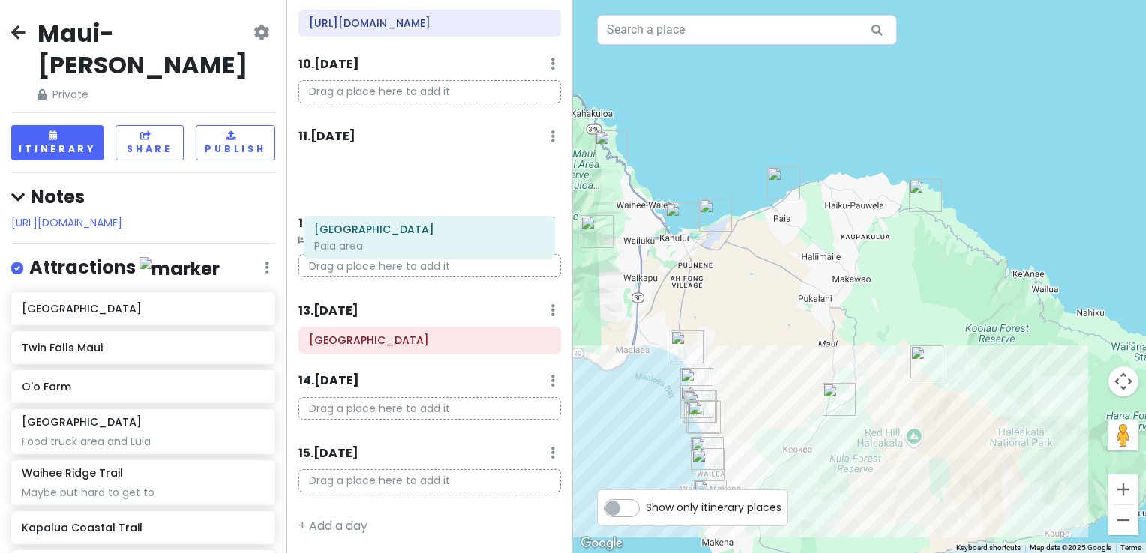
drag, startPoint x: 341, startPoint y: 151, endPoint x: 346, endPoint y: 227, distance: 75.9
click at [346, 227] on div "Itinerary × 1 . [DATE] Edit Day Notes Delete Day Click to add day notes Drag a …" at bounding box center [429, 276] width 286 height 553
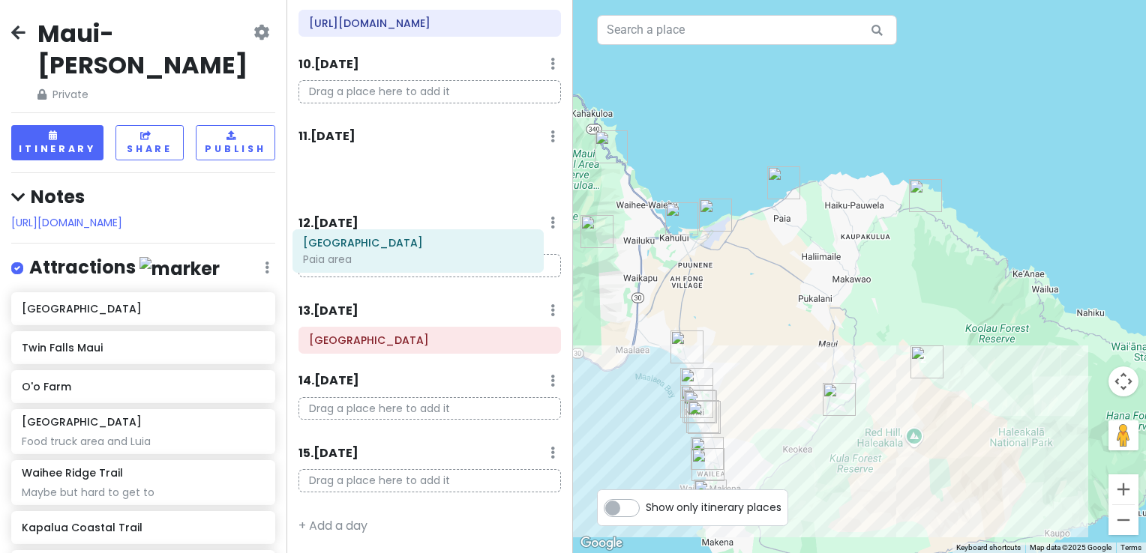
drag, startPoint x: 348, startPoint y: 158, endPoint x: 342, endPoint y: 247, distance: 89.4
click at [342, 247] on div "Itinerary × 1 . [DATE] Edit Day Notes Delete Day Click to add day notes Drag a …" at bounding box center [429, 276] width 286 height 553
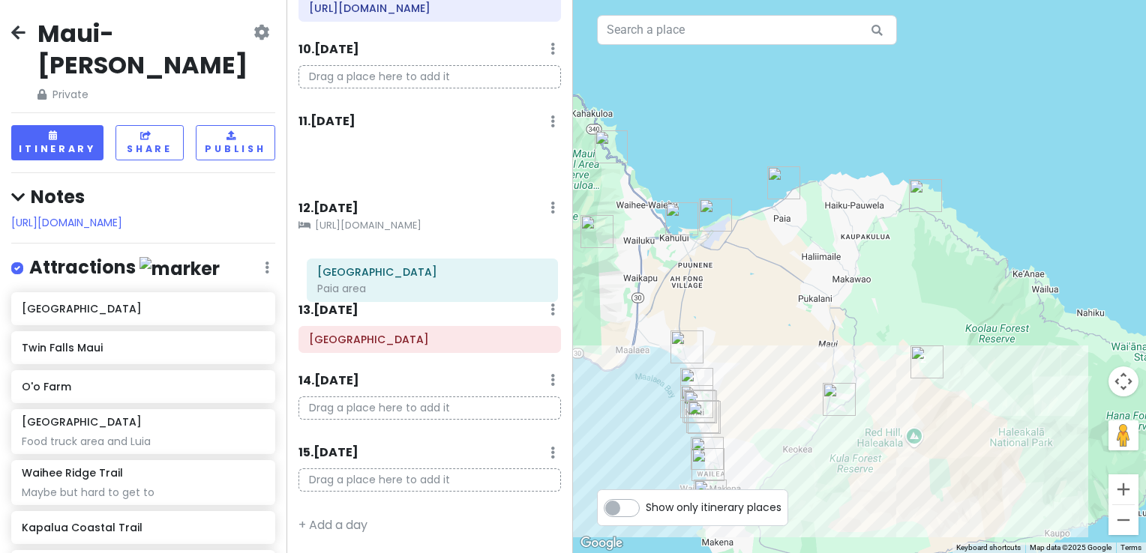
drag, startPoint x: 352, startPoint y: 163, endPoint x: 360, endPoint y: 282, distance: 118.7
click at [360, 282] on div "Itinerary × 1 . [DATE] Edit Day Notes Delete Day Click to add day notes Drag a …" at bounding box center [429, 276] width 286 height 553
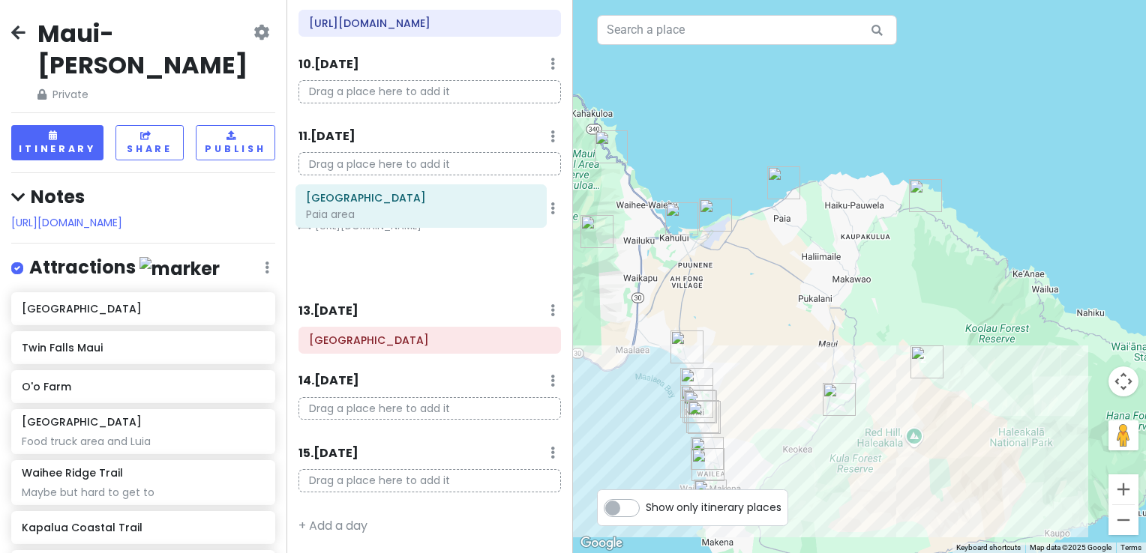
drag, startPoint x: 360, startPoint y: 277, endPoint x: 357, endPoint y: 219, distance: 58.6
click at [357, 219] on div "12 . [DATE] Add Day Notes Clear Lodging Delete Day [URL][DOMAIN_NAME] [GEOGRAPH…" at bounding box center [429, 244] width 262 height 90
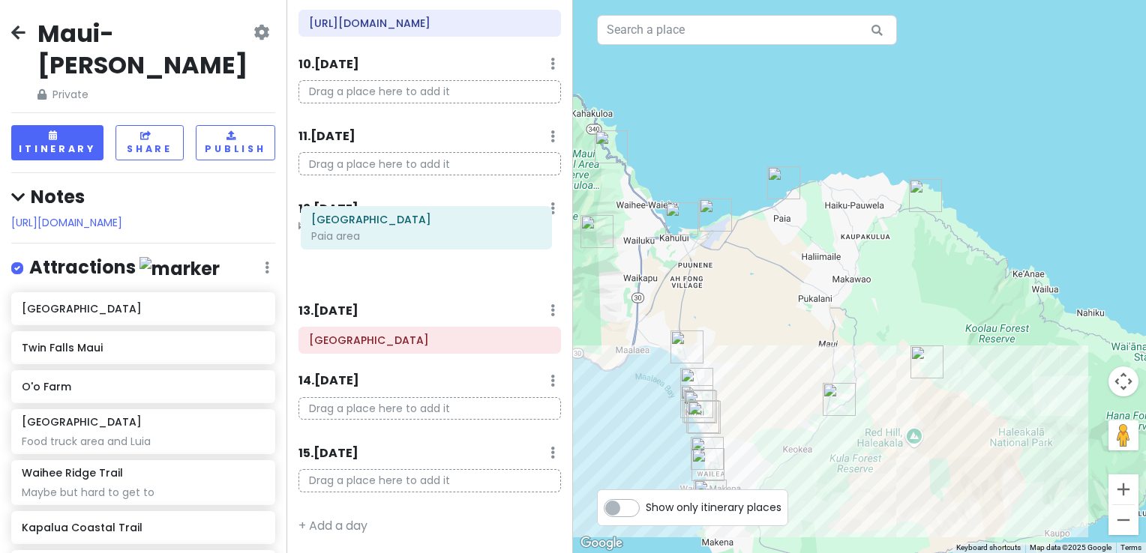
drag, startPoint x: 360, startPoint y: 267, endPoint x: 361, endPoint y: 223, distance: 43.5
click at [361, 223] on div "12 . [DATE] Add Day Notes Clear Lodging Delete Day [URL][DOMAIN_NAME] [GEOGRAPH…" at bounding box center [429, 244] width 262 height 90
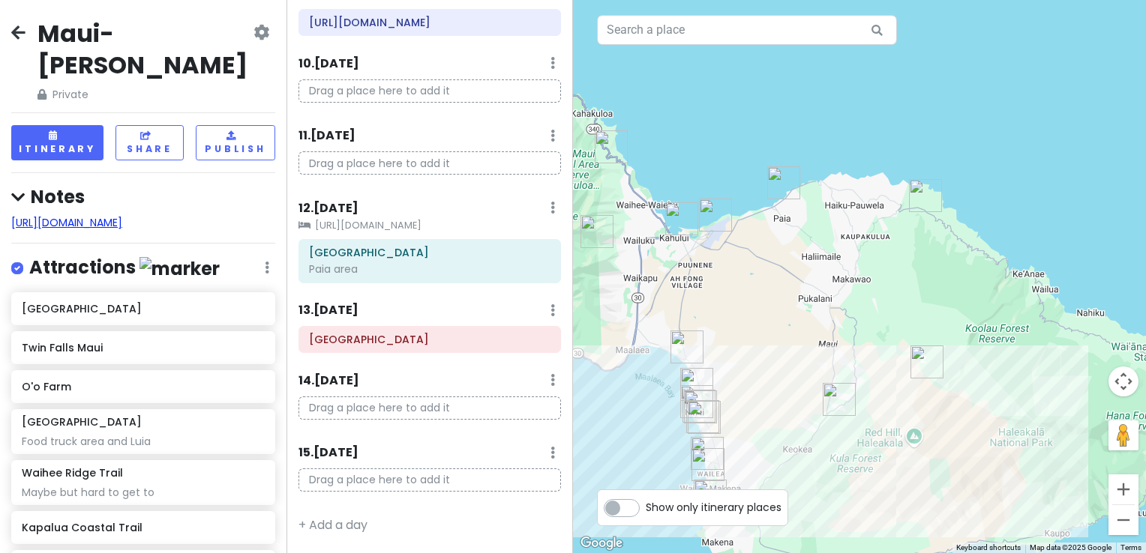
click at [122, 215] on link "[URL][DOMAIN_NAME]" at bounding box center [66, 222] width 111 height 15
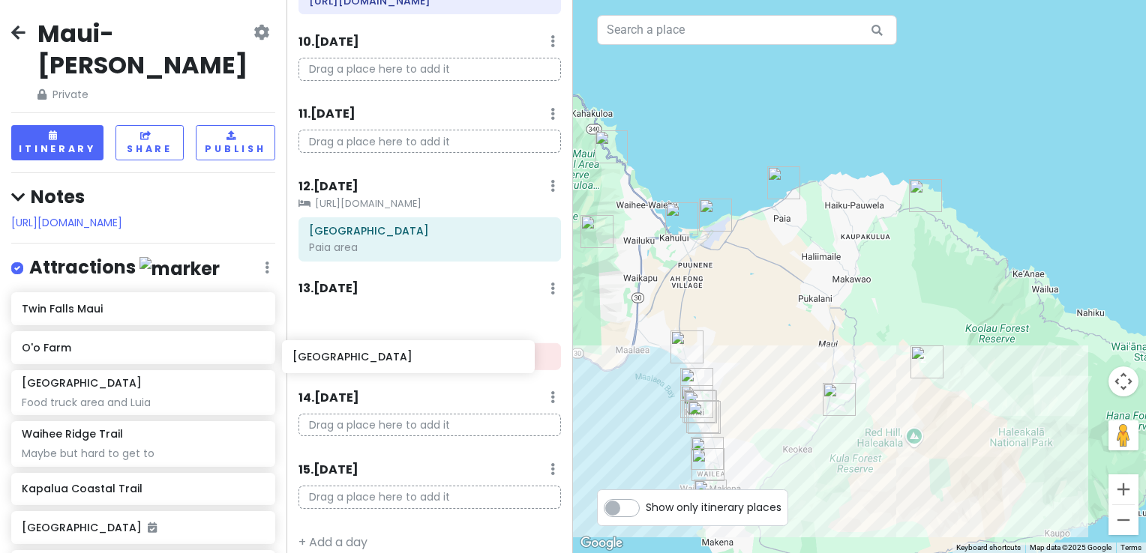
drag, startPoint x: 136, startPoint y: 295, endPoint x: 406, endPoint y: 360, distance: 278.2
click at [406, 360] on div "[GEOGRAPHIC_DATA]-Kihei Trip Private Change Dates Make a Copy Delete Trip Give …" at bounding box center [573, 276] width 1146 height 553
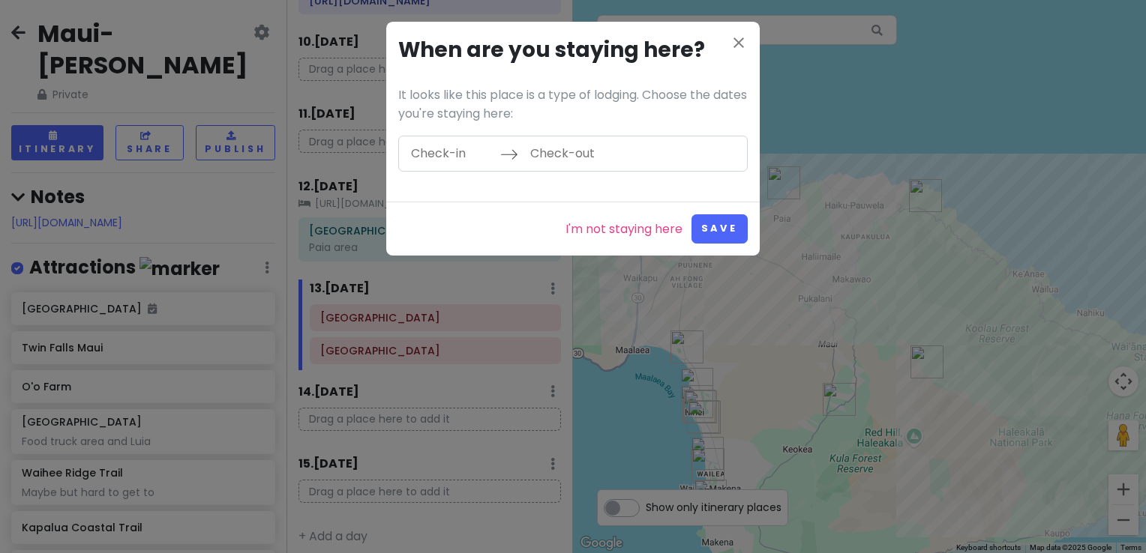
click at [472, 154] on input "Check-in" at bounding box center [451, 153] width 97 height 34
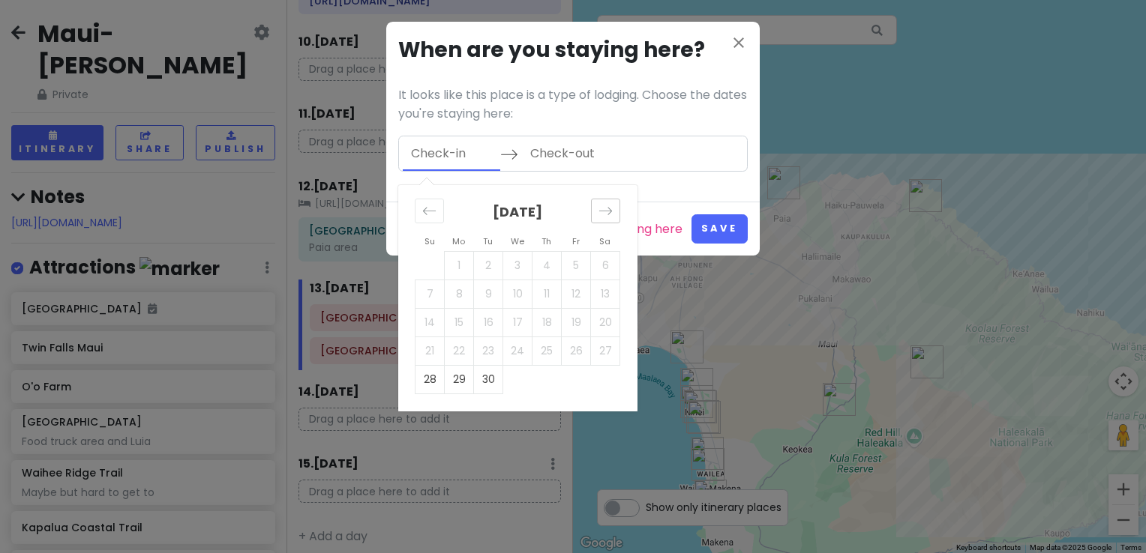
click at [600, 209] on icon "Move forward to switch to the next month." at bounding box center [605, 211] width 14 height 14
click at [564, 292] on td "10" at bounding box center [576, 294] width 29 height 28
type input "[DATE]"
click at [564, 290] on td "10" at bounding box center [576, 294] width 29 height 28
type input "[DATE]"
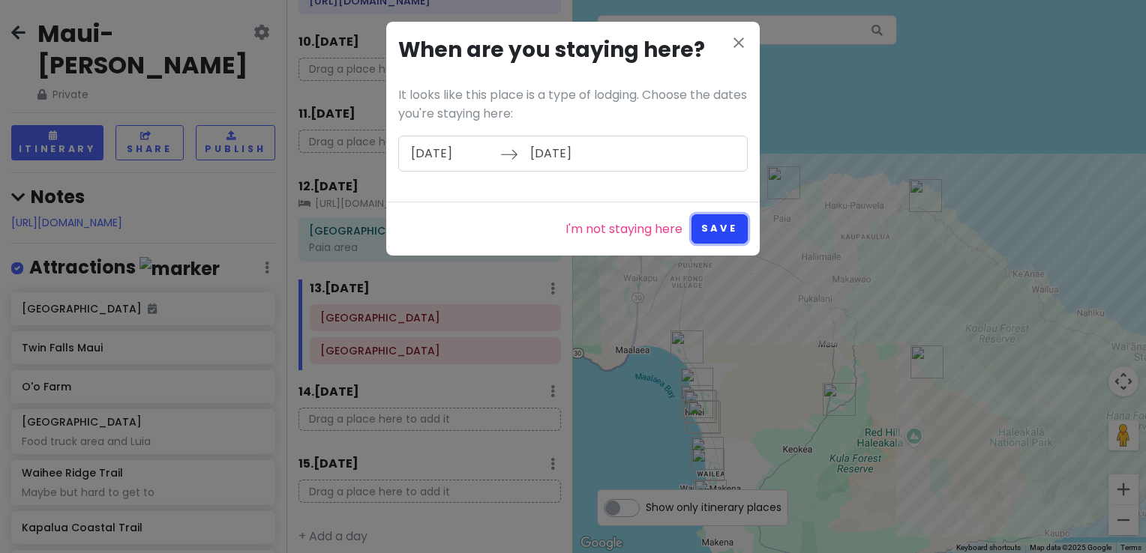
click at [709, 222] on button "Save" at bounding box center [719, 228] width 56 height 29
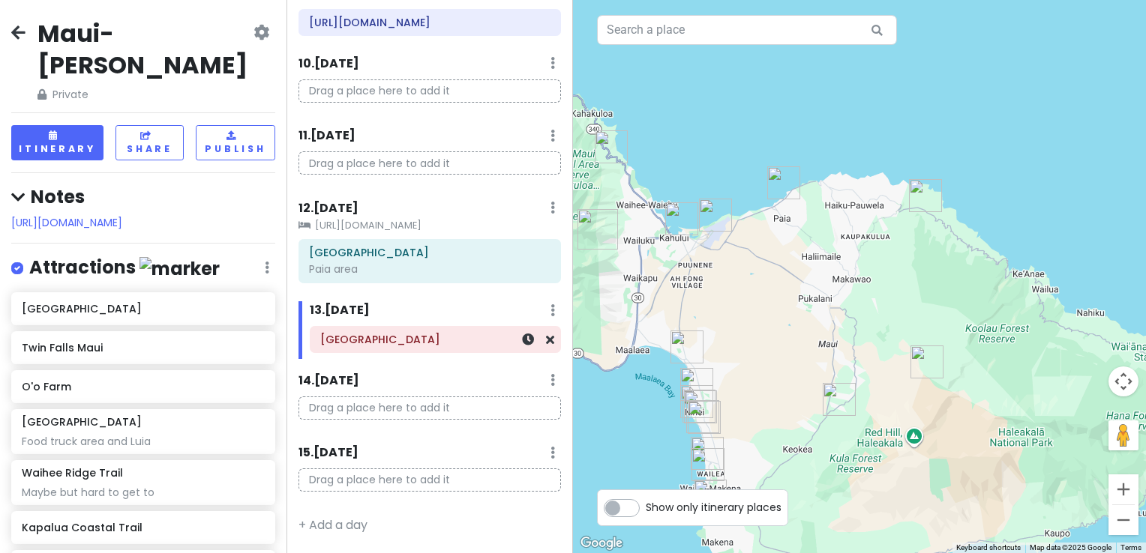
click at [427, 350] on div "[GEOGRAPHIC_DATA]" at bounding box center [435, 339] width 230 height 21
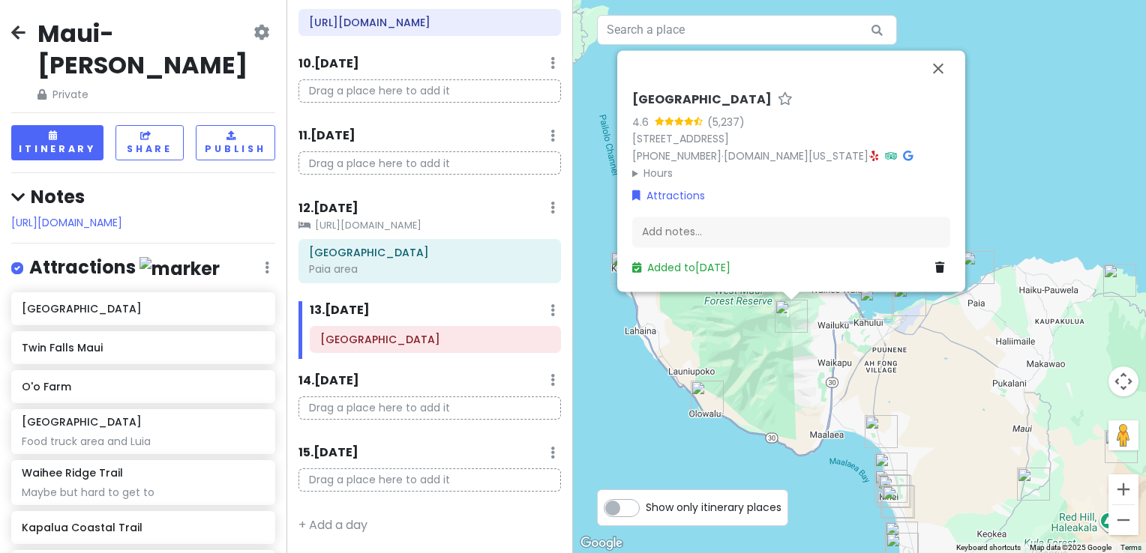
click at [655, 426] on div "[GEOGRAPHIC_DATA] 4.6 (5,237) [STREET_ADDRESS] [PHONE_NUMBER] · [DOMAIN_NAME][U…" at bounding box center [859, 276] width 573 height 553
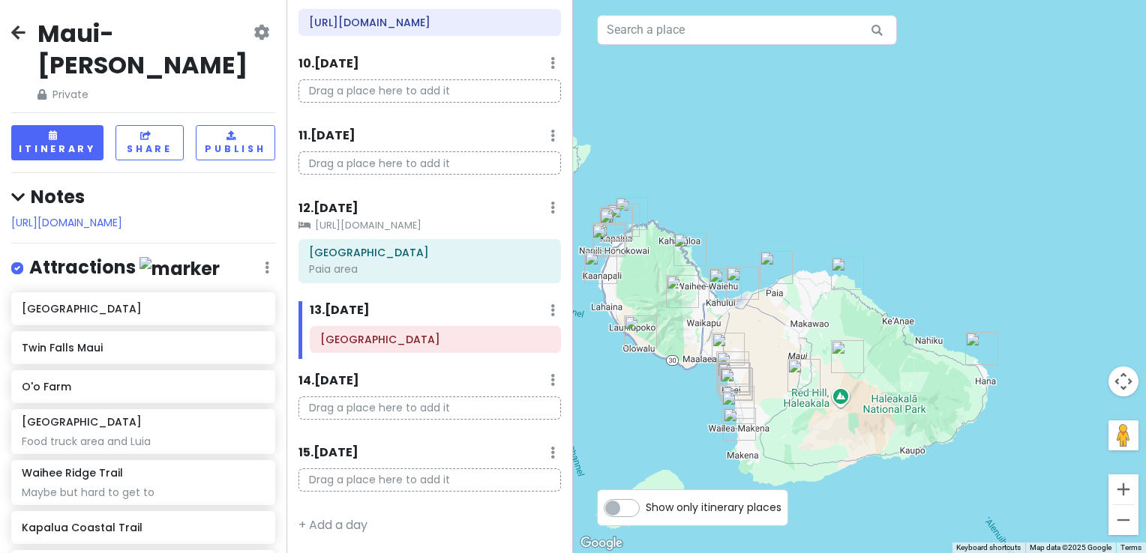
drag, startPoint x: 795, startPoint y: 373, endPoint x: 725, endPoint y: 316, distance: 90.6
click at [725, 316] on div at bounding box center [859, 276] width 573 height 553
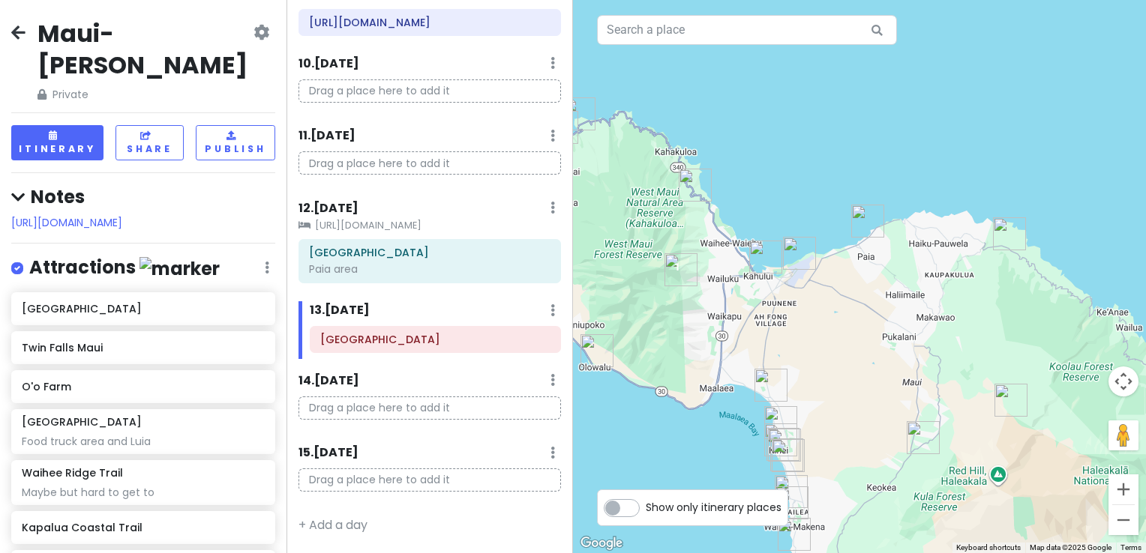
drag, startPoint x: 706, startPoint y: 322, endPoint x: 744, endPoint y: 293, distance: 48.1
click at [744, 293] on div at bounding box center [859, 276] width 573 height 553
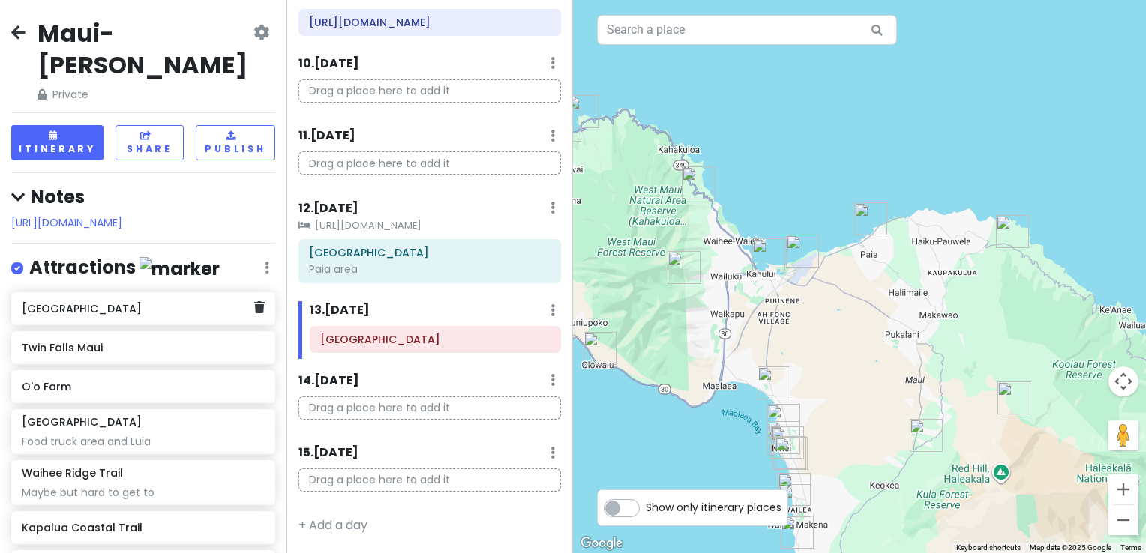
click at [107, 302] on h6 "[GEOGRAPHIC_DATA]" at bounding box center [138, 308] width 232 height 13
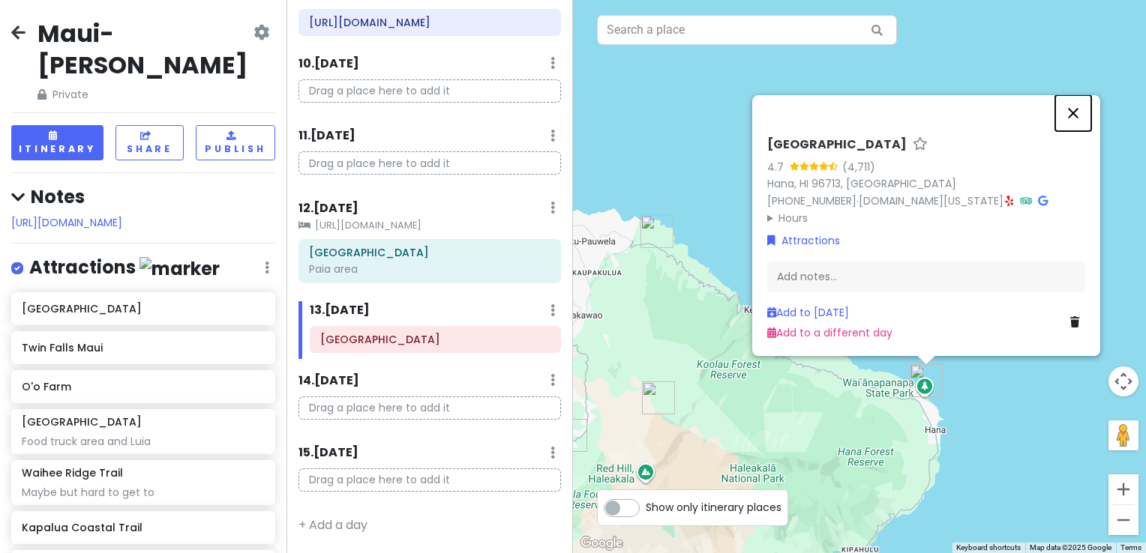
click at [1068, 113] on button "Close" at bounding box center [1073, 113] width 36 height 36
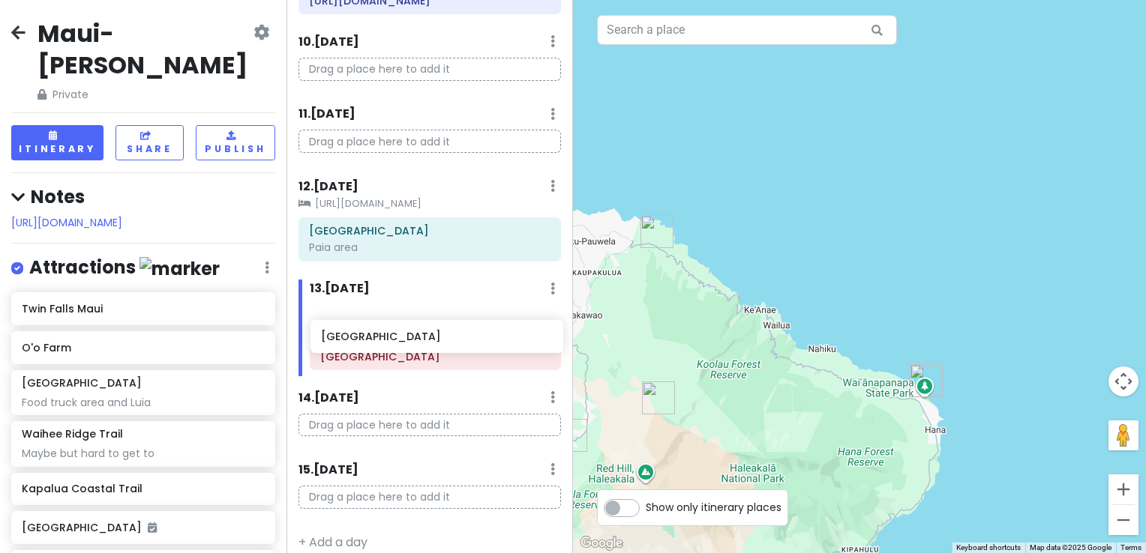
drag, startPoint x: 49, startPoint y: 300, endPoint x: 348, endPoint y: 344, distance: 302.4
click at [348, 344] on div "[GEOGRAPHIC_DATA]-Kihei Trip Private Change Dates Make a Copy Delete Trip Give …" at bounding box center [573, 276] width 1146 height 553
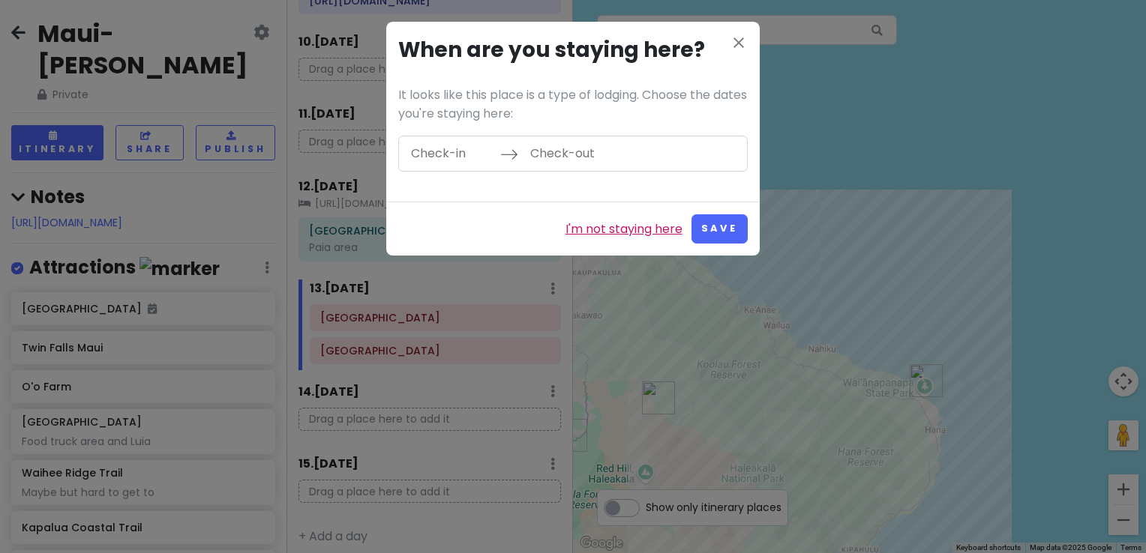
click at [617, 224] on link "I'm not staying here" at bounding box center [623, 229] width 117 height 19
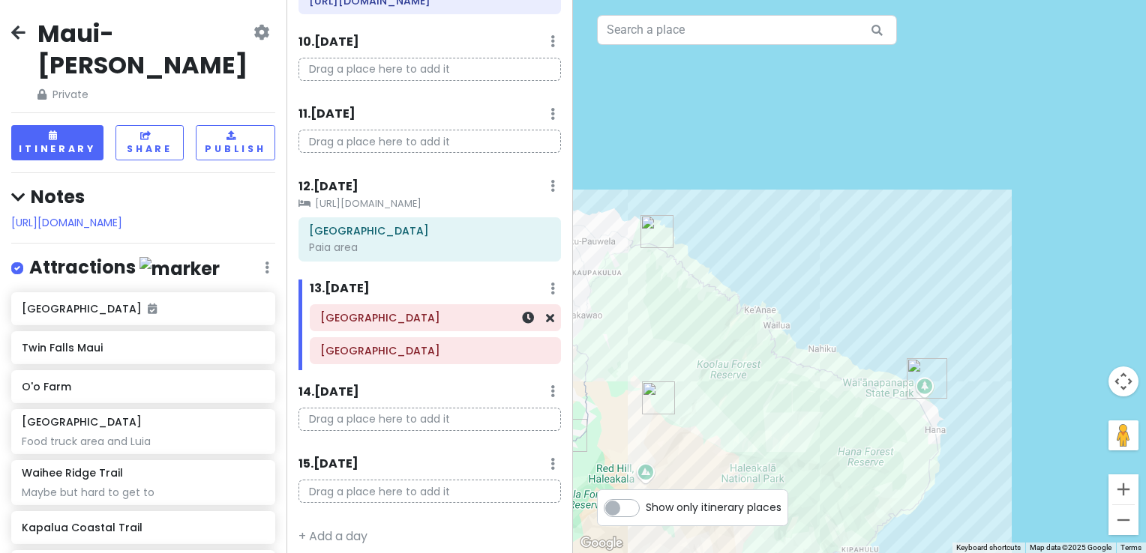
click at [378, 325] on h6 "[GEOGRAPHIC_DATA]" at bounding box center [435, 317] width 230 height 13
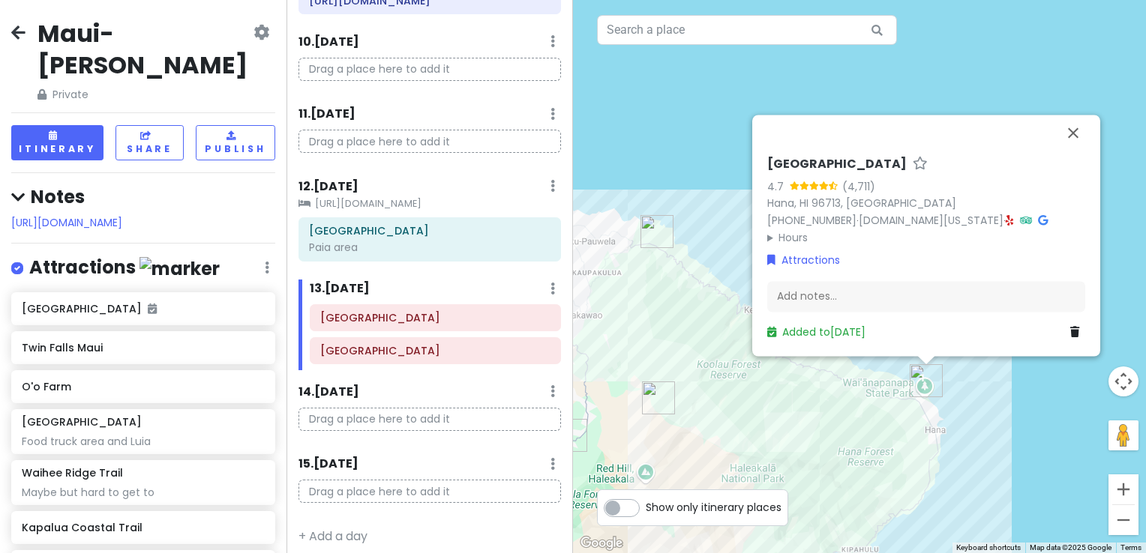
click at [834, 163] on h6 "[GEOGRAPHIC_DATA]" at bounding box center [836, 165] width 139 height 16
click at [810, 208] on link "Hana, HI 96713, [GEOGRAPHIC_DATA]" at bounding box center [861, 203] width 189 height 15
click at [1077, 136] on button "Close" at bounding box center [1073, 133] width 36 height 36
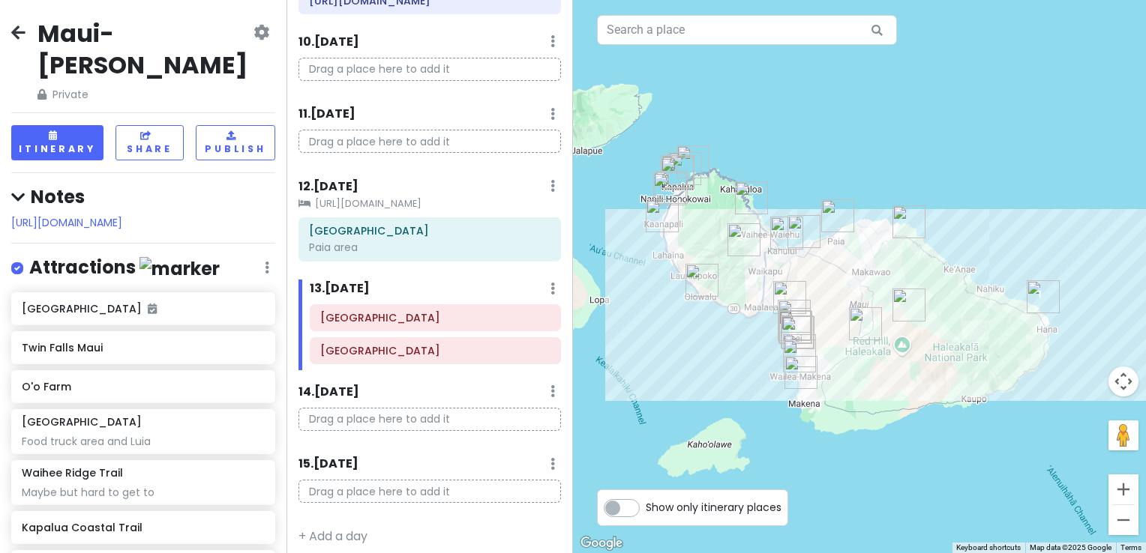
drag, startPoint x: 825, startPoint y: 236, endPoint x: 881, endPoint y: 201, distance: 66.4
click at [881, 201] on div at bounding box center [859, 276] width 573 height 553
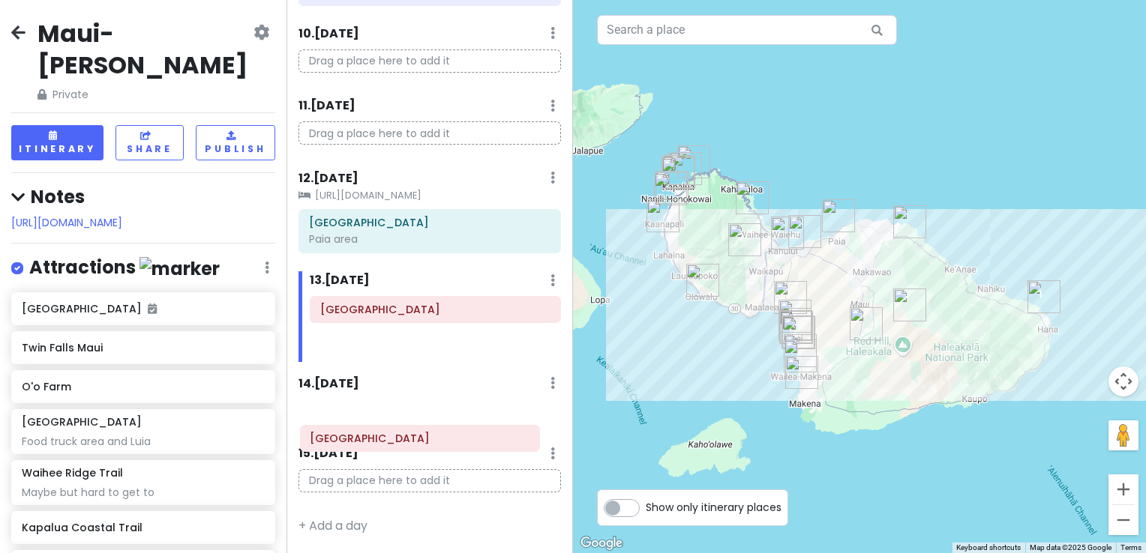
drag, startPoint x: 403, startPoint y: 379, endPoint x: 392, endPoint y: 436, distance: 57.9
click at [392, 438] on div "Itinerary × 1 . [DATE] Edit Day Notes Delete Day Click to add day notes Drag a …" at bounding box center [429, 276] width 286 height 553
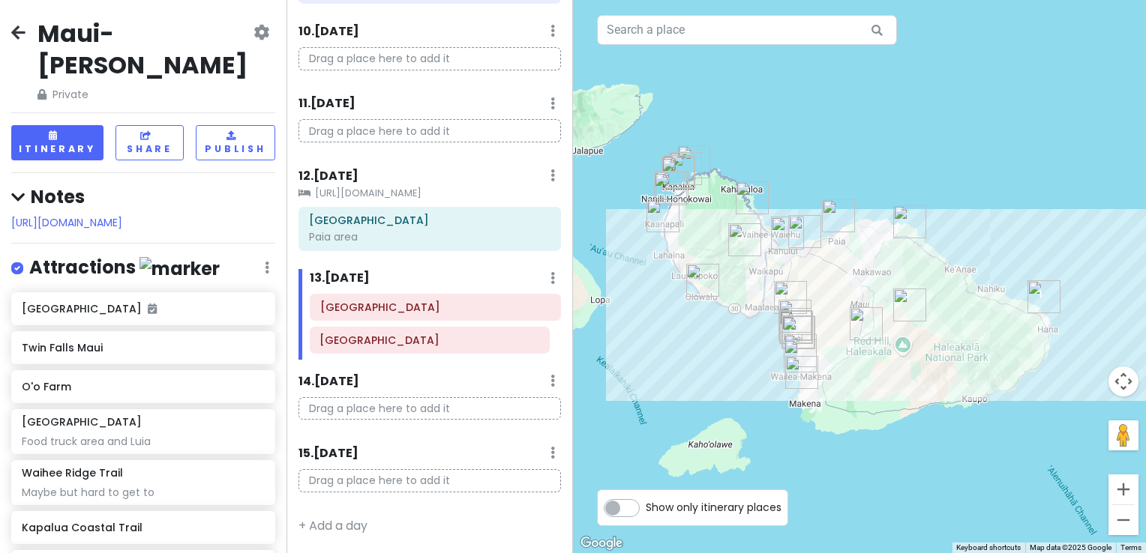
scroll to position [910, 0]
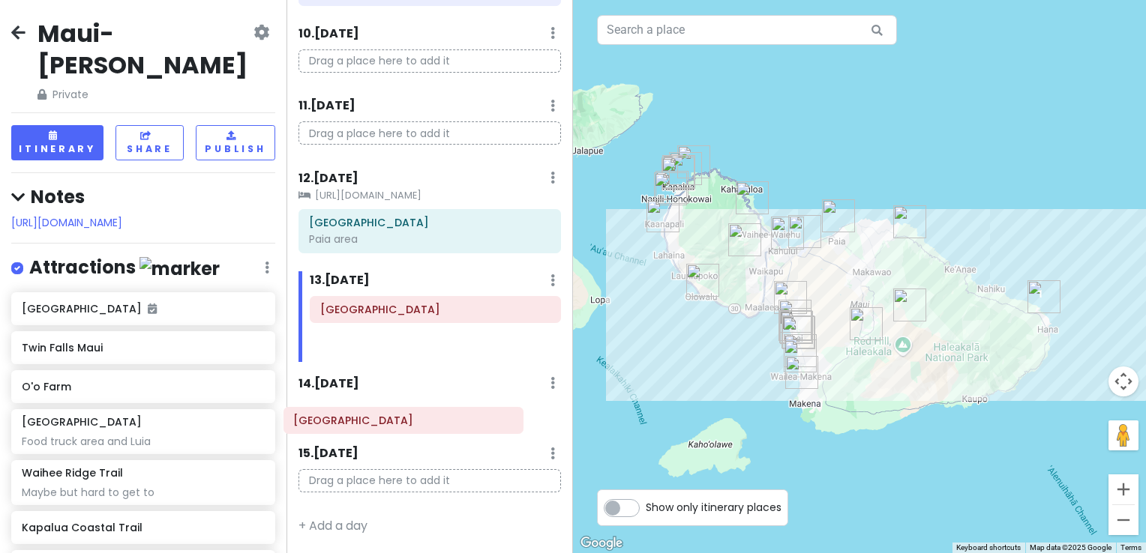
drag, startPoint x: 406, startPoint y: 341, endPoint x: 380, endPoint y: 421, distance: 83.7
click at [380, 421] on div "Itinerary × 1 . [DATE] Edit Day Notes Delete Day Click to add day notes Drag a …" at bounding box center [429, 276] width 286 height 553
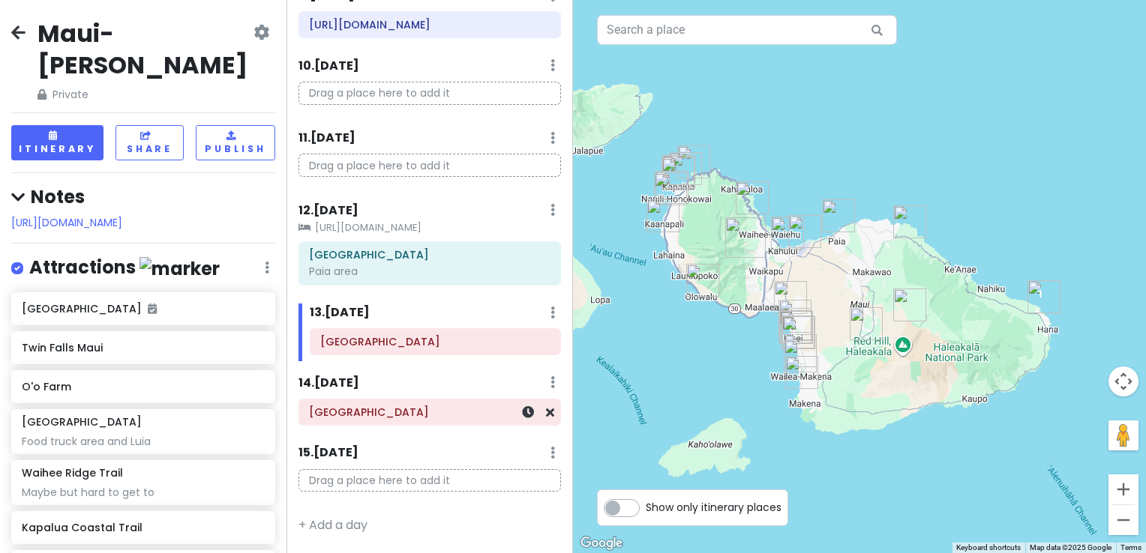
scroll to position [876, 0]
click at [431, 277] on div "Paia area" at bounding box center [429, 271] width 241 height 13
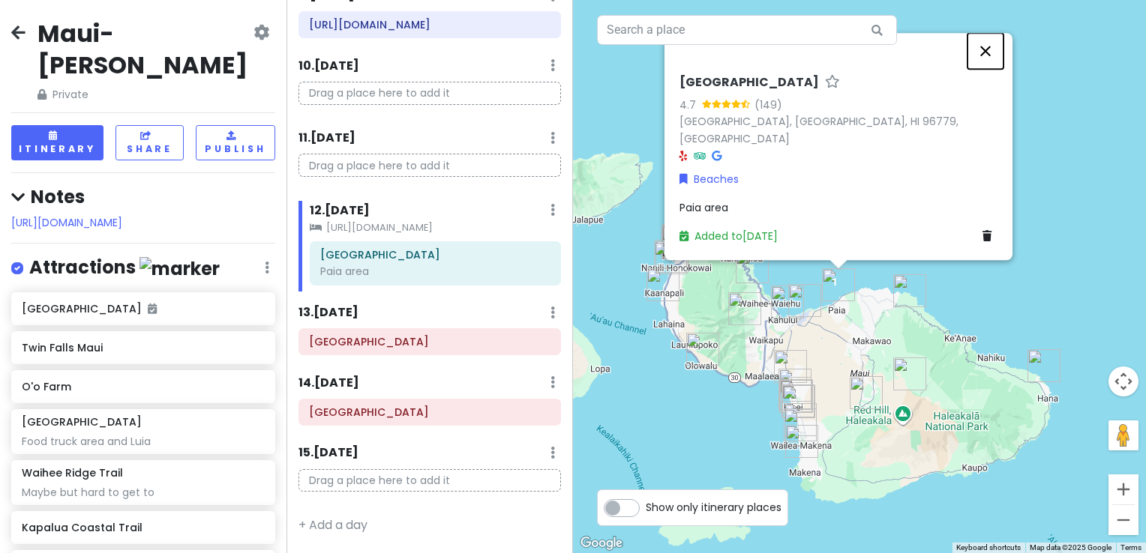
click at [979, 67] on button "Close" at bounding box center [985, 51] width 36 height 36
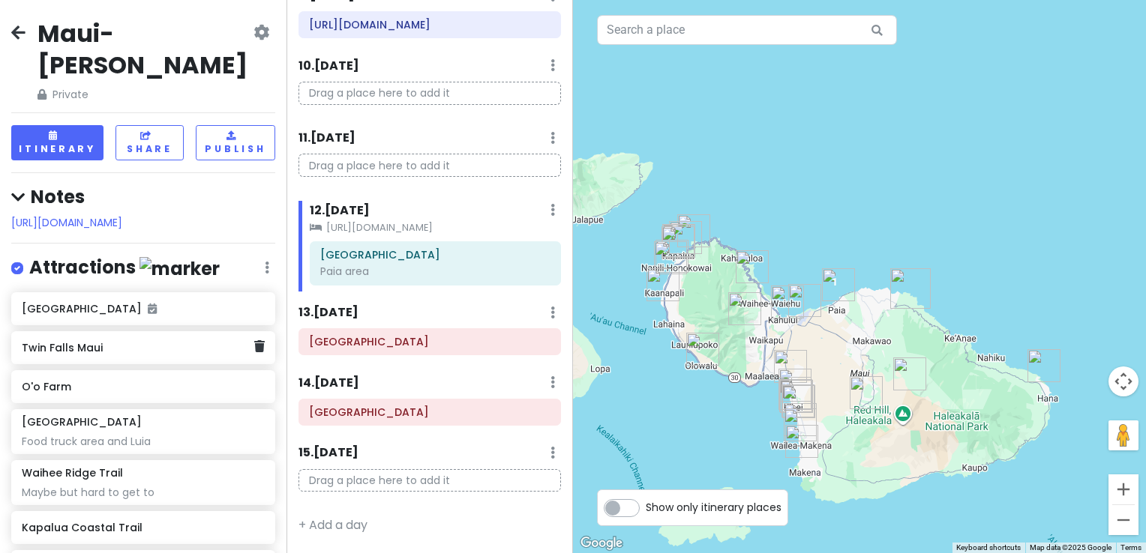
click at [146, 339] on div "Twin Falls Maui" at bounding box center [138, 347] width 232 height 21
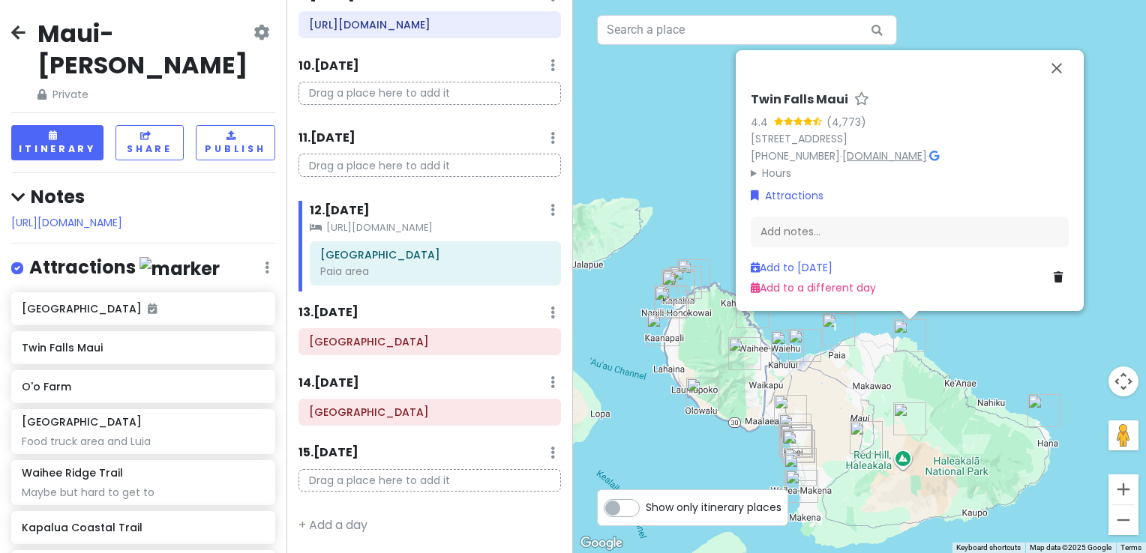
click at [900, 155] on link "[DOMAIN_NAME]" at bounding box center [884, 155] width 85 height 15
click at [1065, 65] on button "Close" at bounding box center [1056, 68] width 36 height 36
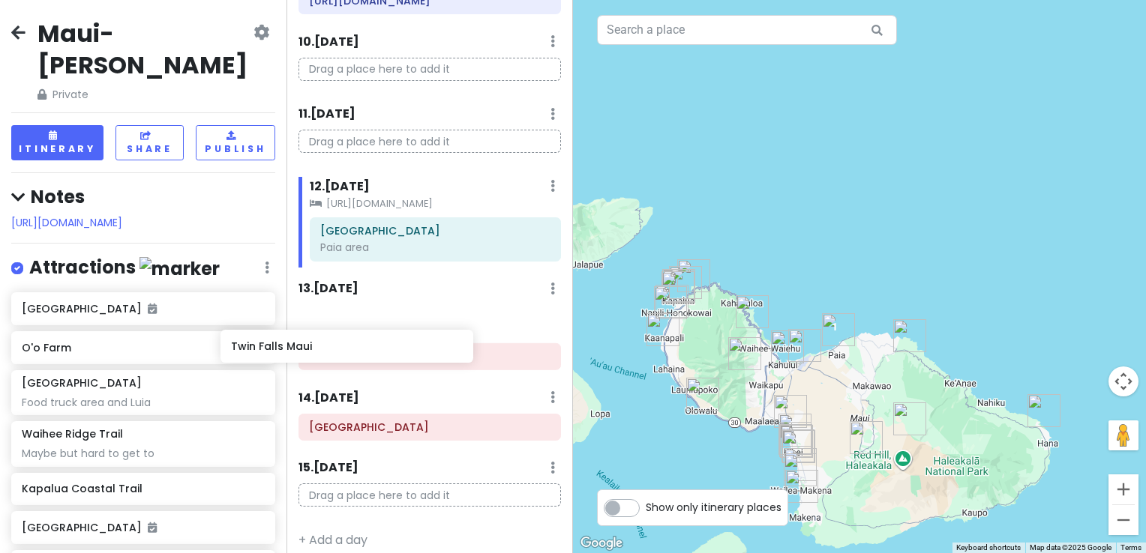
scroll to position [909, 0]
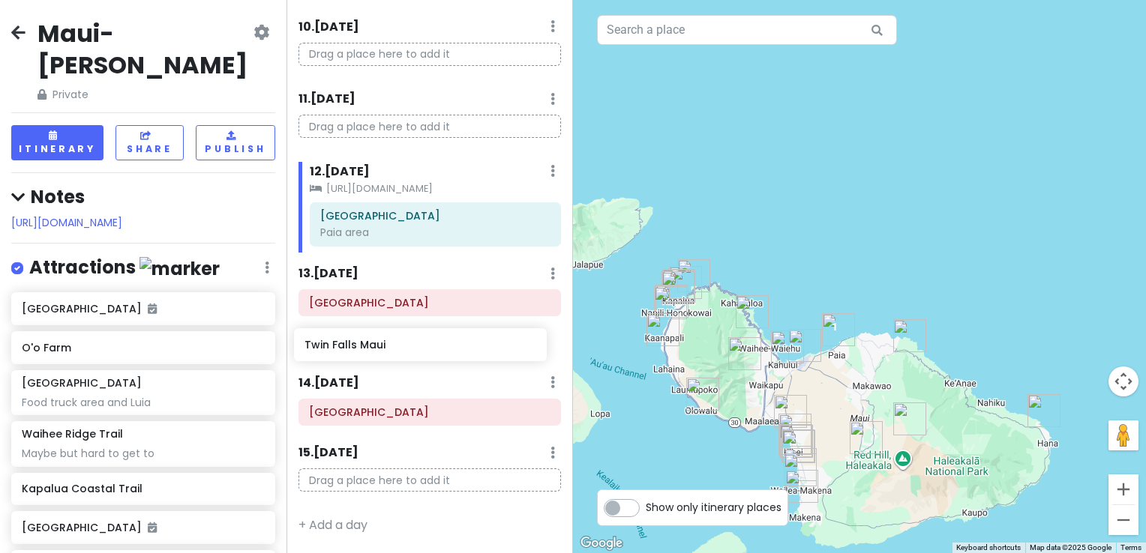
drag, startPoint x: 52, startPoint y: 337, endPoint x: 334, endPoint y: 350, distance: 283.0
click at [334, 350] on div "[GEOGRAPHIC_DATA]-Kihei Trip Private Change Dates Make a Copy Delete Trip Give …" at bounding box center [573, 276] width 1146 height 553
